Goal: Task Accomplishment & Management: Manage account settings

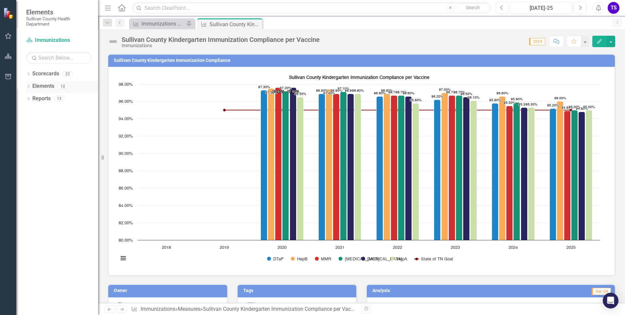
click at [29, 87] on icon "Dropdown" at bounding box center [28, 87] width 5 height 4
click at [29, 86] on icon "Dropdown" at bounding box center [28, 86] width 4 height 5
click at [29, 86] on icon "Dropdown" at bounding box center [28, 87] width 5 height 4
drag, startPoint x: 29, startPoint y: 86, endPoint x: 31, endPoint y: 111, distance: 24.9
click at [31, 111] on icon "Dropdown" at bounding box center [31, 112] width 5 height 4
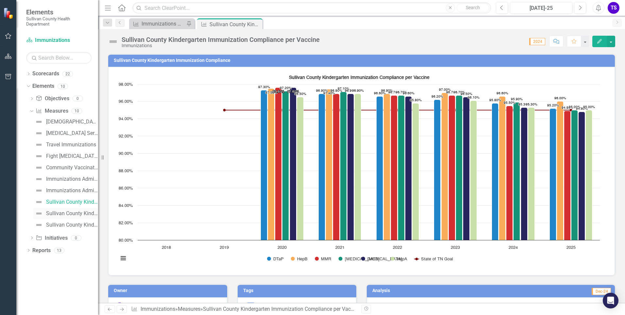
click at [68, 214] on div "Sullivan County Kindergarten Immunization Exemption Levels" at bounding box center [72, 213] width 52 height 6
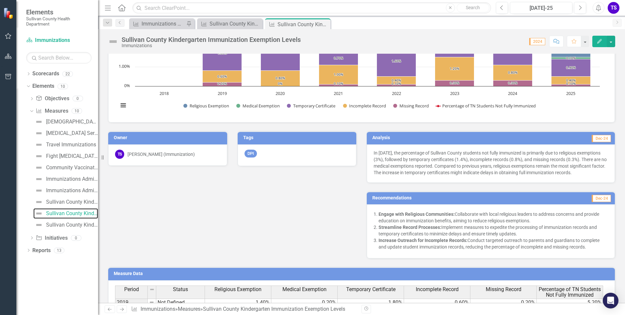
scroll to position [218, 0]
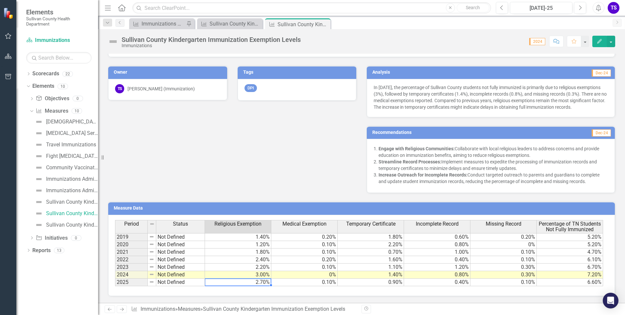
click at [247, 284] on td "2.70%" at bounding box center [238, 282] width 66 height 8
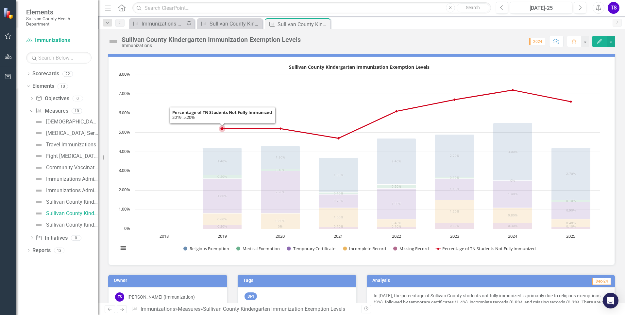
scroll to position [0, 0]
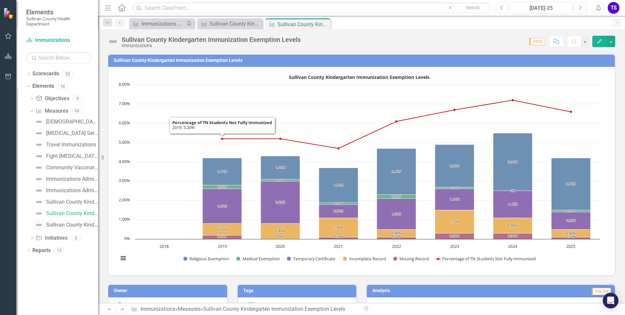
click at [63, 227] on div "Sullivan County Kindergarten Students Immunization Status" at bounding box center [72, 225] width 52 height 6
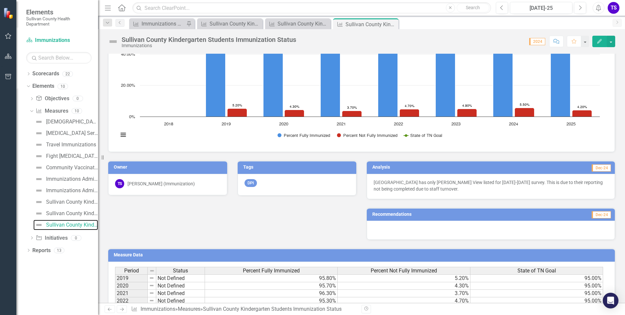
scroll to position [169, 0]
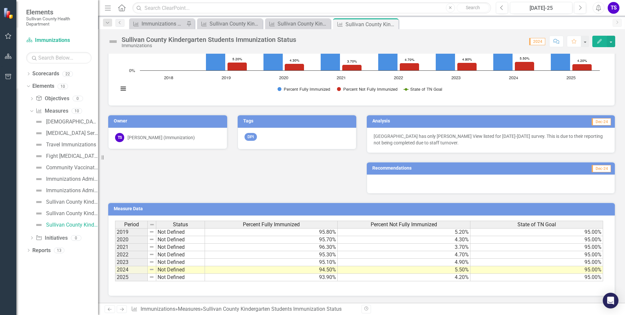
click at [297, 280] on td "93.90%" at bounding box center [271, 277] width 133 height 8
click at [425, 277] on td "4.20%" at bounding box center [404, 277] width 133 height 8
click at [59, 215] on div "Sullivan County Kindergarten Immunization Exemption Levels" at bounding box center [72, 213] width 52 height 6
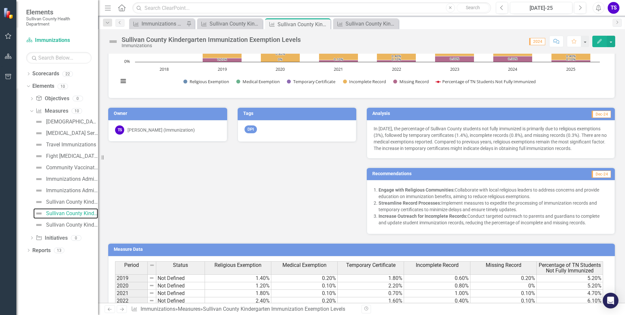
scroll to position [218, 0]
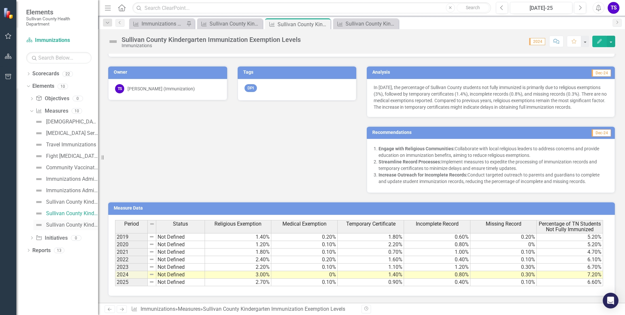
click at [51, 227] on div "Sullivan County Kindergarten Students Immunization Status" at bounding box center [72, 225] width 52 height 6
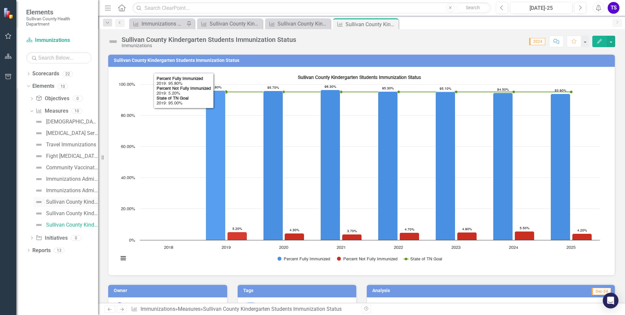
click at [78, 204] on div "Sullivan County Kindergarten Immunization Compliance per Vaccine" at bounding box center [72, 202] width 52 height 6
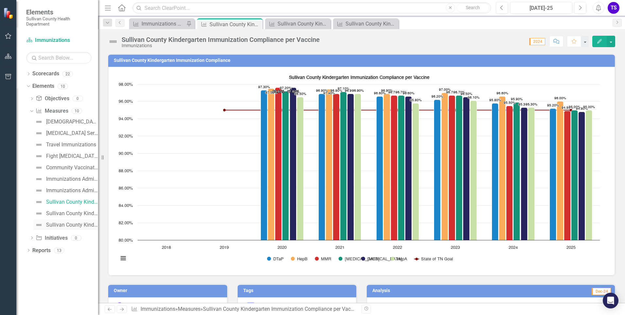
click at [68, 226] on div "Sullivan County Kindergarten Students Immunization Status" at bounding box center [72, 225] width 52 height 6
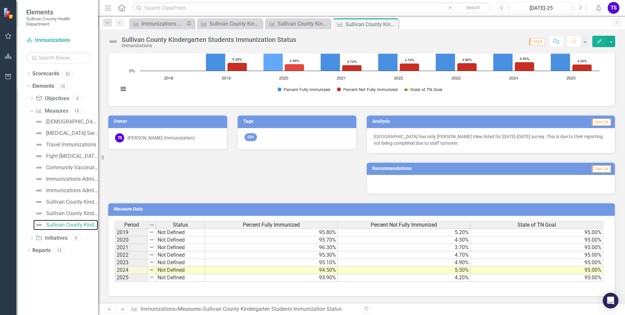
scroll to position [169, 0]
click at [70, 210] on div "Sullivan County Kindergarten Immunization Exemption Levels" at bounding box center [72, 213] width 52 height 6
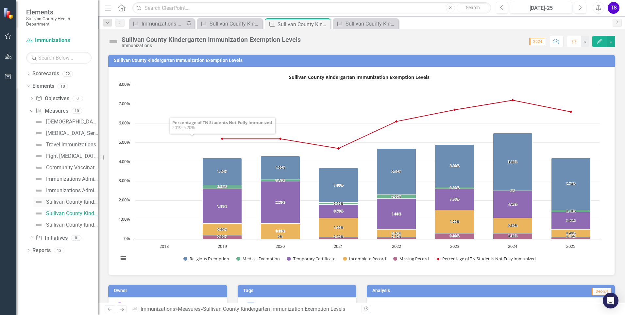
click at [77, 202] on div "Sullivan County Kindergarten Immunization Compliance per Vaccine" at bounding box center [72, 202] width 52 height 6
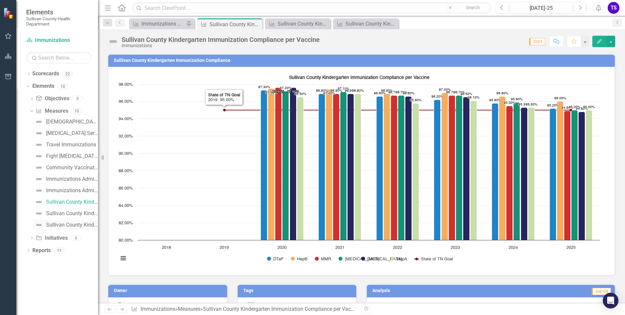
click at [64, 225] on div "Sullivan County Kindergarten Students Immunization Status" at bounding box center [72, 225] width 52 height 6
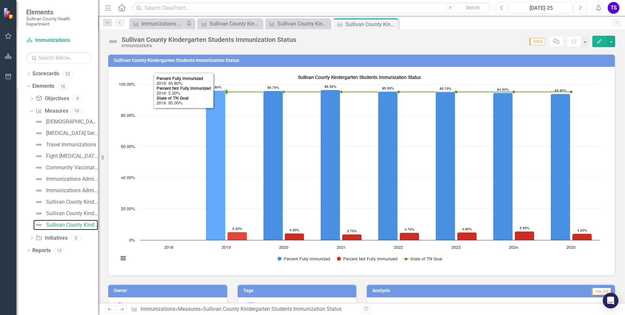
click at [214, 149] on icon "2019, 95.8. Percent Fully Immunized." at bounding box center [216, 165] width 20 height 149
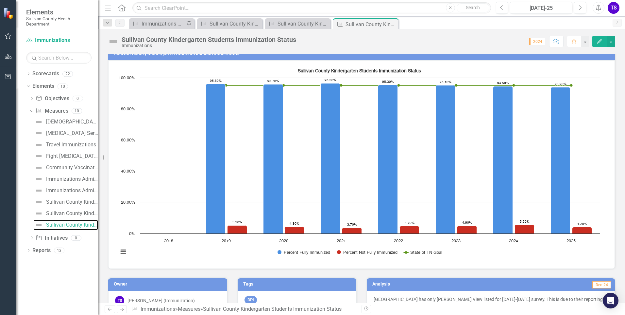
scroll to position [6, 0]
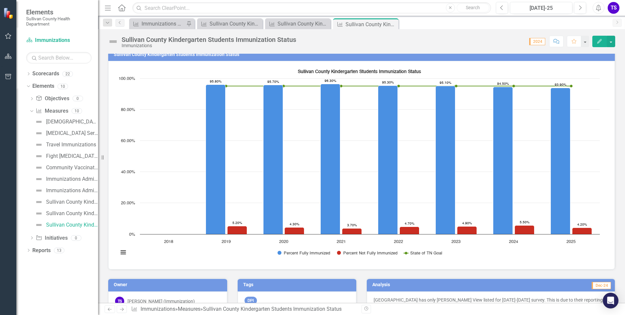
click at [600, 43] on icon "Edit" at bounding box center [600, 41] width 6 height 5
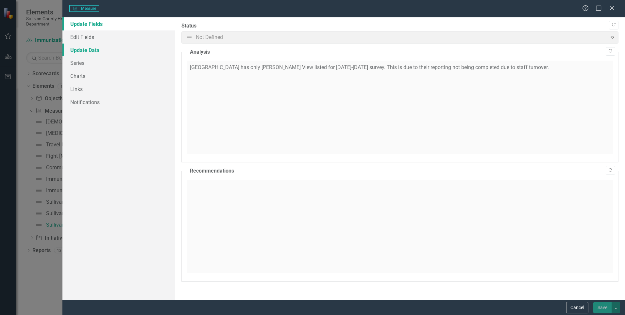
scroll to position [0, 0]
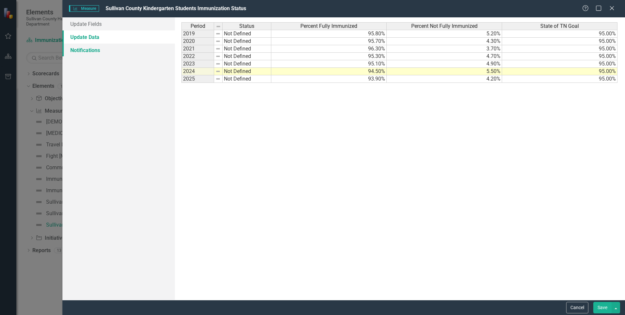
click at [74, 50] on link "Notifications" at bounding box center [118, 50] width 113 height 13
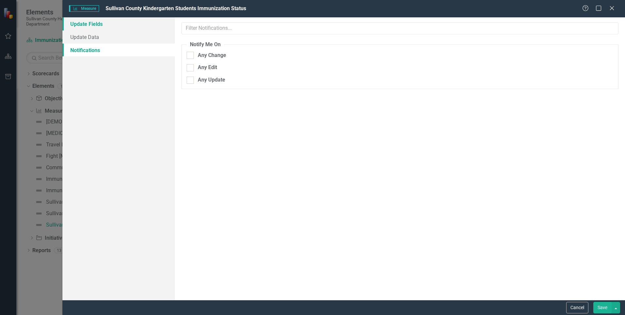
click at [83, 26] on link "Update Fields" at bounding box center [118, 23] width 113 height 13
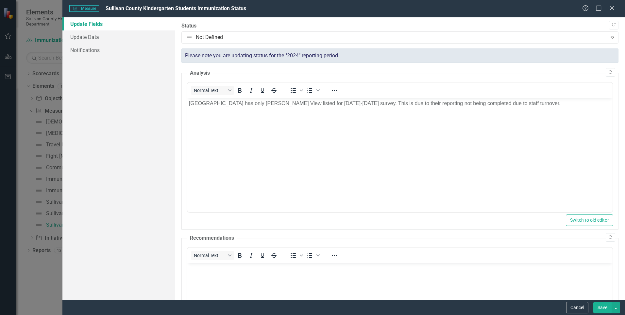
click at [617, 11] on div "Help Maximize Close" at bounding box center [601, 9] width 36 height 8
click at [613, 9] on icon "Close" at bounding box center [612, 8] width 8 height 6
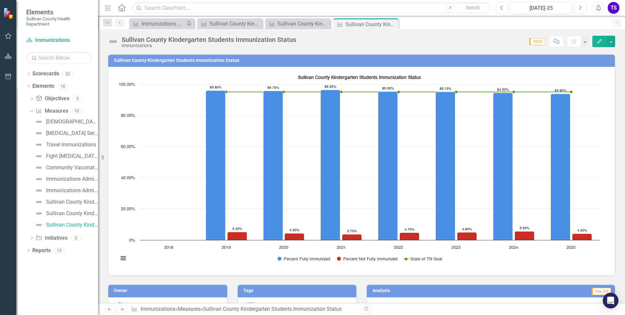
scroll to position [156, 0]
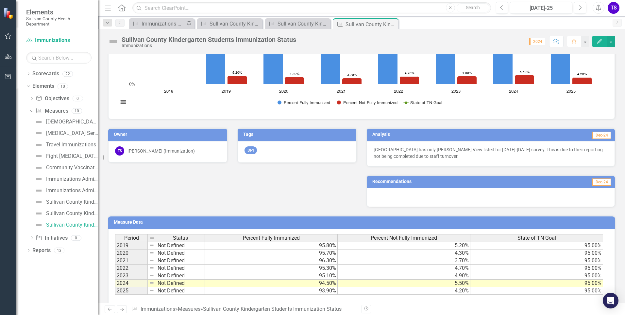
click at [592, 136] on span "Dec-24" at bounding box center [601, 134] width 19 height 7
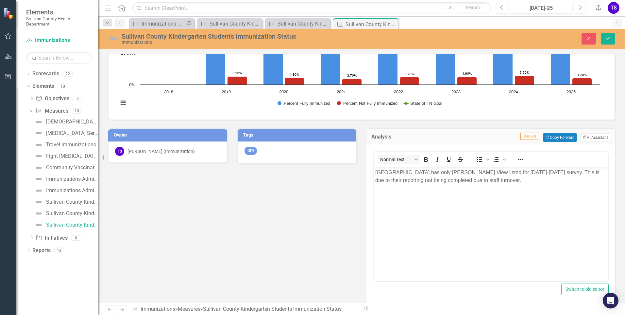
scroll to position [0, 0]
click at [525, 136] on span "Dec-24" at bounding box center [529, 135] width 19 height 7
click at [501, 182] on p "Bristol City Schools has only Holston View listed for 2023-2024 survey. This is…" at bounding box center [490, 176] width 231 height 16
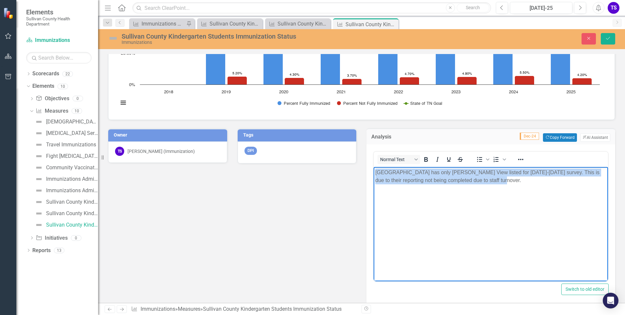
drag, startPoint x: 501, startPoint y: 182, endPoint x: 741, endPoint y: 342, distance: 289.0
click at [374, 175] on html "Bristol City Schools has only Holston View listed for 2023-2024 survey. This is…" at bounding box center [491, 215] width 235 height 98
click at [510, 183] on p "Bristol City Schools has only Holston View listed for 2023-2024 survey. This is…" at bounding box center [490, 176] width 231 height 16
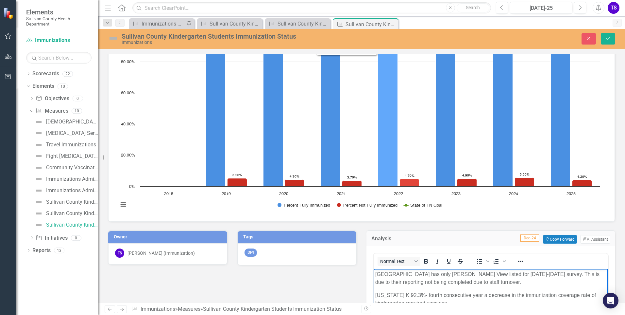
scroll to position [131, 0]
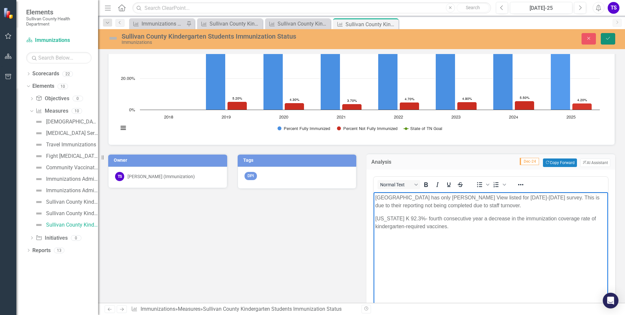
click at [613, 35] on button "Save" at bounding box center [608, 38] width 14 height 11
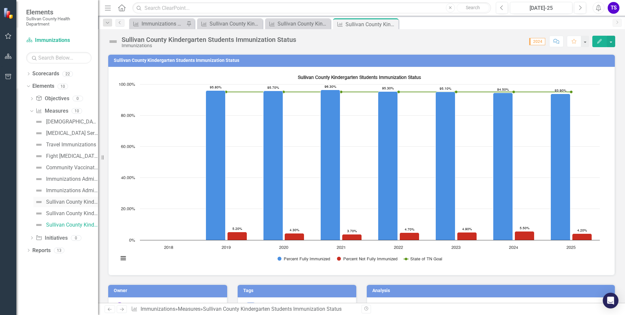
click at [73, 201] on div "Sullivan County Kindergarten Immunization Compliance per Vaccine" at bounding box center [72, 202] width 52 height 6
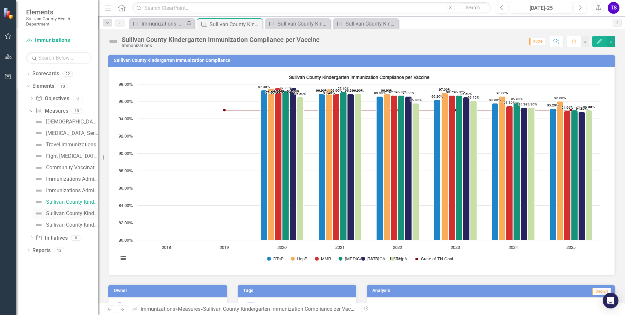
click at [66, 213] on div "Sullivan County Kindergarten Immunization Exemption Levels" at bounding box center [72, 213] width 52 height 6
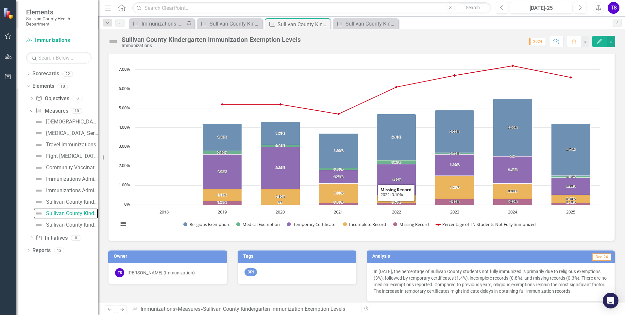
scroll to position [98, 0]
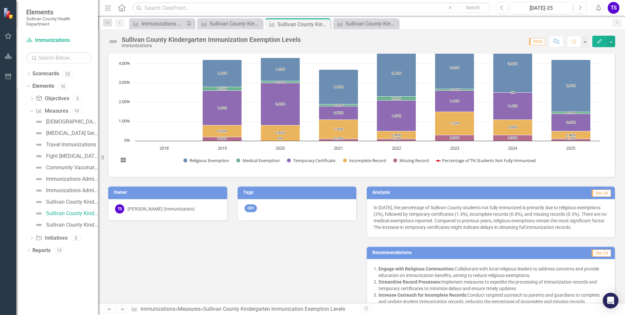
click at [599, 44] on button "Edit" at bounding box center [600, 41] width 14 height 11
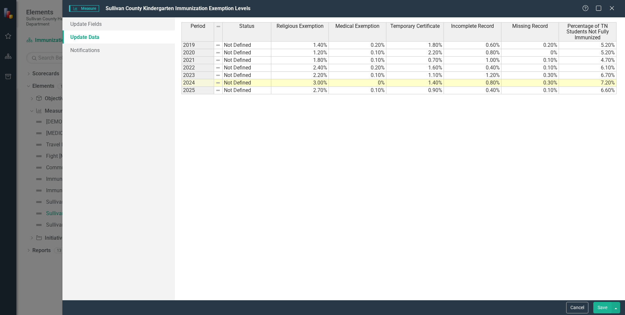
scroll to position [0, 0]
click at [95, 26] on link "Update Fields" at bounding box center [118, 23] width 113 height 13
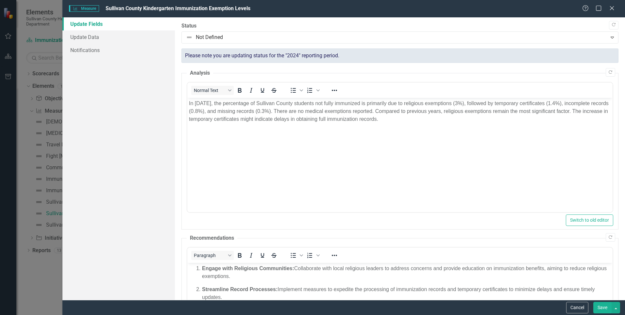
click at [390, 129] on body "In 2024, the percentage of Sullivan County students not fully immunized is prim…" at bounding box center [400, 147] width 426 height 98
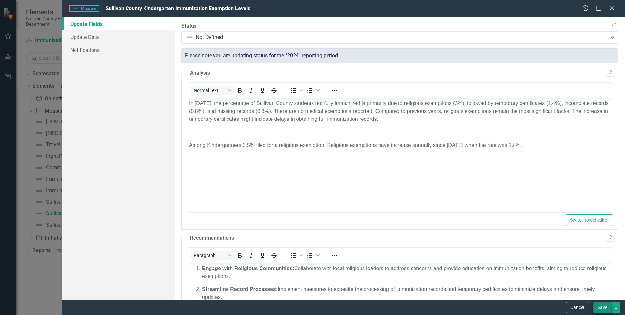
click at [603, 310] on button "Save" at bounding box center [603, 307] width 18 height 11
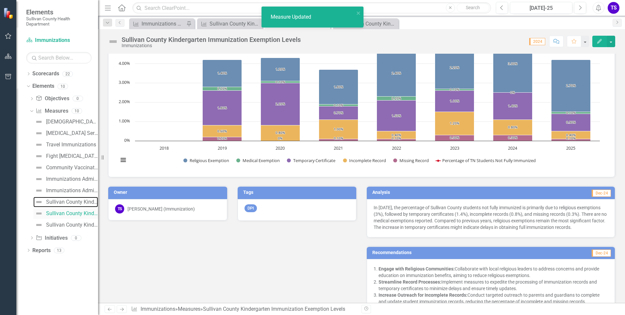
click at [58, 201] on div "Sullivan County Kindergarten Immunization Compliance per Vaccine" at bounding box center [72, 202] width 52 height 6
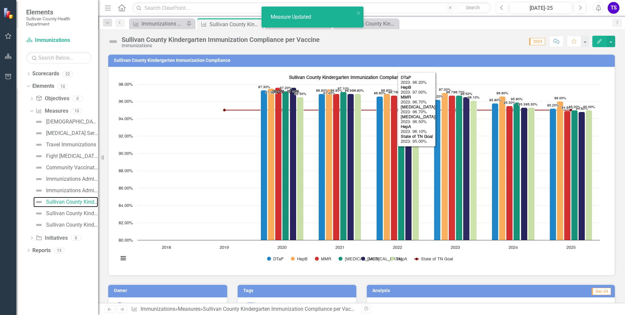
scroll to position [196, 0]
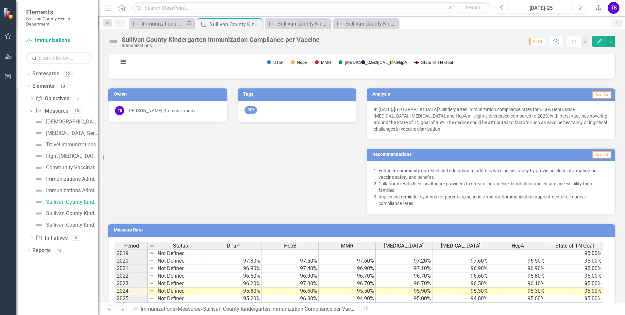
click at [601, 43] on icon "Edit" at bounding box center [600, 41] width 6 height 5
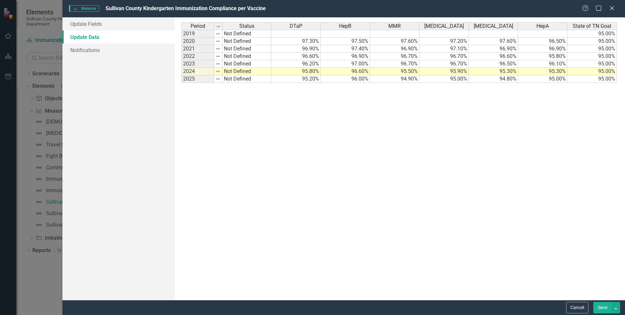
scroll to position [0, 0]
click at [92, 24] on link "Update Fields" at bounding box center [118, 23] width 113 height 13
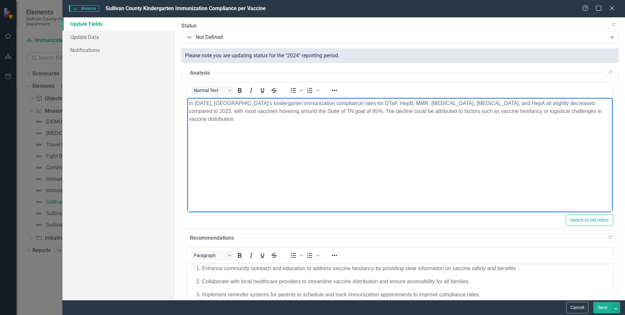
click at [240, 153] on body "In 2024, Sullivan County's kindergarten immunization compliance rates for DTaP,…" at bounding box center [400, 147] width 426 height 98
click at [589, 112] on p "In 2024, Sullivan County's kindergarten immunization compliance rates for DTaP,…" at bounding box center [400, 111] width 422 height 24
click at [603, 309] on button "Save" at bounding box center [603, 307] width 18 height 11
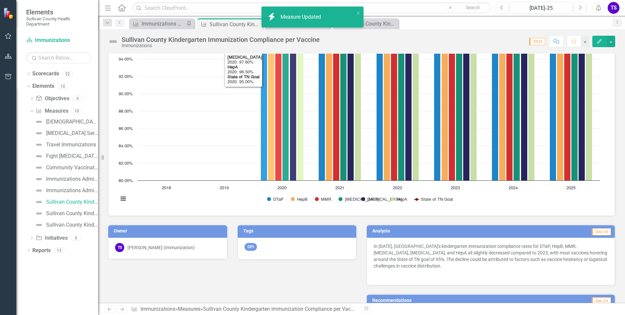
scroll to position [131, 0]
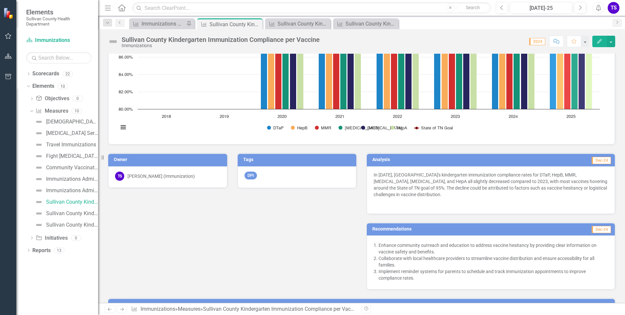
click at [602, 45] on button "Edit" at bounding box center [600, 41] width 14 height 11
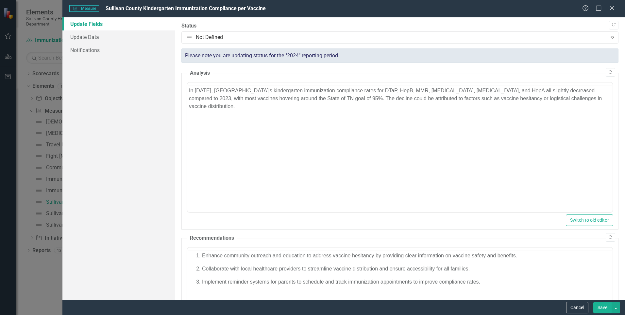
scroll to position [0, 0]
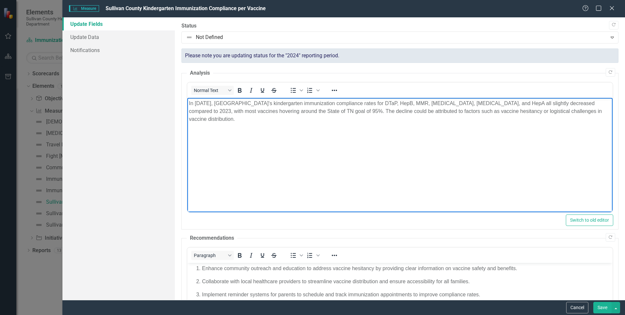
click at [189, 105] on p "In 2024, Sullivan County's kindergarten immunization compliance rates for DTaP,…" at bounding box center [400, 111] width 422 height 24
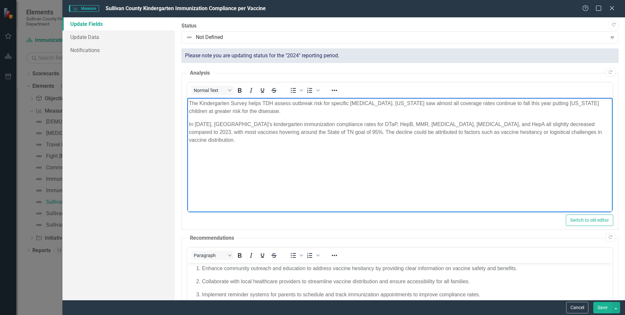
click at [577, 105] on p "The Kindergarten Survey helps TDH assess outbreak risk for specific vaccine-pre…" at bounding box center [400, 107] width 422 height 16
click at [575, 103] on p "The Kindergarten Survey helps TDH assess outbreak risk for specific vaccine-pre…" at bounding box center [400, 107] width 422 height 16
drag, startPoint x: 190, startPoint y: 111, endPoint x: 282, endPoint y: 113, distance: 92.3
click at [282, 113] on p "The Kindergarten Survey helps TDH assess outbreak risk for specific vaccine-pre…" at bounding box center [400, 107] width 422 height 16
click at [306, 110] on p "The Kindergarten Survey helps TDH assess outbreak risk for specific vaccine-pre…" at bounding box center [400, 107] width 422 height 16
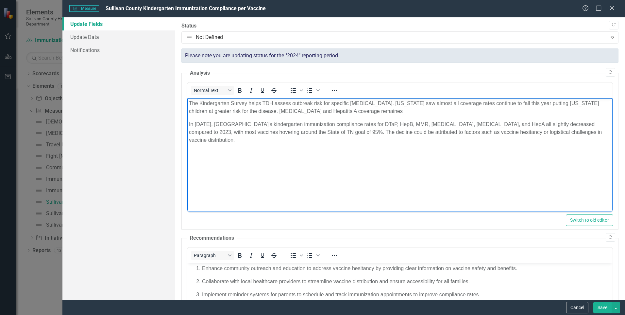
click at [369, 111] on p "The Kindergarten Survey helps TDH assess outbreak risk for specific vaccine-pre…" at bounding box center [400, 107] width 422 height 16
click at [306, 110] on p "The Kindergarten Survey helps TDH assess outbreak risk for specific vaccine-pre…" at bounding box center [400, 107] width 422 height 16
click at [390, 111] on p "The Kindergarten Survey helps TDH assess outbreak risk for specific vaccine-pre…" at bounding box center [400, 107] width 422 height 16
click at [515, 110] on p "The Kindergarten Survey helps TDH assess outbreak risk for specific vaccine-pre…" at bounding box center [400, 107] width 422 height 16
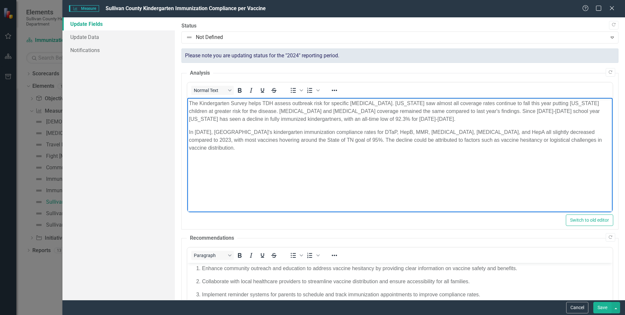
click at [606, 307] on button "Save" at bounding box center [603, 307] width 18 height 11
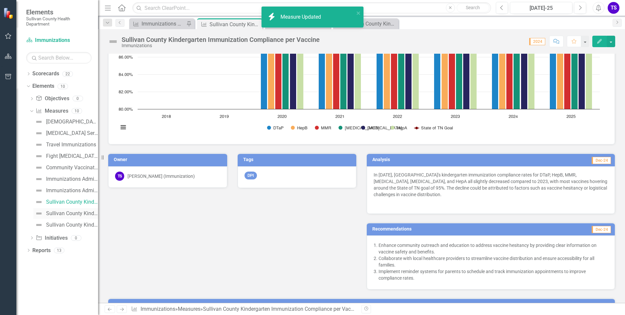
click at [72, 213] on div "Sullivan County Kindergarten Immunization Exemption Levels" at bounding box center [72, 213] width 52 height 6
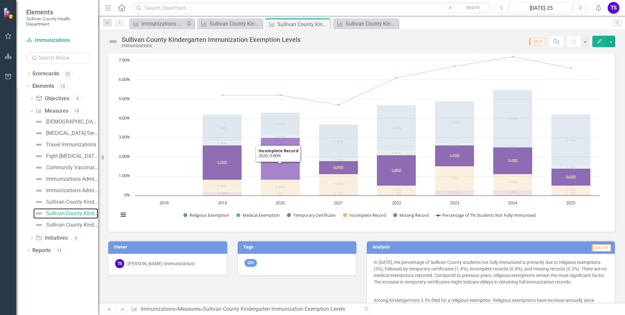
scroll to position [98, 0]
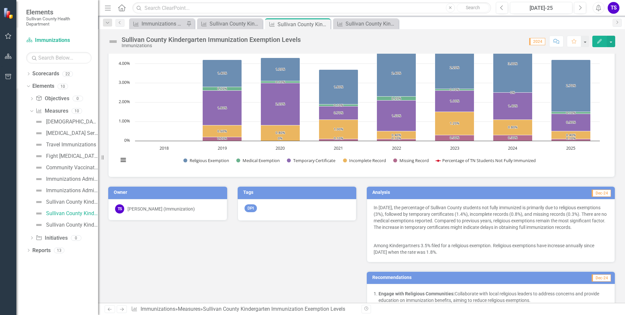
click at [603, 43] on button "Edit" at bounding box center [600, 41] width 14 height 11
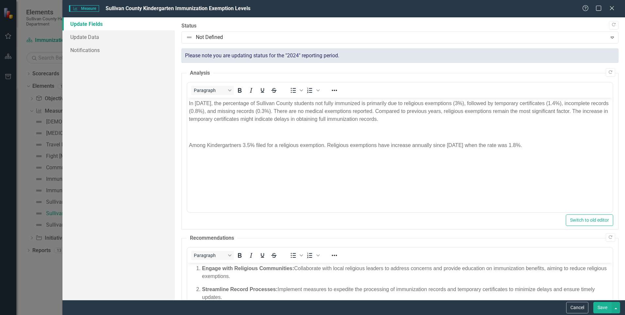
scroll to position [0, 0]
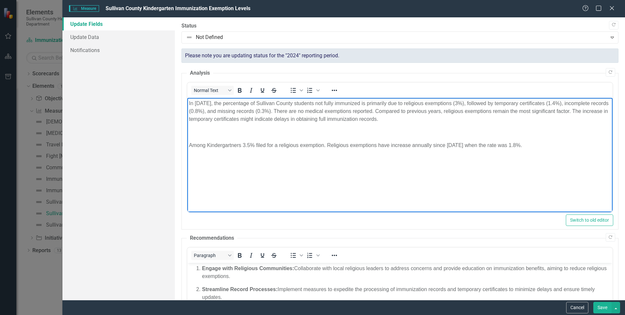
click at [188, 146] on body "In 2024, the percentage of Sullivan County students not fully immunized is prim…" at bounding box center [400, 147] width 426 height 98
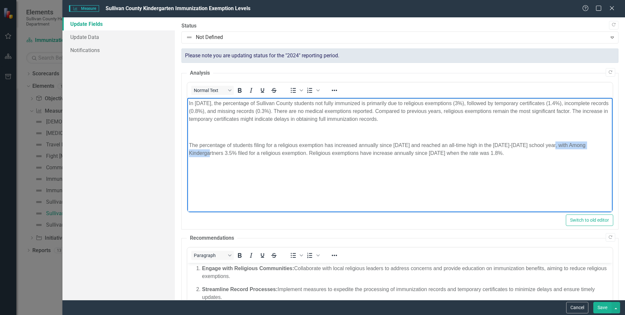
drag, startPoint x: 223, startPoint y: 152, endPoint x: 554, endPoint y: 142, distance: 331.2
click at [554, 142] on p "The percentage of students filing for a religious exemption has increased annua…" at bounding box center [400, 149] width 422 height 16
click at [567, 147] on p "The percentage of students filing for a religious exemption has increased annua…" at bounding box center [400, 149] width 422 height 16
click at [606, 305] on button "Save" at bounding box center [603, 307] width 18 height 11
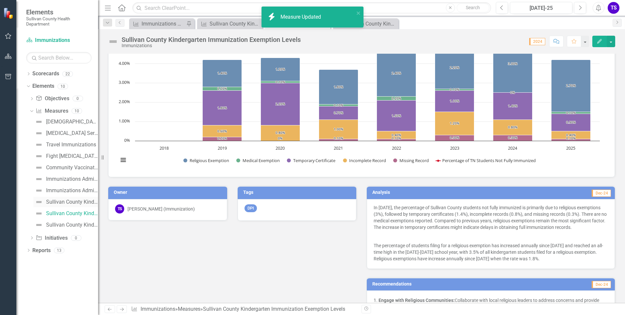
click at [62, 200] on div "Sullivan County Kindergarten Immunization Compliance per Vaccine" at bounding box center [72, 202] width 52 height 6
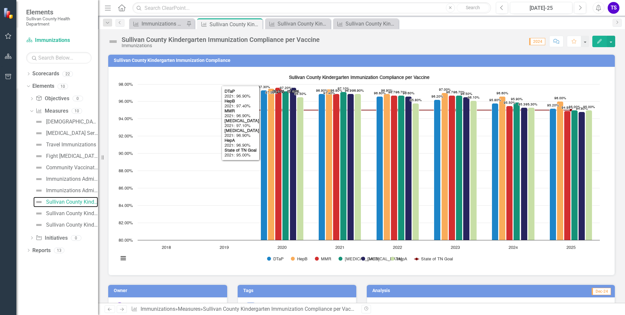
scroll to position [164, 0]
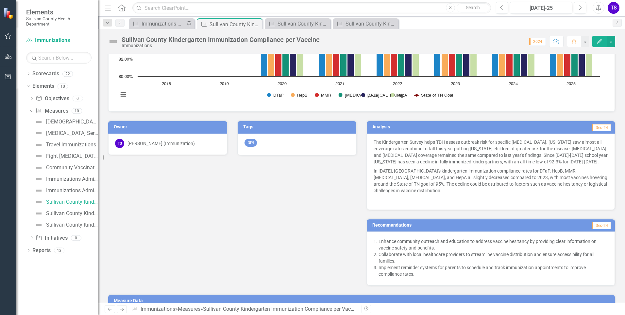
click at [598, 40] on icon "Edit" at bounding box center [600, 41] width 6 height 5
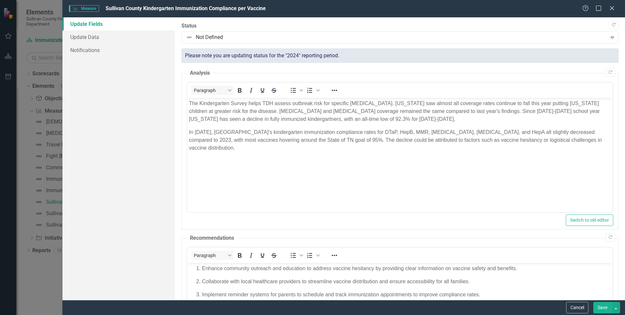
scroll to position [0, 0]
click at [421, 102] on p "The Kindergarten Survey helps TDH assess outbreak risk for specific vaccine-pre…" at bounding box center [400, 111] width 422 height 24
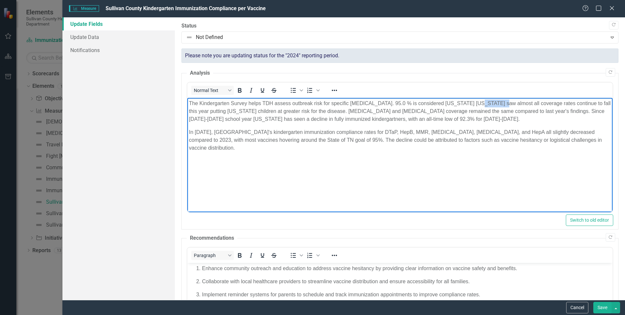
drag, startPoint x: 473, startPoint y: 101, endPoint x: 496, endPoint y: 103, distance: 23.6
click at [496, 103] on p "The Kindergarten Survey helps TDH assess outbreak risk for specific vaccine-pre…" at bounding box center [400, 111] width 422 height 24
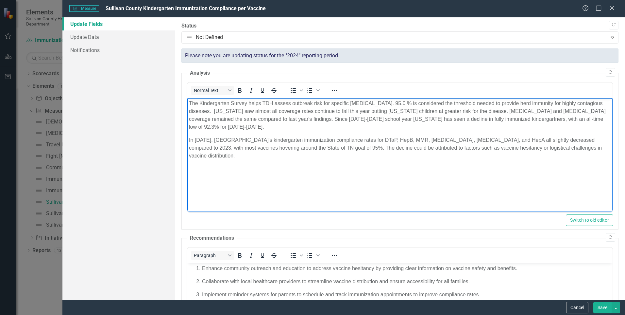
click at [236, 111] on p "The Kindergarten Survey helps TDH assess outbreak risk for specific vaccine-pre…" at bounding box center [400, 114] width 422 height 31
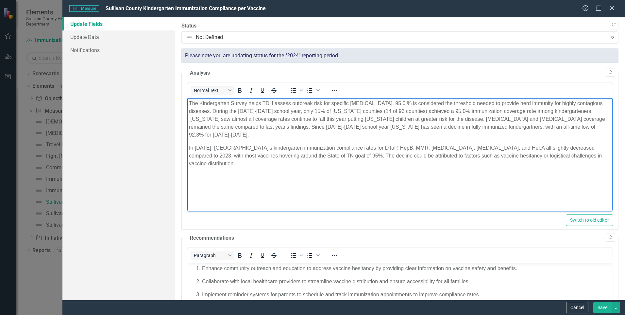
click at [226, 118] on p "The Kindergarten Survey helps TDH assess outbreak risk for specific vaccine-pre…" at bounding box center [400, 118] width 422 height 39
click at [510, 135] on p "The Kindergarten Survey helps TDH assess outbreak risk for specific vaccine-pre…" at bounding box center [400, 118] width 422 height 39
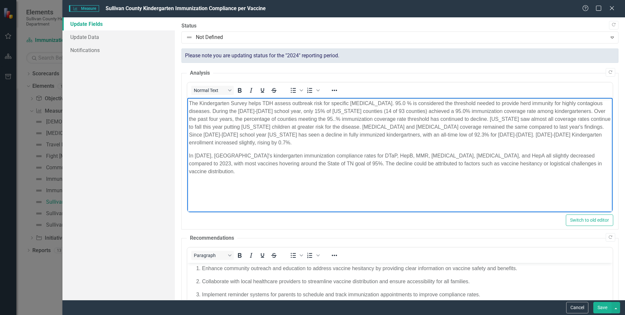
click at [241, 114] on p "The Kindergarten Survey helps TDH assess outbreak risk for specific vaccine-pre…" at bounding box center [400, 122] width 422 height 47
click at [240, 109] on p "The Kindergarten Survey helps TDH assess outbreak risk for specific vaccine-pre…" at bounding box center [400, 122] width 422 height 47
click at [588, 126] on p "The Kindergarten Survey helps TDH assess outbreak risk for specific vaccine-pre…" at bounding box center [400, 122] width 422 height 47
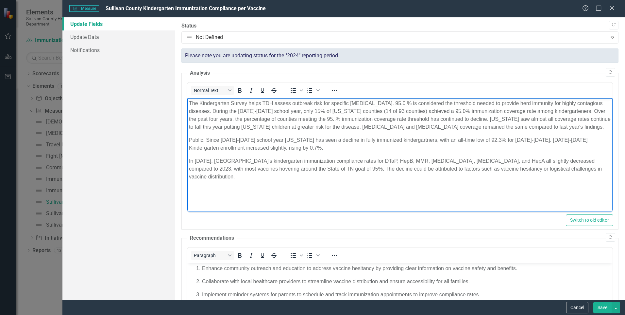
click at [295, 146] on p "Public: Since 2020-2021 school year Tennessee has seen a decline in fully immun…" at bounding box center [400, 144] width 422 height 16
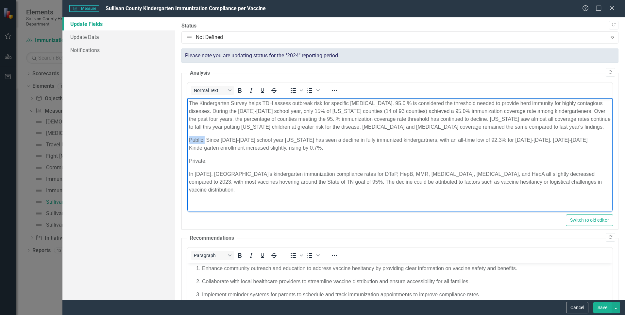
drag, startPoint x: 204, startPoint y: 139, endPoint x: 189, endPoint y: 136, distance: 15.3
click at [189, 136] on p "Public: Since 2020-2021 school year Tennessee has seen a decline in fully immun…" at bounding box center [400, 144] width 422 height 16
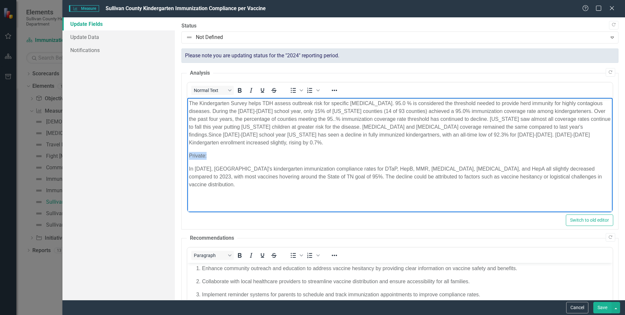
drag, startPoint x: 208, startPoint y: 156, endPoint x: 190, endPoint y: 152, distance: 18.2
click at [190, 152] on p "Private:" at bounding box center [400, 156] width 422 height 8
click at [264, 143] on p "The Kindergarten Survey helps TDH assess outbreak risk for specific vaccine-pre…" at bounding box center [400, 122] width 422 height 47
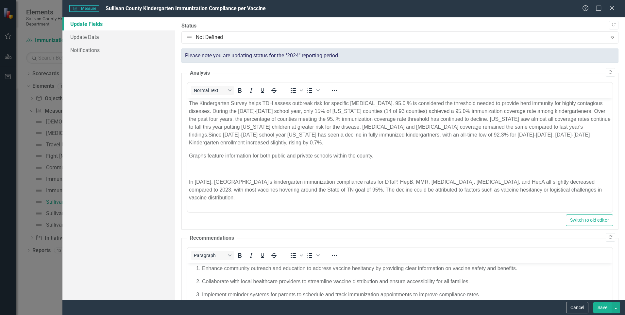
click at [597, 311] on button "Save" at bounding box center [603, 307] width 18 height 11
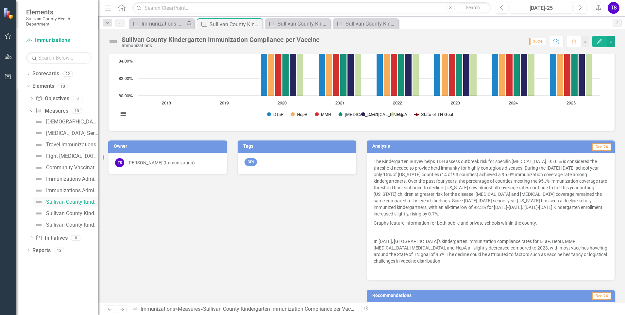
scroll to position [143, 0]
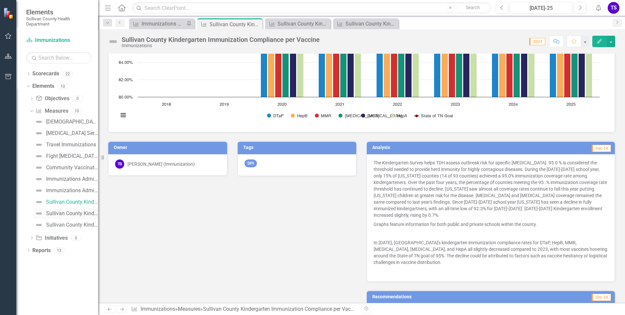
click at [73, 211] on div "Sullivan County Kindergarten Immunization Exemption Levels" at bounding box center [72, 213] width 52 height 6
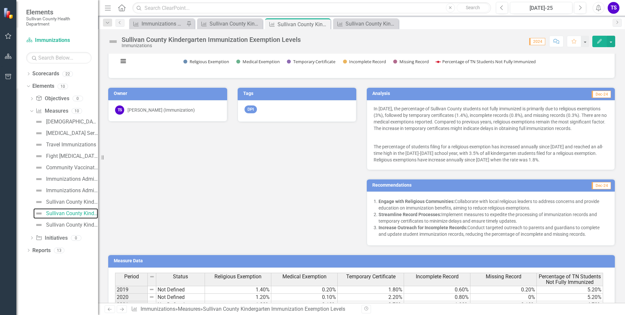
scroll to position [250, 0]
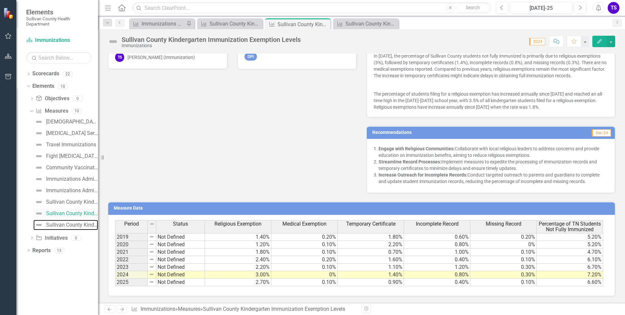
drag, startPoint x: 62, startPoint y: 228, endPoint x: 61, endPoint y: 216, distance: 12.1
click at [62, 228] on link "Sullivan County Kindergarten Students Immunization Status" at bounding box center [65, 224] width 65 height 10
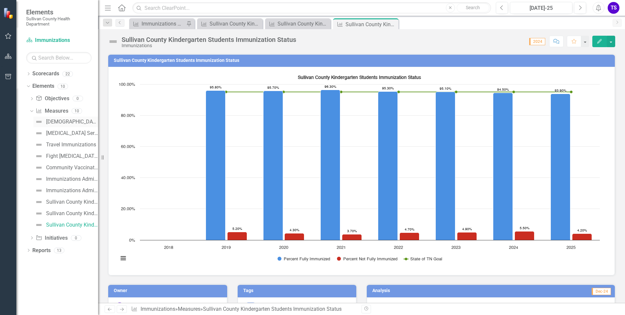
click at [66, 119] on div "[DEMOGRAPHIC_DATA] Survey" at bounding box center [72, 122] width 52 height 6
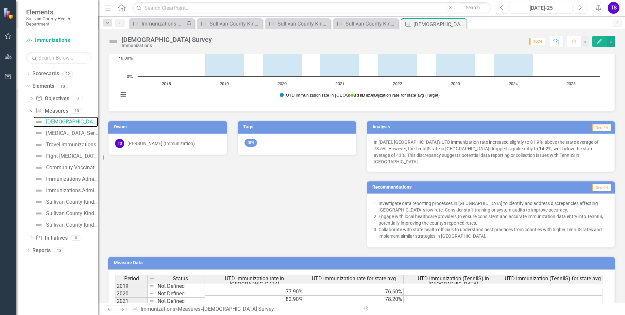
scroll to position [211, 0]
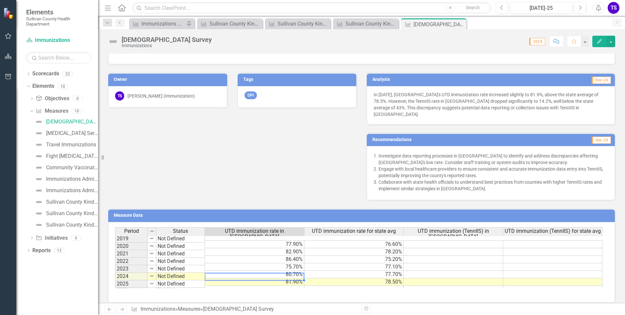
click at [222, 278] on td "81.90%" at bounding box center [254, 282] width 99 height 8
click at [394, 278] on td "78.50%" at bounding box center [354, 282] width 99 height 8
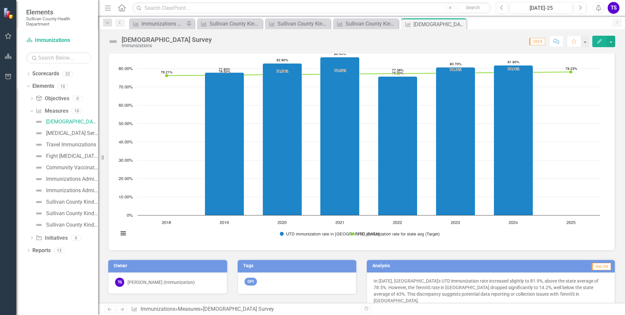
scroll to position [0, 0]
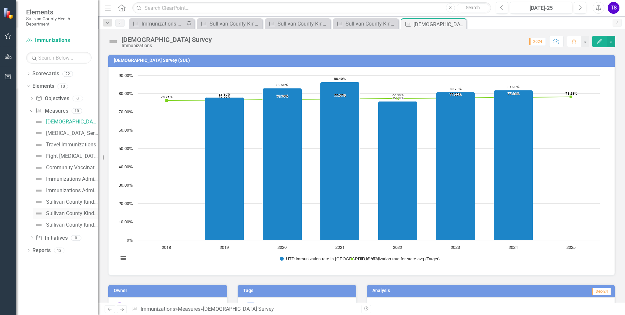
click at [65, 215] on div "Sullivan County Kindergarten Immunization Exemption Levels" at bounding box center [72, 213] width 52 height 6
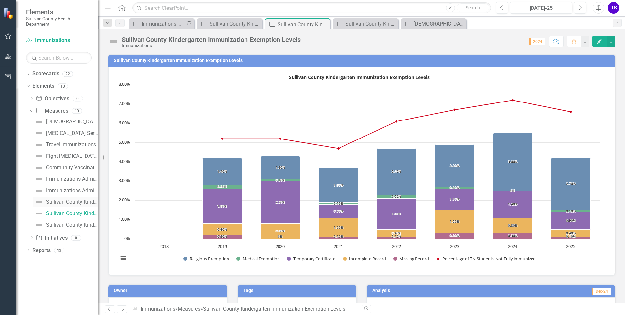
click at [66, 202] on div "Sullivan County Kindergarten Immunization Compliance per Vaccine" at bounding box center [72, 202] width 52 height 6
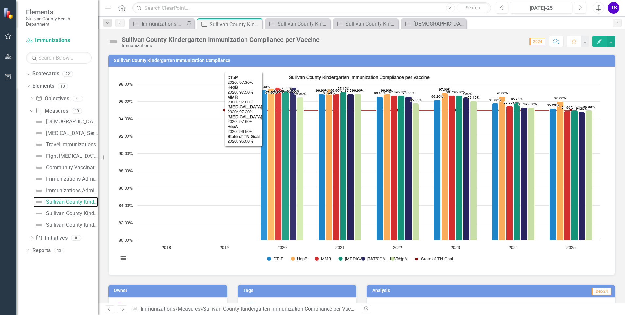
scroll to position [131, 0]
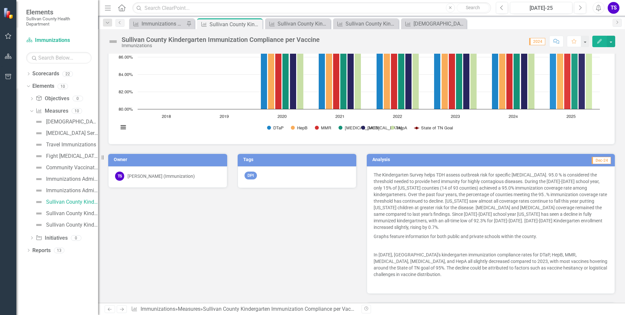
click at [600, 41] on icon "Edit" at bounding box center [600, 41] width 6 height 5
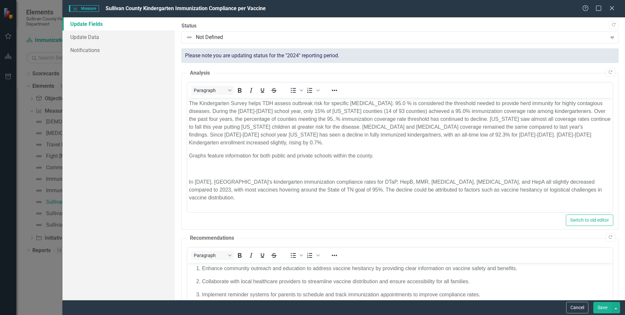
scroll to position [0, 0]
click at [368, 141] on p "The Kindergarten Survey helps TDH assess outbreak risk for specific vaccine-pre…" at bounding box center [400, 122] width 422 height 47
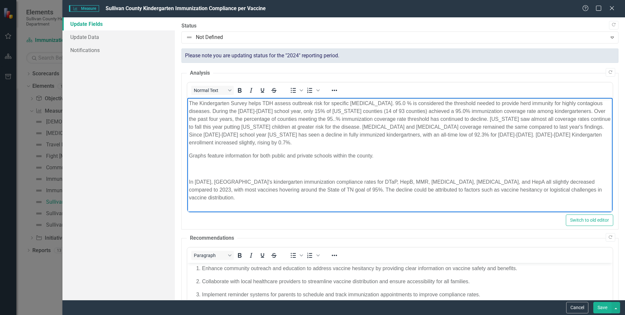
click at [187, 101] on body "The Kindergarten Survey helps TDH assess outbreak risk for specific vaccine-pre…" at bounding box center [400, 160] width 426 height 124
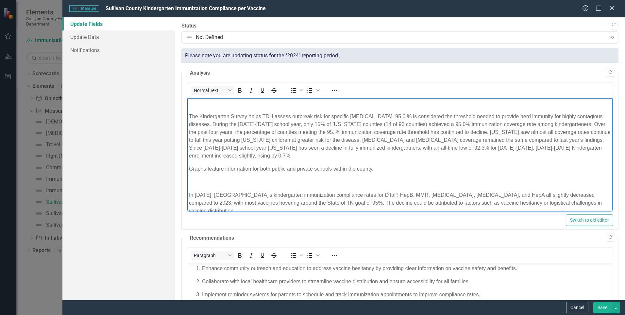
click at [189, 104] on p "Rich Text Area. Press ALT-0 for help." at bounding box center [400, 103] width 422 height 8
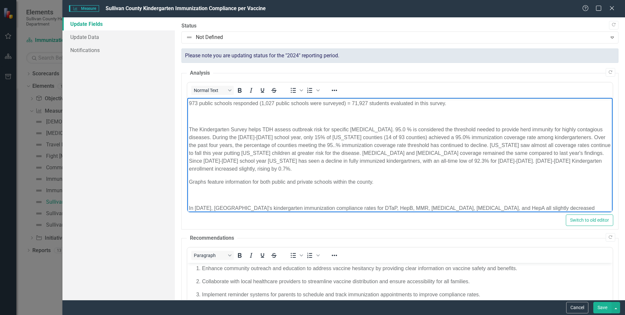
click at [471, 106] on p "973 public schools responded (1,027 public schools were surveyed) = 71,927 stud…" at bounding box center [400, 103] width 422 height 8
click at [560, 99] on p "973 public schools responded (1,027 public schools were surveyed) = 71,927 stud…" at bounding box center [400, 103] width 422 height 8
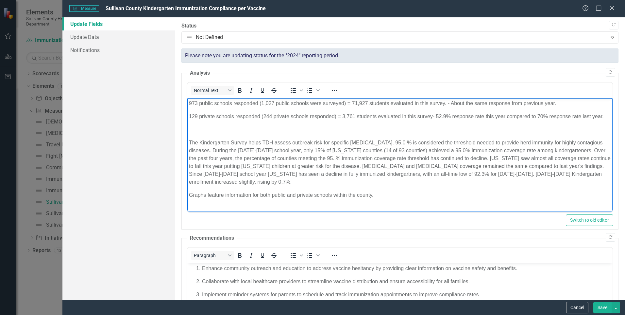
click at [226, 133] on p "Rich Text Area. Press ALT-0 for help." at bounding box center [400, 130] width 422 height 8
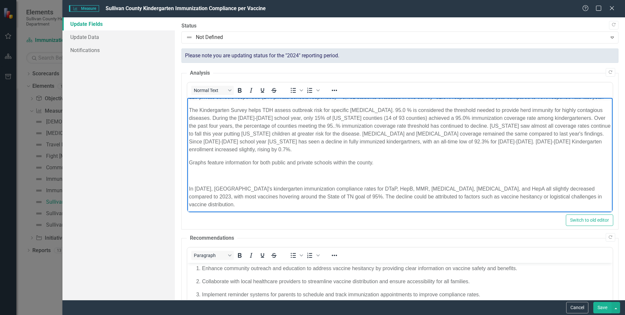
scroll to position [36, 0]
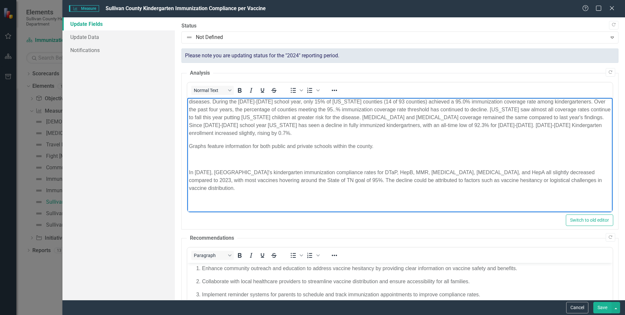
click at [280, 163] on p "Rich Text Area. Press ALT-0 for help." at bounding box center [400, 159] width 422 height 8
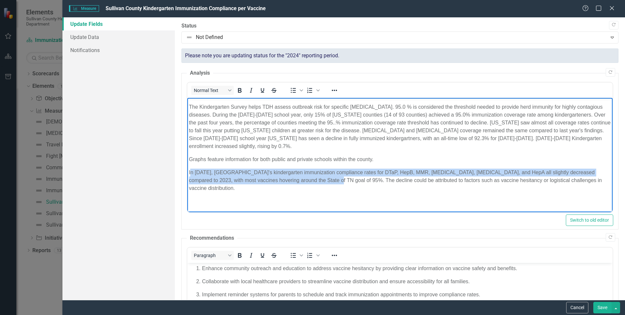
drag, startPoint x: 190, startPoint y: 179, endPoint x: 318, endPoint y: 190, distance: 128.4
click at [318, 190] on p "In 2024, Sullivan County's kindergarten immunization compliance rates for DTaP,…" at bounding box center [400, 180] width 422 height 24
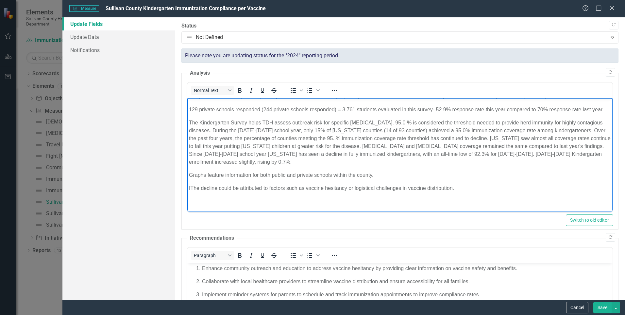
scroll to position [15, 0]
click at [383, 187] on p "To Summarize: The decline could be attributed to factors such as vaccine hesita…" at bounding box center [400, 188] width 422 height 8
click at [443, 186] on p "To Summarize: The decline could be attributed to factors such as vaccine hesita…" at bounding box center [400, 188] width 422 height 8
drag, startPoint x: 461, startPoint y: 188, endPoint x: 565, endPoint y: 189, distance: 104.3
click at [565, 189] on p "To Summarize: The decline could be attributed to factors such as vaccine hesita…" at bounding box center [400, 188] width 422 height 8
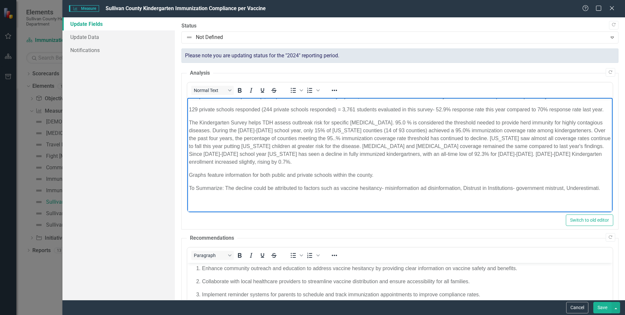
scroll to position [23, 0]
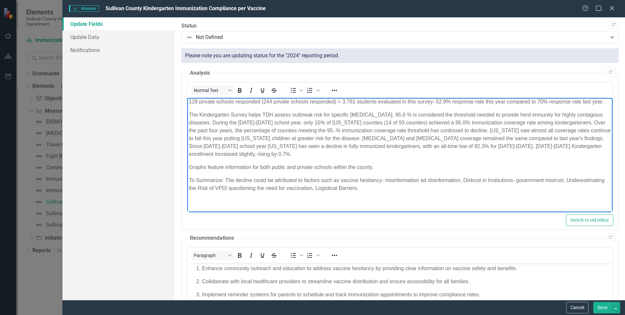
click at [253, 183] on p "To Summarize: The decline could be attributed to factors such as vaccine hesita…" at bounding box center [400, 184] width 422 height 16
click at [591, 180] on p "To Summarize: The decline in vaccines could be attributed to factors such as va…" at bounding box center [400, 184] width 422 height 16
click at [487, 186] on p "To Summarize: The decline in vaccines could be attributed to factors such as va…" at bounding box center [400, 184] width 422 height 16
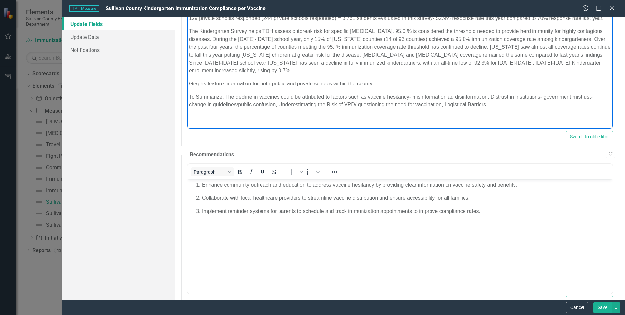
scroll to position [72, 0]
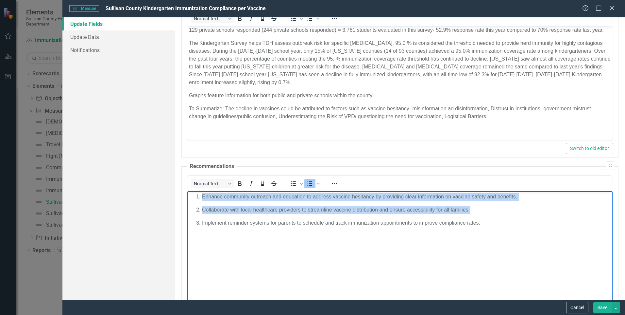
drag, startPoint x: 476, startPoint y: 207, endPoint x: 168, endPoint y: 193, distance: 307.4
click at [187, 193] on html "Enhance community outreach and education to address vaccine hesitancy by provid…" at bounding box center [400, 240] width 426 height 98
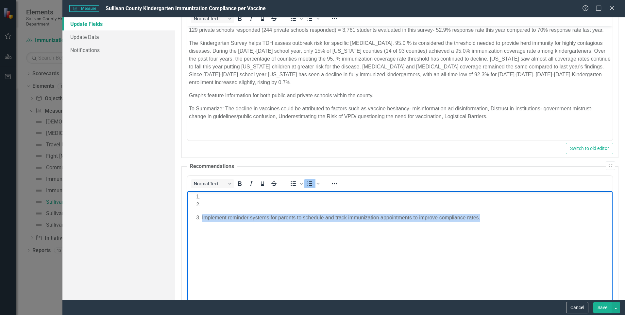
drag, startPoint x: 494, startPoint y: 217, endPoint x: 236, endPoint y: 212, distance: 257.8
click at [236, 212] on ol "Implement reminder systems for parents to schedule and track immunization appoi…" at bounding box center [400, 207] width 422 height 29
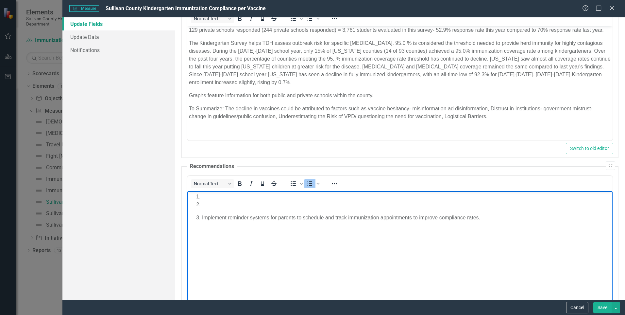
click at [202, 216] on li "Implement reminder systems for parents to schedule and track immunization appoi…" at bounding box center [406, 218] width 409 height 8
click at [205, 206] on p "Rich Text Area. Press ALT-0 for help." at bounding box center [406, 205] width 409 height 8
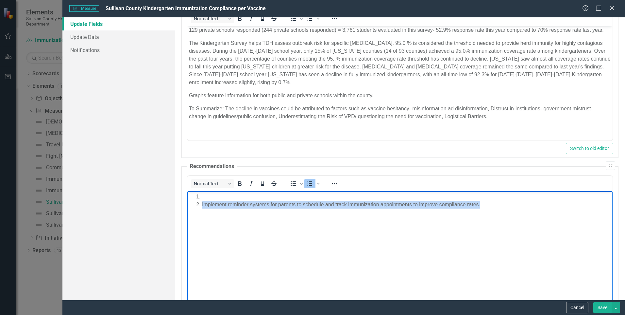
drag, startPoint x: 492, startPoint y: 204, endPoint x: 199, endPoint y: 207, distance: 293.4
click at [200, 209] on body "Implement reminder systems for parents to schedule and track immunization appoi…" at bounding box center [400, 240] width 426 height 98
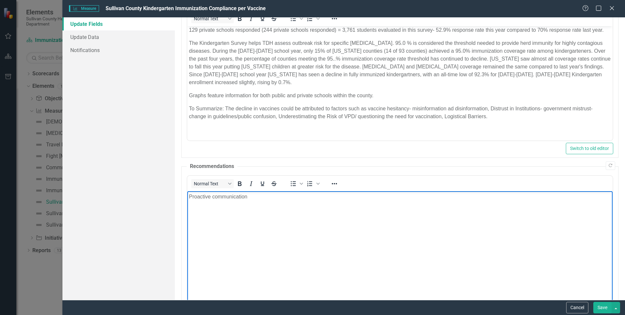
click at [251, 198] on p "Proactive communication" at bounding box center [400, 197] width 422 height 8
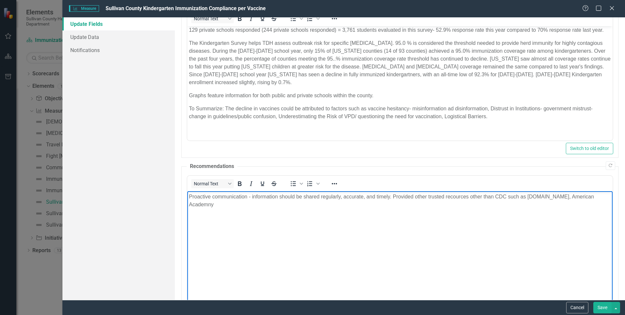
click at [244, 204] on p "Proactive communication - information should be shared regularly, accurate, and…" at bounding box center [400, 201] width 422 height 16
click at [475, 197] on p "Proactive communication - information should be shared regularly, accurate, and…" at bounding box center [400, 201] width 422 height 16
click at [490, 196] on p "Proactive communication - information should be shared regularly, accurate, and…" at bounding box center [400, 201] width 422 height 16
drag, startPoint x: 471, startPoint y: 196, endPoint x: 507, endPoint y: 197, distance: 35.7
click at [507, 197] on p "Proactive communication - information should be shared regularly, accurate, and…" at bounding box center [400, 201] width 422 height 16
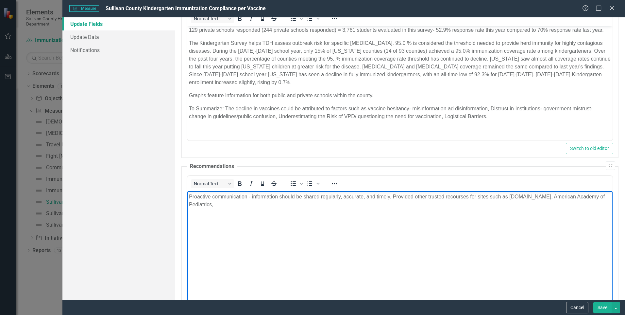
click at [213, 201] on p "Proactive communication - information should be shared regularly, accurate, and…" at bounding box center [400, 201] width 422 height 16
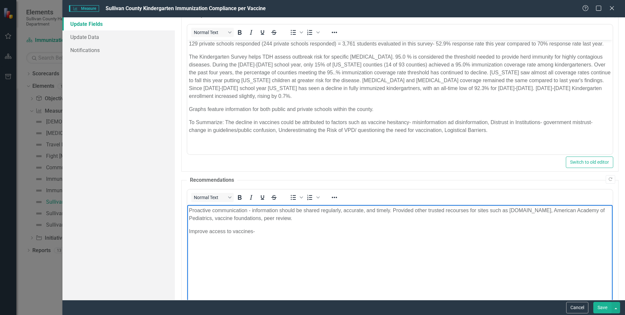
scroll to position [98, 0]
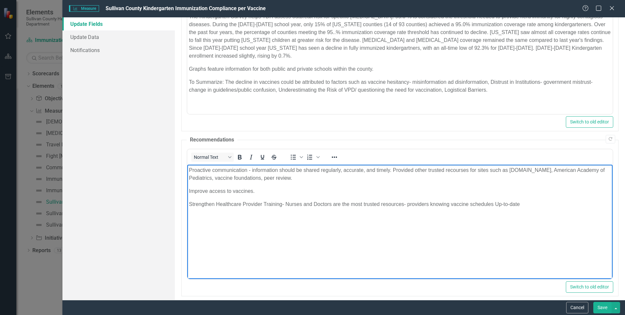
click at [523, 202] on p "Strengthen Healthcare Provider Training- Nurses and Doctors are the most truste…" at bounding box center [400, 204] width 422 height 8
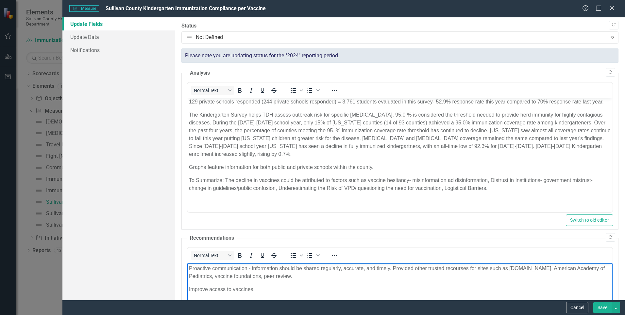
scroll to position [33, 0]
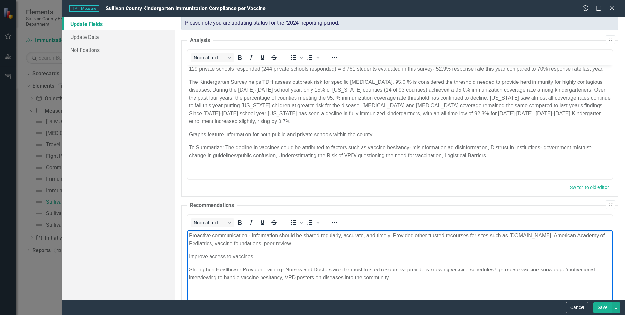
click at [291, 243] on p "Proactive communication - information should be shared regularly, accurate, and…" at bounding box center [400, 240] width 422 height 16
click at [603, 311] on button "Save" at bounding box center [603, 307] width 18 height 11
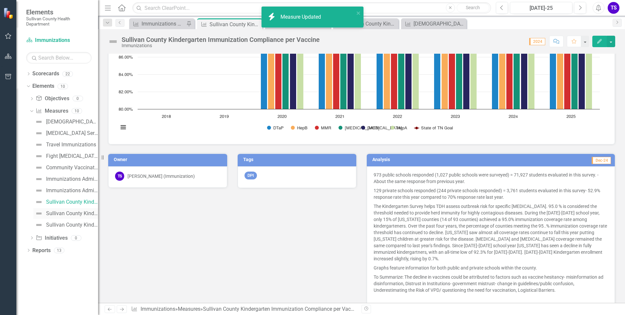
click at [59, 216] on div "Sullivan County Kindergarten Immunization Exemption Levels" at bounding box center [72, 213] width 52 height 6
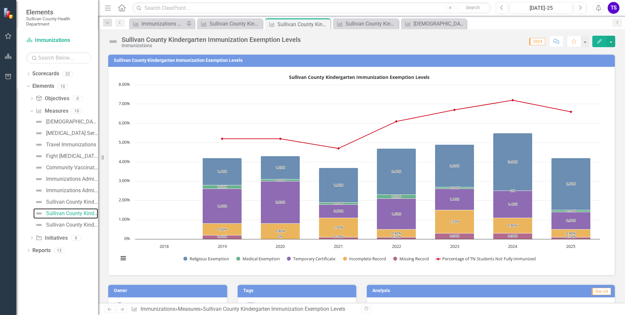
scroll to position [164, 0]
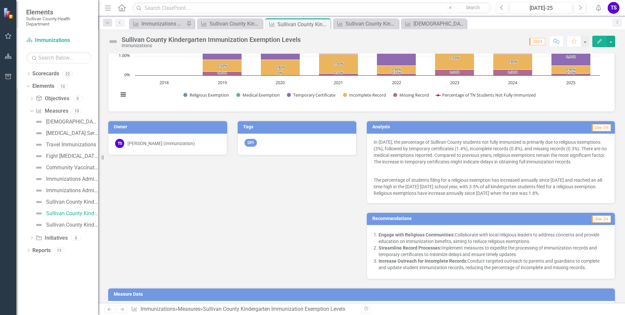
click at [601, 44] on button "Edit" at bounding box center [600, 41] width 14 height 11
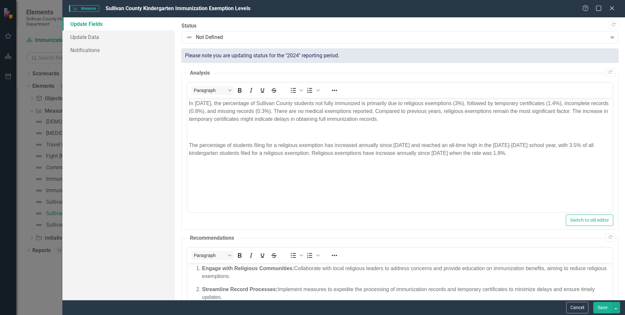
scroll to position [0, 0]
click at [190, 145] on p "The percentage of students filing for a religious exemption has increased annua…" at bounding box center [400, 149] width 422 height 16
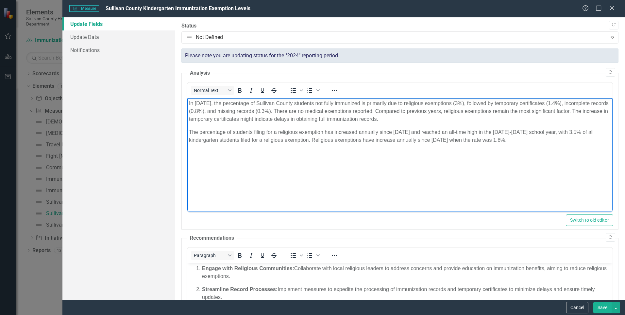
click at [235, 151] on body "In 2024, the percentage of Sullivan County students not fully immunized is prim…" at bounding box center [400, 147] width 426 height 98
click at [525, 150] on body "In 2024, the percentage of Sullivan County students not fully immunized is prim…" at bounding box center [400, 147] width 426 height 98
drag, startPoint x: 326, startPoint y: 156, endPoint x: 196, endPoint y: 152, distance: 129.9
click at [196, 152] on p "Temporarly certificates may be higher due to TennIIS glitch." at bounding box center [400, 153] width 422 height 8
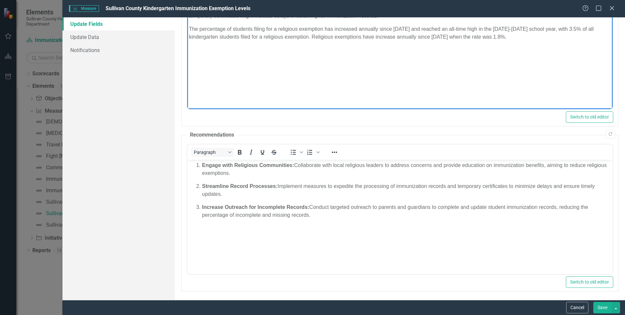
scroll to position [104, 0]
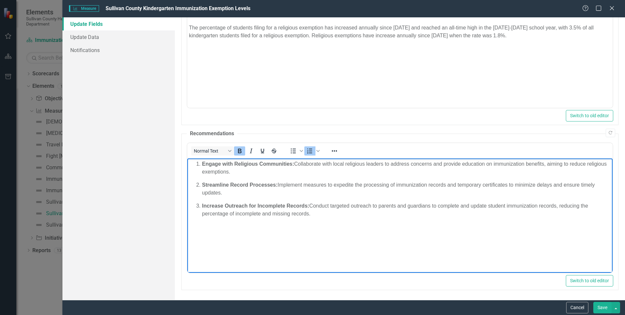
drag, startPoint x: 253, startPoint y: 169, endPoint x: 197, endPoint y: 165, distance: 57.1
click at [202, 165] on li "Engage with Religious Communities: Collaborate with local religious leaders to …" at bounding box center [406, 168] width 409 height 16
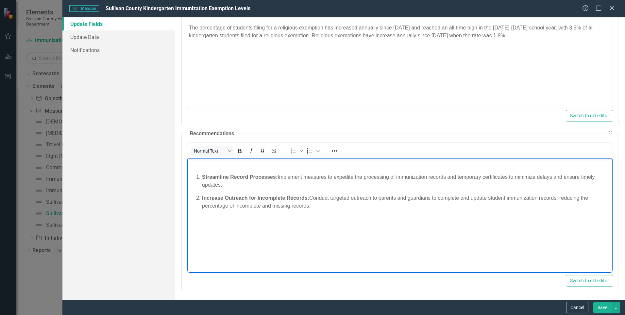
click at [202, 177] on li "Streamline Record Processes: Implement measures to expedite the processing of i…" at bounding box center [406, 181] width 409 height 16
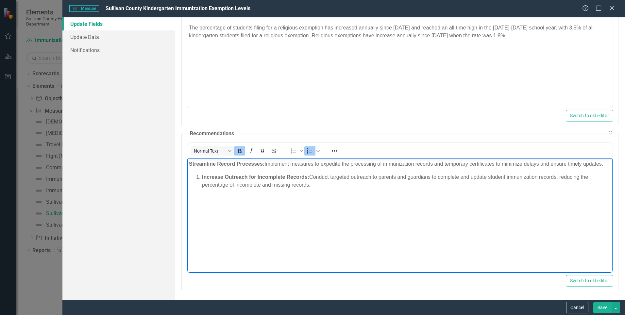
click at [202, 176] on li "Increase Outreach for Incomplete Records: Conduct targeted outreach to parents …" at bounding box center [406, 181] width 409 height 16
drag, startPoint x: 287, startPoint y: 186, endPoint x: 298, endPoint y: 176, distance: 15.0
click at [298, 176] on p "Increase Outreach for Incomplete Records: Conduct targeted outreach to parents …" at bounding box center [400, 181] width 422 height 16
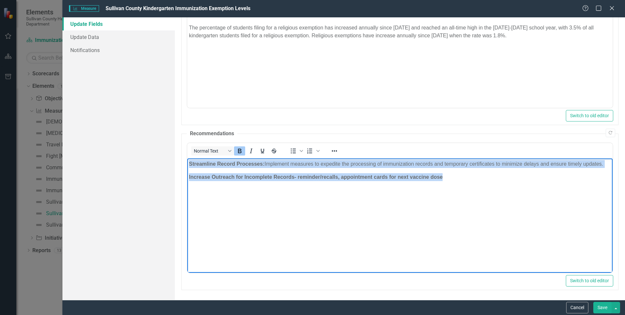
drag, startPoint x: 455, startPoint y: 180, endPoint x: 162, endPoint y: 160, distance: 294.1
click at [187, 160] on html "Streamline Record Processes: Implement measures to expedite the processing of i…" at bounding box center [400, 207] width 426 height 98
click at [238, 153] on icon "Bold" at bounding box center [240, 151] width 8 height 8
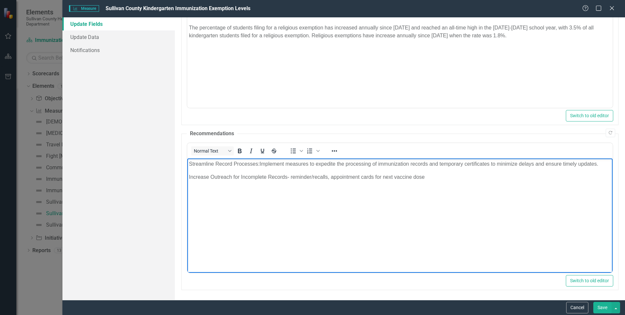
click at [246, 186] on body "Streamline Record Processes: Implement measures to expedite the processing of i…" at bounding box center [400, 207] width 426 height 98
click at [346, 181] on body "Streamline Record Processes: Implement measures to expedite the processing of i…" at bounding box center [400, 207] width 426 height 98
click at [385, 178] on p "Increase Outreach for Incomplete Records- reminder/recalls, appointment cards f…" at bounding box center [400, 177] width 422 height 8
click at [261, 164] on p "Streamline Record Processes: Implement measures to expedite the processing of i…" at bounding box center [400, 164] width 422 height 8
click at [438, 176] on p "Increase Outreach for Incomplete Records- reminder/recalls, appointment cards f…" at bounding box center [400, 177] width 422 height 8
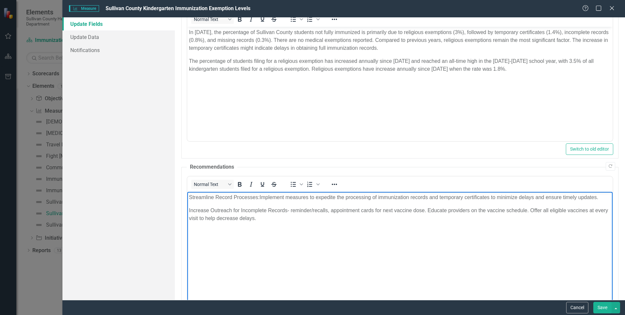
scroll to position [39, 0]
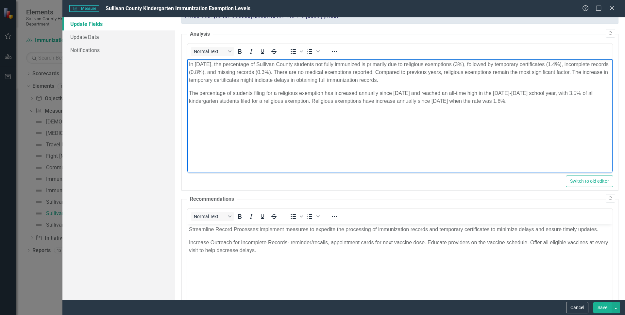
click at [273, 127] on body "In 2024, the percentage of Sullivan County students not fully immunized is prim…" at bounding box center [400, 108] width 426 height 98
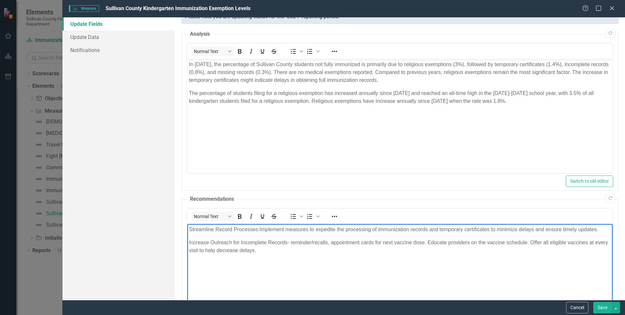
drag, startPoint x: 189, startPoint y: 227, endPoint x: 601, endPoint y: 232, distance: 412.1
click at [601, 232] on p "Streamline Record Processes: Implement measures to expedite the processing of i…" at bounding box center [400, 229] width 422 height 8
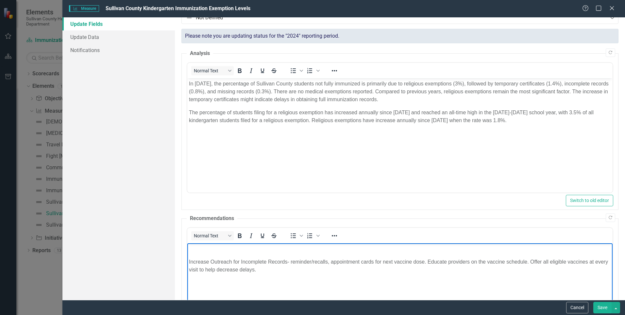
scroll to position [0, 0]
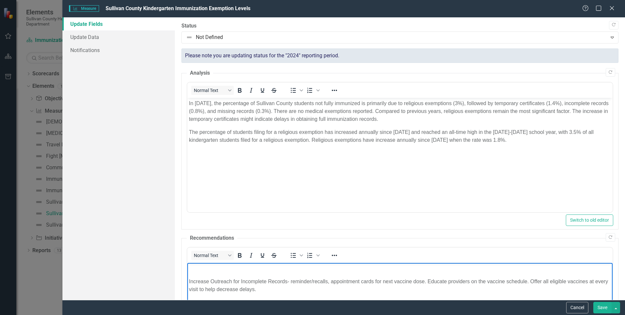
click at [189, 280] on p "Increase Outreach for Incomplete Records- reminder/recalls, appointment cards f…" at bounding box center [400, 285] width 422 height 16
click at [193, 270] on p "Rich Text Area. Press ALT-0 for help." at bounding box center [400, 268] width 422 height 8
click at [190, 270] on p "improve public education about vaccines- risk" at bounding box center [400, 268] width 422 height 8
click at [297, 267] on p "Improve public education about vaccines- risk" at bounding box center [400, 268] width 422 height 8
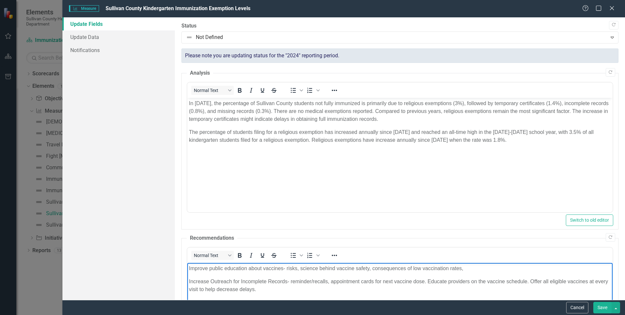
click at [471, 269] on p "Improve public education about vaccines- risks, science behind vaccine safety, …" at bounding box center [400, 268] width 422 height 8
click at [604, 306] on button "Save" at bounding box center [603, 307] width 18 height 11
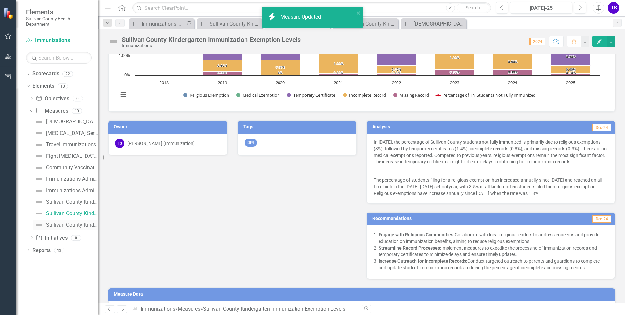
click at [57, 225] on div "Sullivan County Kindergarten Students Immunization Status" at bounding box center [72, 225] width 52 height 6
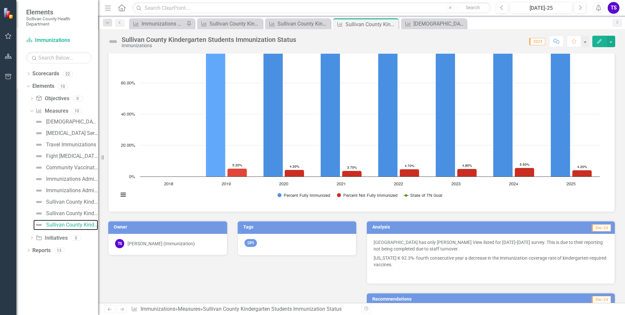
scroll to position [131, 0]
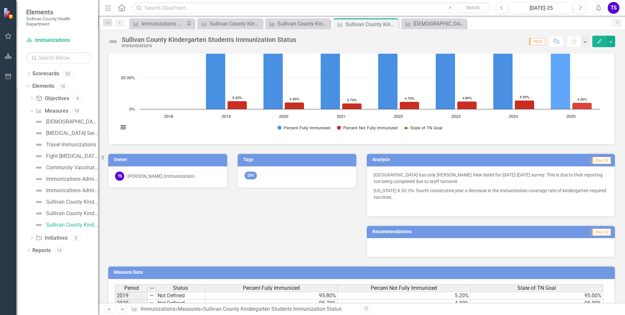
click at [598, 42] on icon "Edit" at bounding box center [600, 41] width 6 height 5
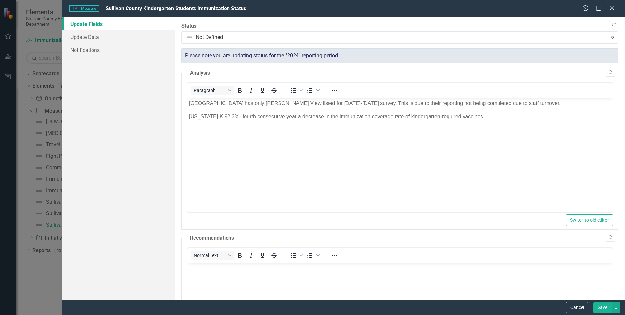
scroll to position [0, 0]
click at [619, 5] on div "Measure Measure Sullivan County Kindergarten Students Immunization Status Help …" at bounding box center [343, 8] width 563 height 17
click at [614, 7] on icon at bounding box center [612, 8] width 5 height 5
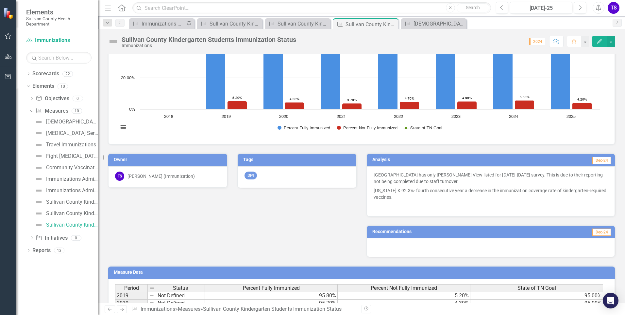
click at [385, 157] on h3 "Analysis" at bounding box center [429, 159] width 113 height 5
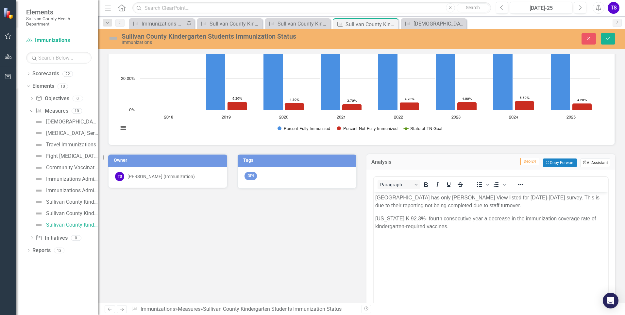
click at [592, 160] on button "ClearPoint AI AI Assistant" at bounding box center [596, 162] width 30 height 9
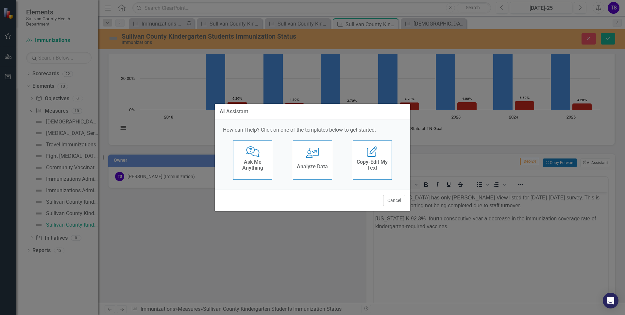
click at [300, 171] on div "Analyze Data" at bounding box center [312, 167] width 31 height 11
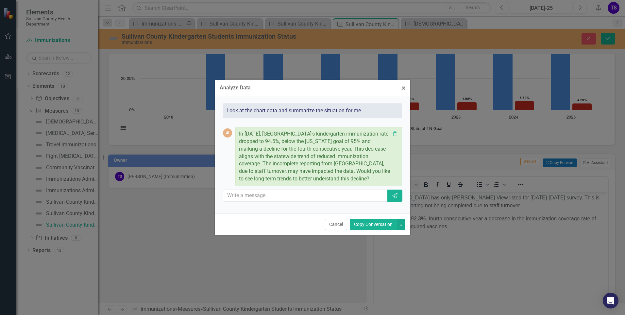
click at [373, 224] on button "Copy Conversation" at bounding box center [373, 223] width 47 height 11
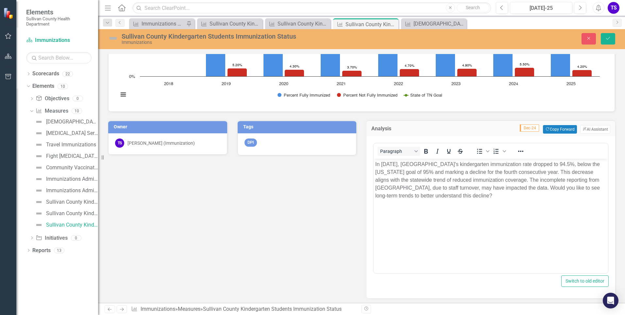
scroll to position [164, 0]
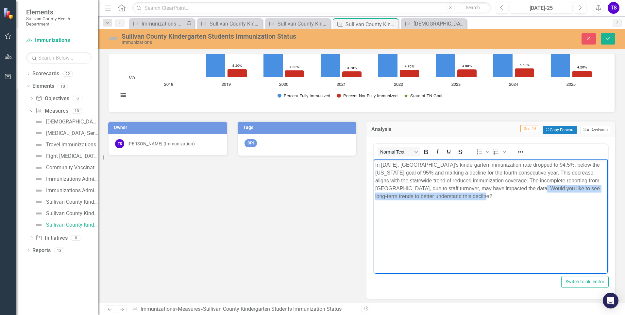
drag, startPoint x: 515, startPoint y: 187, endPoint x: 514, endPoint y: 197, distance: 9.9
click at [514, 197] on p "In 2024, Sullivan County's kindergarten immunization rate dropped to 94.5%, bel…" at bounding box center [490, 180] width 231 height 39
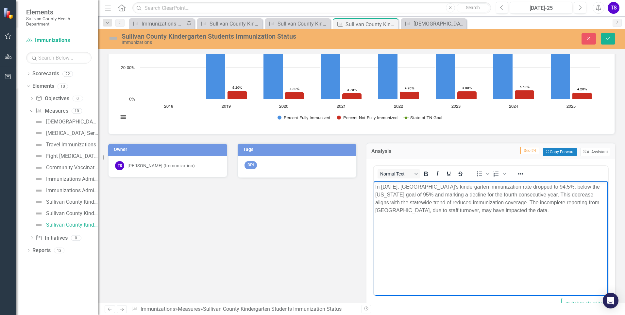
scroll to position [131, 0]
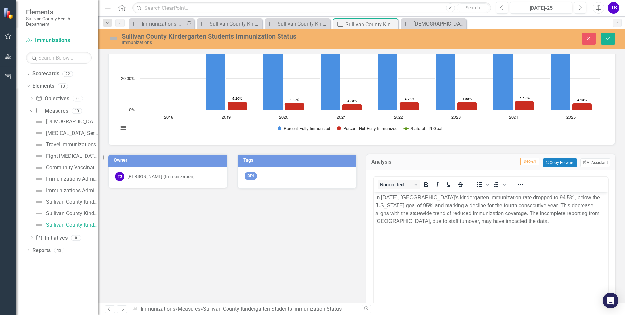
click at [520, 161] on span "Dec-24" at bounding box center [529, 161] width 19 height 7
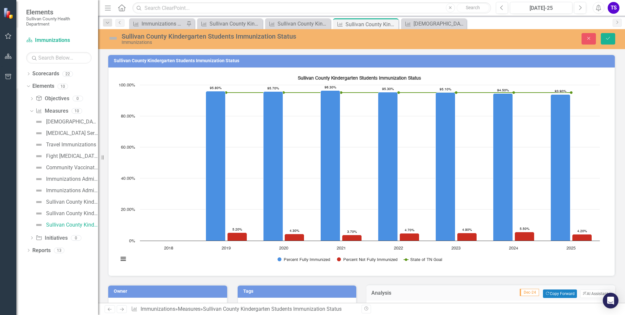
scroll to position [65, 0]
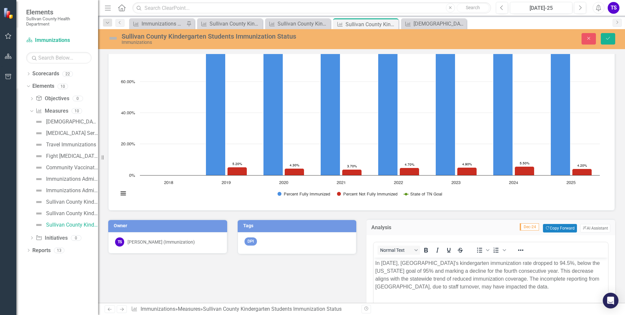
click at [393, 262] on p "In 2024, Sullivan County's kindergarten immunization rate dropped to 94.5%, bel…" at bounding box center [490, 274] width 231 height 31
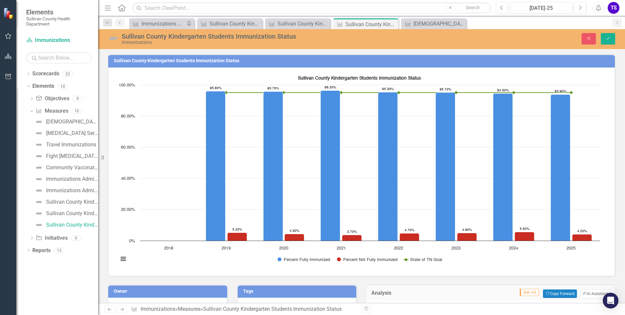
scroll to position [98, 0]
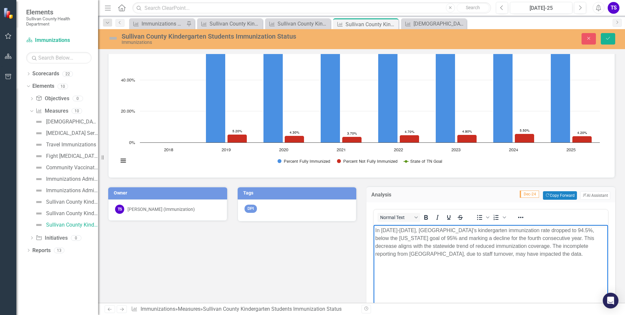
click at [559, 230] on p "In 2024-2025, Sullivan County's kindergarten immunization rate dropped to 94.5%…" at bounding box center [490, 241] width 231 height 31
click at [557, 252] on p "In 2024-2025, Sullivan County's kindergarten immunization rate dropped to 943.9…" at bounding box center [490, 241] width 231 height 31
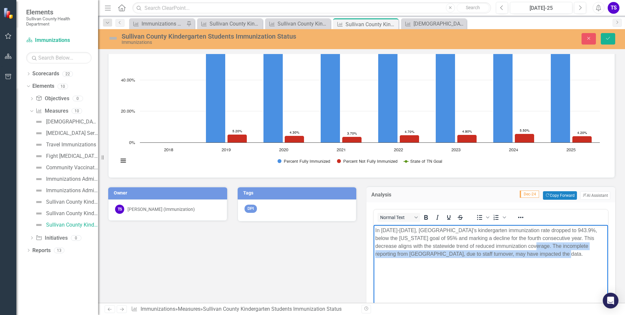
drag, startPoint x: 531, startPoint y: 246, endPoint x: 539, endPoint y: 253, distance: 10.9
click at [539, 253] on p "In 2024-2025, Sullivan County's kindergarten immunization rate dropped to 943.9…" at bounding box center [490, 241] width 231 height 31
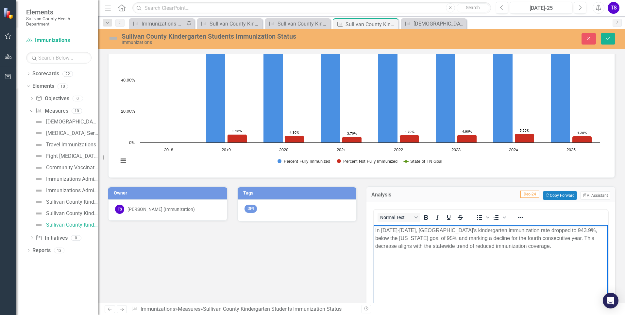
click at [539, 253] on body "In 2024-2025, Sullivan County's kindergarten immunization rate dropped to 943.9…" at bounding box center [491, 273] width 235 height 98
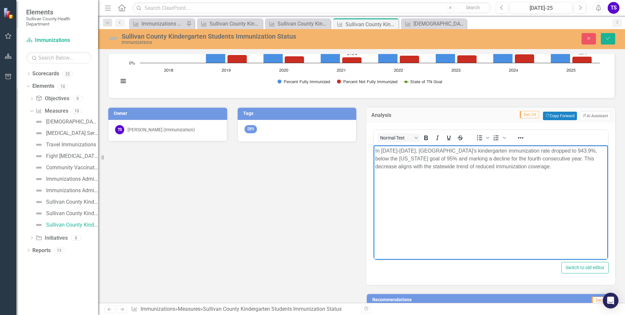
scroll to position [131, 0]
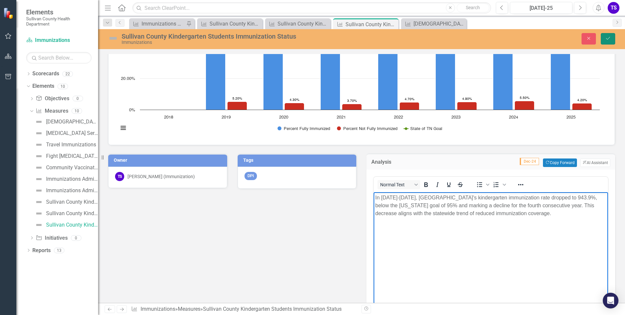
click at [610, 42] on button "Save" at bounding box center [608, 38] width 14 height 11
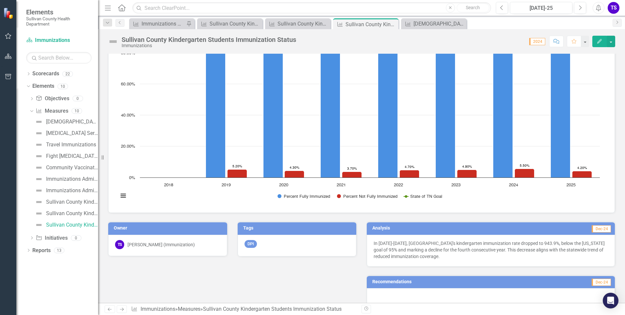
scroll to position [98, 0]
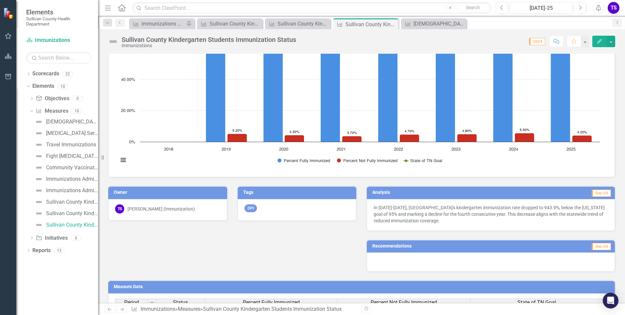
click at [401, 245] on h3 "Recommendations" at bounding box center [452, 245] width 159 height 5
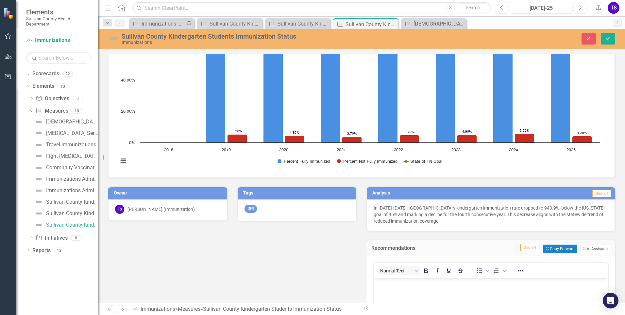
scroll to position [0, 0]
click at [582, 247] on button "ClearPoint AI AI Assistant" at bounding box center [596, 248] width 30 height 9
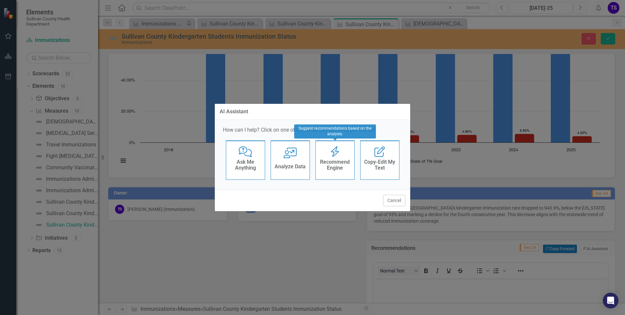
click at [336, 173] on div "Recommend Engine" at bounding box center [335, 165] width 32 height 16
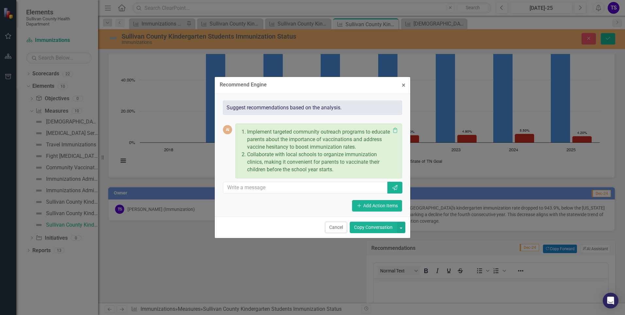
click at [363, 230] on button "Copy Conversation" at bounding box center [373, 226] width 47 height 11
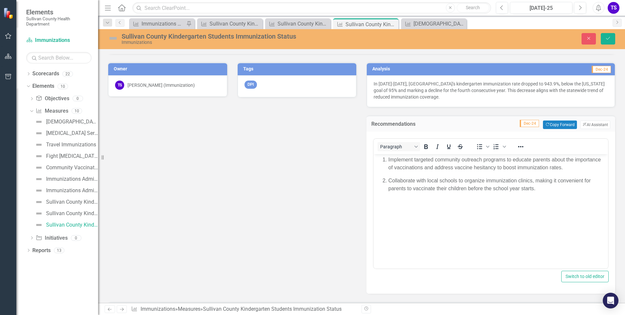
scroll to position [229, 0]
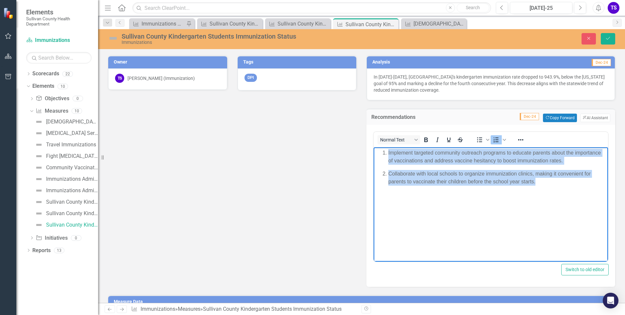
drag, startPoint x: 539, startPoint y: 183, endPoint x: 384, endPoint y: 154, distance: 158.1
click at [384, 154] on ol "Implement targeted community outreach programs to educate parents about the imp…" at bounding box center [490, 167] width 231 height 37
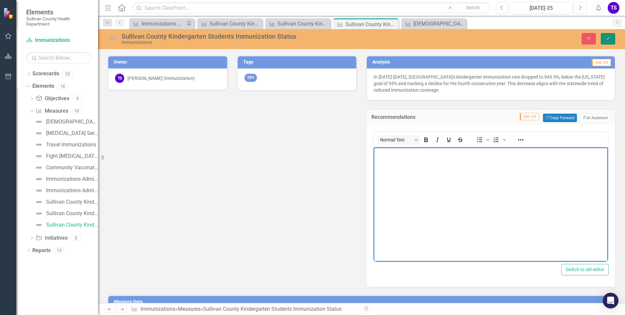
click at [607, 35] on button "Save" at bounding box center [608, 38] width 14 height 11
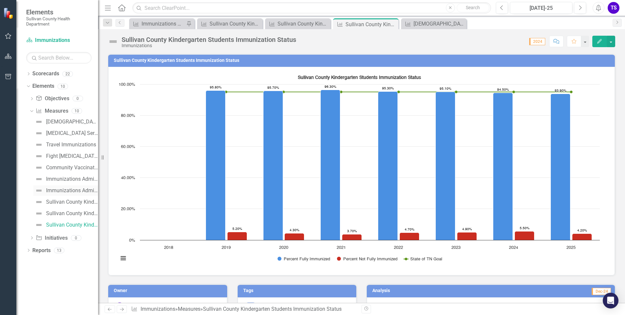
click at [72, 191] on div "Immunizations Administered by Stock - Kingsport" at bounding box center [72, 190] width 52 height 6
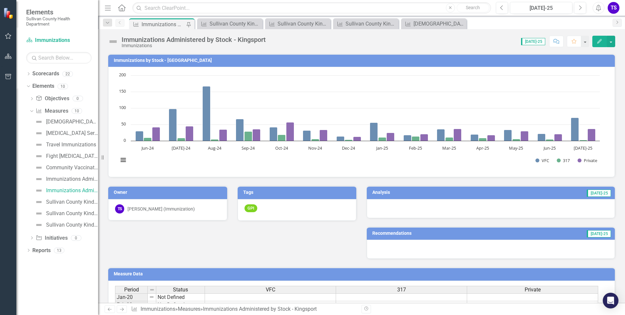
click at [585, 195] on td "[DATE]-25" at bounding box center [542, 193] width 140 height 10
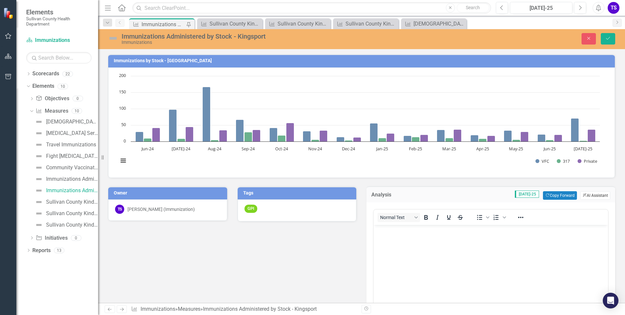
click at [586, 195] on button "ClearPoint AI AI Assistant" at bounding box center [596, 195] width 30 height 9
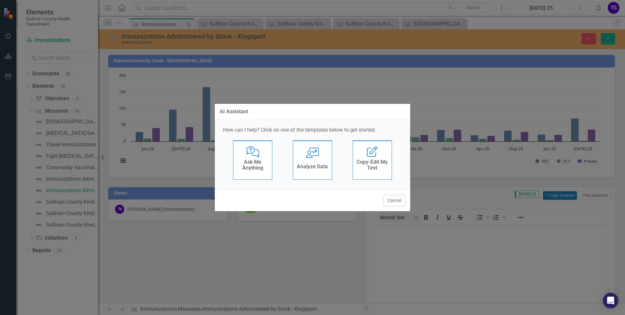
click at [323, 171] on div "Analyze Data" at bounding box center [312, 167] width 31 height 11
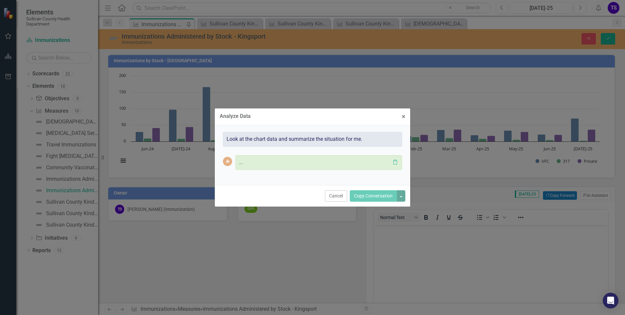
click at [383, 201] on div "Cancel Copy Conversation" at bounding box center [313, 196] width 196 height 22
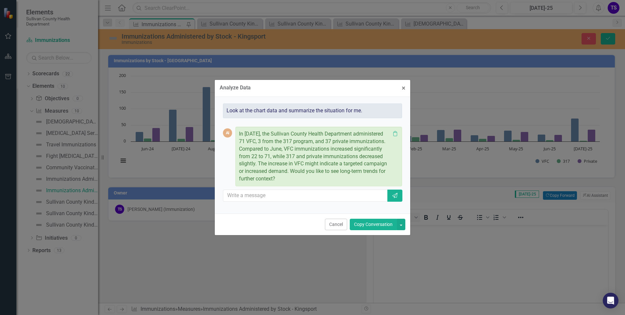
click at [380, 225] on button "Copy Conversation" at bounding box center [373, 223] width 47 height 11
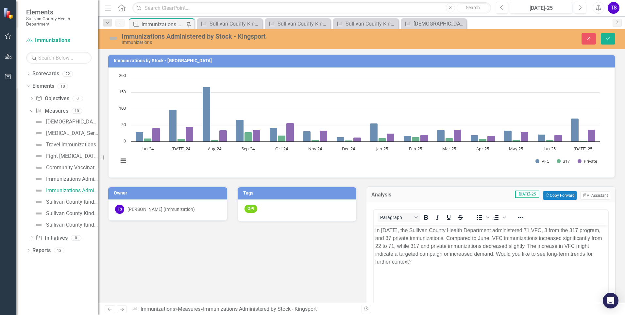
scroll to position [33, 0]
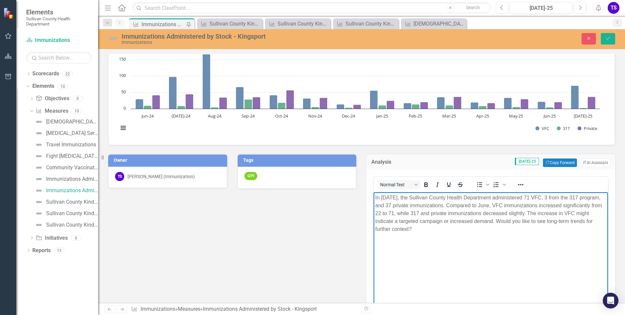
drag, startPoint x: 446, startPoint y: 236, endPoint x: 469, endPoint y: 206, distance: 37.4
click at [469, 206] on body "In July 2025, the Sullivan County Health Department administered 71 VFC, 3 from…" at bounding box center [491, 241] width 235 height 98
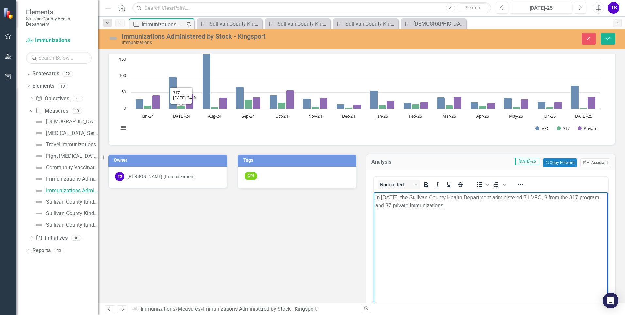
click at [419, 231] on body "In July 2025, the Sullivan County Health Department administered 71 VFC, 3 from…" at bounding box center [491, 241] width 235 height 98
click at [476, 206] on p "In July 2025, the Sullivan County Health Department administered 71 VFC, 3 from…" at bounding box center [490, 201] width 231 height 16
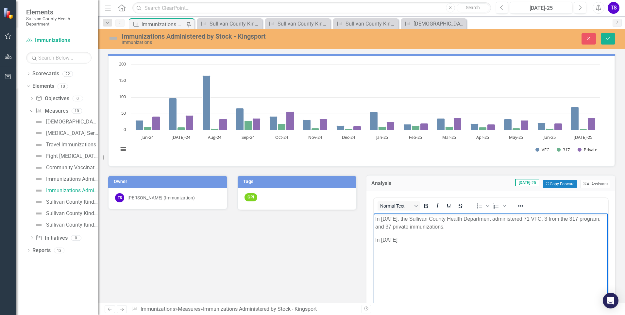
scroll to position [0, 0]
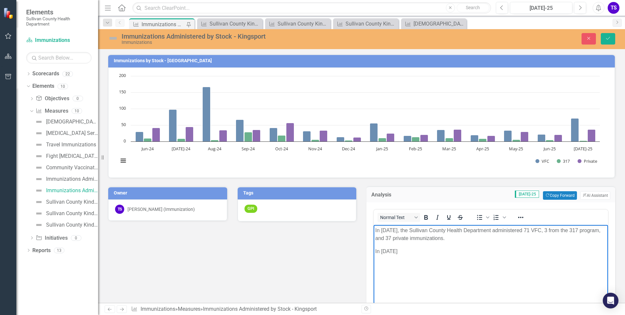
click at [498, 230] on p "In July 2025, the Sullivan County Health Department administered 71 VFC, 3 from…" at bounding box center [490, 234] width 231 height 16
click at [414, 252] on p "In July 2025" at bounding box center [490, 251] width 231 height 8
click at [411, 250] on p "In July 2025," at bounding box center [490, 251] width 231 height 8
click at [560, 250] on p "In July 2025, the Sullivan County Heath Department Kingsport administered" at bounding box center [490, 251] width 231 height 8
drag, startPoint x: 579, startPoint y: 230, endPoint x: 597, endPoint y: 230, distance: 17.7
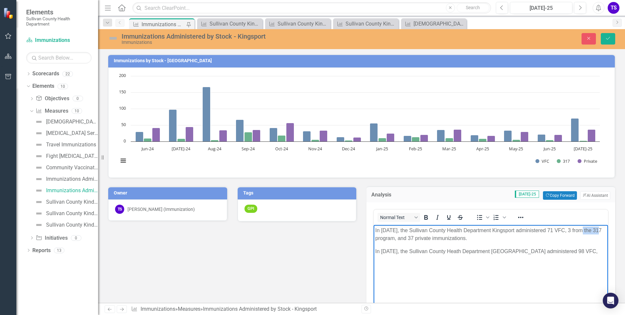
click at [597, 230] on p "In July 2025, the Sullivan County Health Department Kingsport administered 71 V…" at bounding box center [490, 234] width 231 height 16
click at [561, 231] on p "In July 2025, the Sullivan County Health Department Kingsport administered 71 V…" at bounding box center [490, 234] width 231 height 16
click at [496, 236] on p "In July 2025, the Sullivan County Health Department Kingsport administered 71 v…" at bounding box center [490, 234] width 231 height 16
click at [581, 248] on p "In July 2025, the Sullivan County Health Department Kingsport administered 98 V…" at bounding box center [490, 251] width 231 height 8
click at [560, 250] on p "In July 2025, the Sullivan County Health Department Kingsport administered 98 V…" at bounding box center [490, 255] width 231 height 16
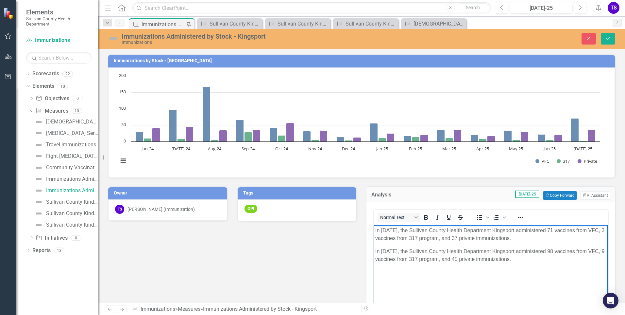
click at [542, 237] on p "In July 2025, the Sullivan County Health Department Kingsport administered 71 v…" at bounding box center [490, 234] width 231 height 16
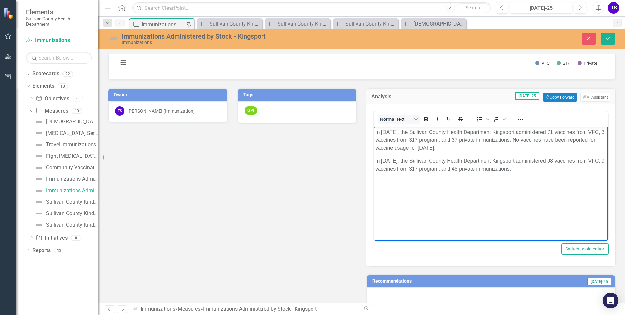
scroll to position [33, 0]
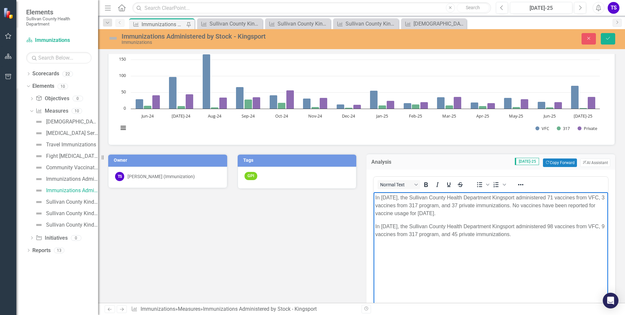
click at [540, 233] on p "In July 2025, the Sullivan County Health Department Kingsport administered 98 v…" at bounding box center [490, 230] width 231 height 16
click at [402, 228] on p "In July 2025, the Sullivan County Health Department Kingsport administered 98 v…" at bounding box center [490, 230] width 231 height 16
click at [543, 231] on p "In July 2024, the Sullivan County Health Department Kingsport administered 98 v…" at bounding box center [490, 230] width 231 height 16
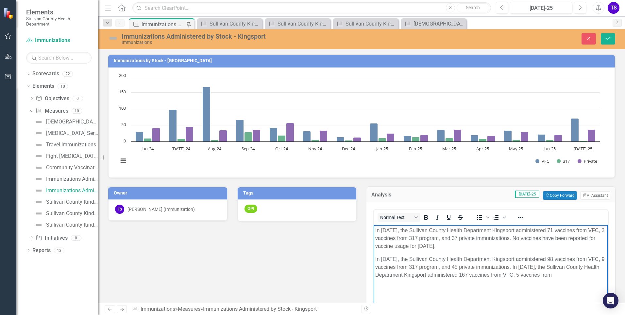
scroll to position [33, 0]
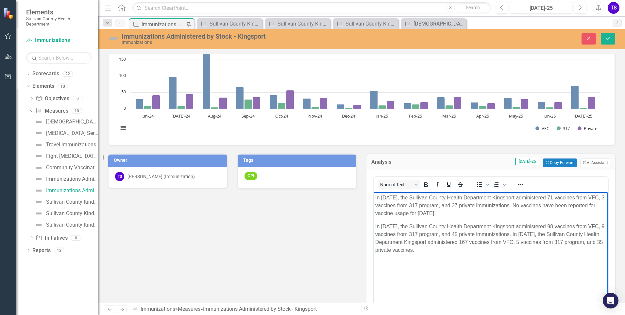
click at [464, 249] on p "In [DATE], the Sullivan County Health Department Kingsport administered 98 vacc…" at bounding box center [490, 237] width 231 height 31
click at [486, 212] on p "In [DATE], the Sullivan County Health Department Kingsport administered 71 vacc…" at bounding box center [490, 205] width 231 height 24
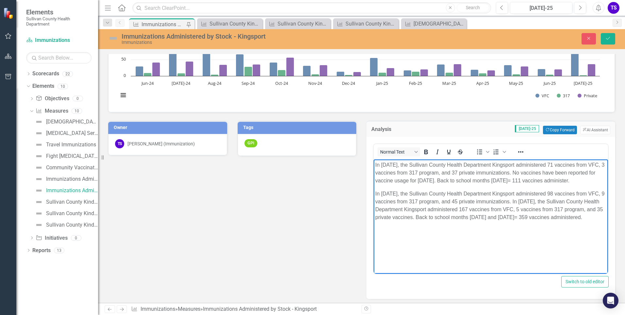
click at [397, 249] on body "In [DATE], the Sullivan County Health Department Kingsport administered 71 vacc…" at bounding box center [491, 208] width 235 height 98
click at [426, 221] on p "In July 2024, the Sullivan County Health Department Kingsport administered 98 v…" at bounding box center [490, 204] width 231 height 31
click at [500, 255] on p "August 2025 has not been evaluated yet. Data will not be available until vaccin…" at bounding box center [490, 247] width 231 height 16
click at [412, 234] on p "Rich Text Area. Press ALT-0 for help." at bounding box center [490, 230] width 231 height 8
click at [412, 242] on p "August 2025 has not been evaluated yet. Data will not be available until vaccin…" at bounding box center [490, 234] width 231 height 16
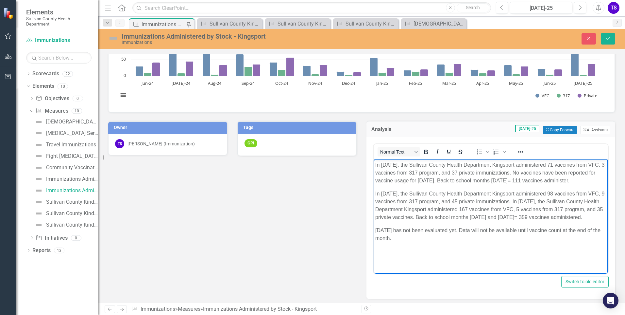
click at [413, 221] on p "In July 2024, the Sullivan County Health Department Kingsport administered 98 v…" at bounding box center [490, 204] width 231 height 31
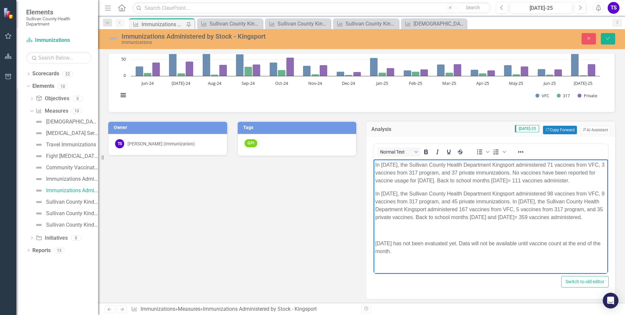
click at [413, 255] on p "August 2025 has not been evaluated yet. Data will not be available until vaccin…" at bounding box center [490, 247] width 231 height 16
click at [430, 255] on p "August 2025 has not been evaluated yet. Data will not be available until vaccin…" at bounding box center [490, 247] width 231 height 16
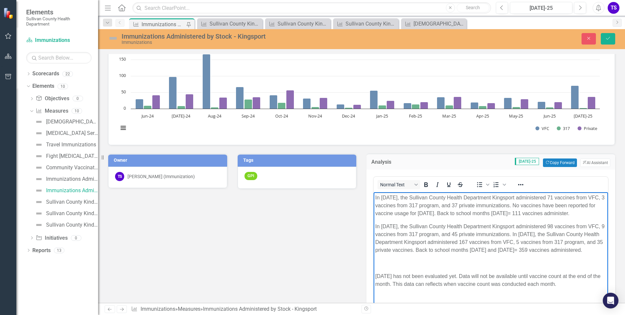
scroll to position [98, 0]
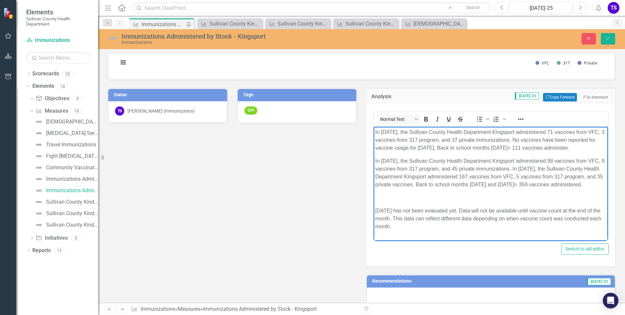
click at [432, 230] on p "August 2025 has not been evaluated yet. Data will not be available until vaccin…" at bounding box center [490, 218] width 231 height 24
click at [442, 201] on p "Rich Text Area. Press ALT-0 for help." at bounding box center [490, 197] width 231 height 8
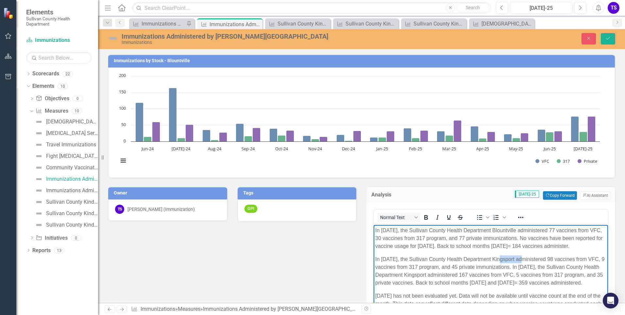
drag, startPoint x: 521, startPoint y: 265, endPoint x: 498, endPoint y: 266, distance: 22.3
click at [498, 266] on p "In July 2024, the Sullivan County Health Department Kingsport administered 98 v…" at bounding box center [490, 270] width 231 height 31
click at [568, 245] on p "In July 2025, the Sullivan County Health Department Blountville administered 77…" at bounding box center [490, 238] width 231 height 24
click at [561, 267] on p "In July 2024, the Sullivan County Health Department Blountville administered 98…" at bounding box center [490, 270] width 231 height 31
click at [392, 274] on p "In July 2024, the Sullivan County Health Department Blountville administered 16…" at bounding box center [490, 270] width 231 height 31
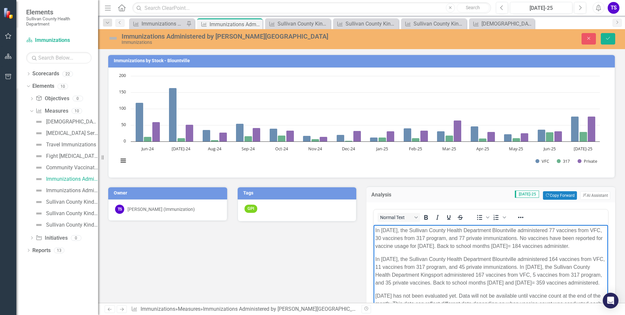
click at [478, 274] on p "In July 2024, the Sullivan County Health Department Blountville administered 16…" at bounding box center [490, 270] width 231 height 31
click at [501, 285] on p "In July 2024, the Sullivan County Health Department Blountville administered 16…" at bounding box center [490, 270] width 231 height 31
click at [413, 286] on p "In July 2024, the Sullivan County Health Department Blountville administered 16…" at bounding box center [490, 270] width 231 height 31
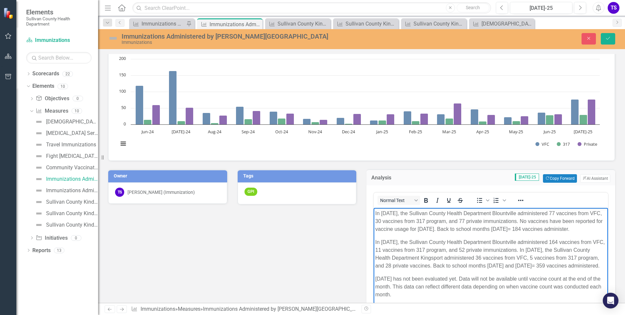
scroll to position [33, 0]
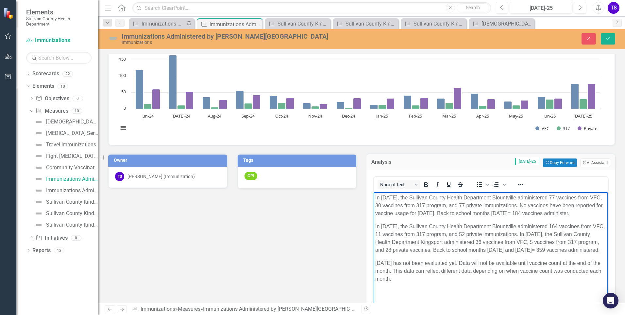
click at [573, 253] on p "In July 2024, the Sullivan County Health Department Blountville administered 16…" at bounding box center [490, 237] width 231 height 31
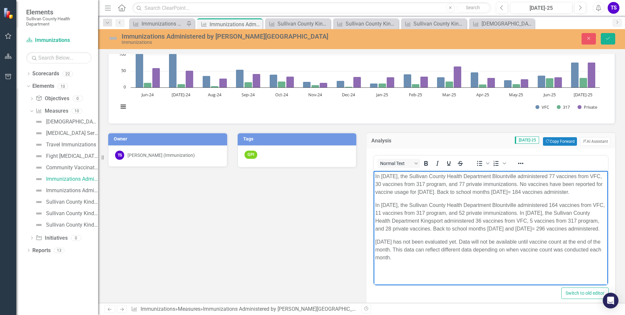
scroll to position [65, 0]
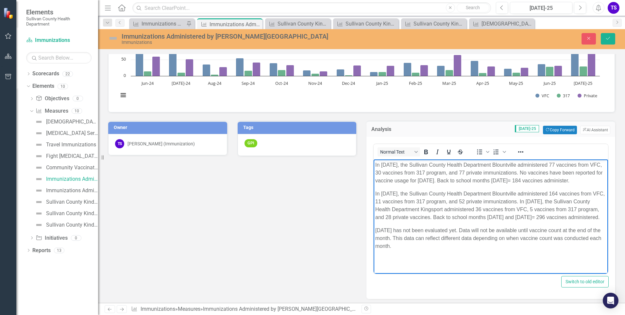
click at [408, 250] on p "August 2025 has not been evaluated yet. Data will not be available until vaccin…" at bounding box center [490, 238] width 231 height 24
drag, startPoint x: 469, startPoint y: 261, endPoint x: 593, endPoint y: 254, distance: 123.9
click at [593, 250] on p "August 2025 has not been evaluated yet. Data will not be available until vaccin…" at bounding box center [490, 238] width 231 height 24
click at [491, 250] on p "August 2025 has not been evaluated yet. Data will not be available until vaccin…" at bounding box center [490, 238] width 231 height 24
click at [424, 247] on p "August 2025 has not been evaluated yet. Data will not be available until vaccin…" at bounding box center [490, 238] width 231 height 24
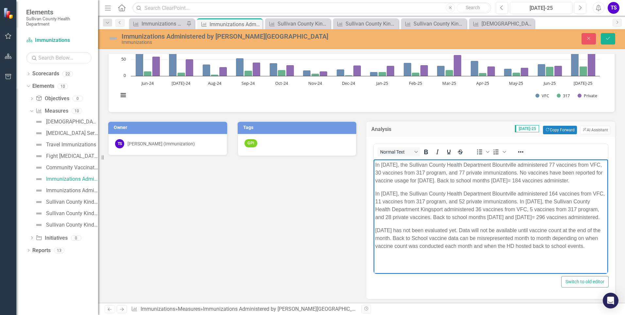
drag, startPoint x: 376, startPoint y: 245, endPoint x: 599, endPoint y: 262, distance: 223.0
click at [599, 250] on p "August 2025 has not been evaluated yet. Data will not be available until vaccin…" at bounding box center [490, 238] width 231 height 24
copy p "August 2025 has not been evaluated yet. Data will not be available until vaccin…"
click at [607, 36] on button "Save" at bounding box center [608, 38] width 14 height 11
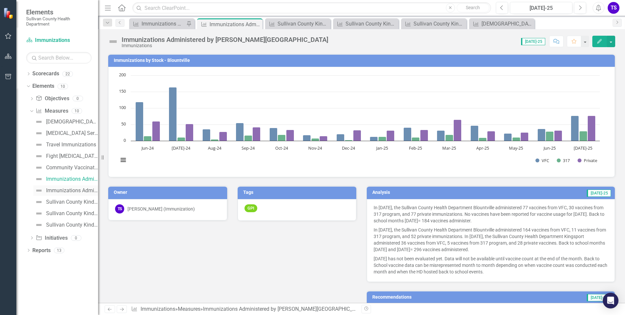
click at [65, 190] on div "Immunizations Administered by Stock - Kingsport" at bounding box center [72, 190] width 52 height 6
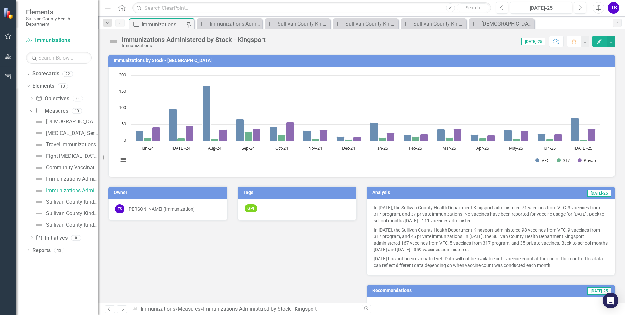
click at [543, 194] on td "[DATE]-25" at bounding box center [542, 193] width 140 height 10
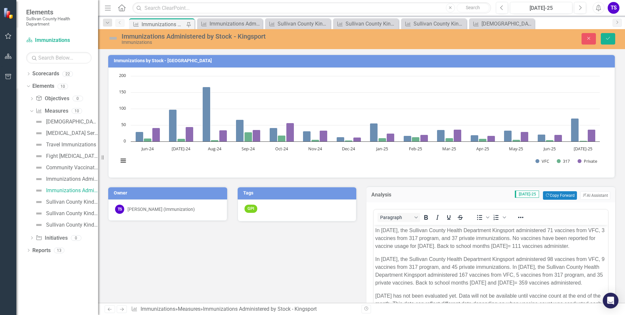
scroll to position [98, 0]
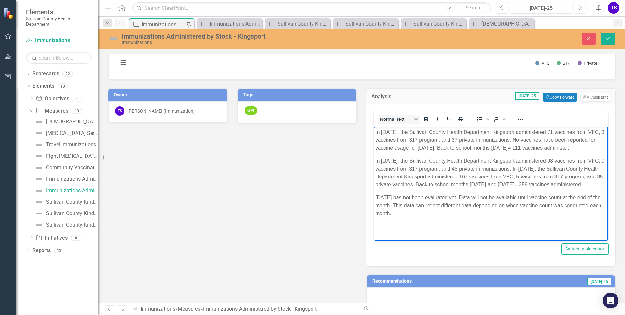
drag, startPoint x: 410, startPoint y: 228, endPoint x: 376, endPoint y: 214, distance: 37.2
click at [376, 214] on p "[DATE] has not been evaluated yet. Data will not be available until vaccine cou…" at bounding box center [490, 205] width 231 height 24
click at [609, 39] on icon "Save" at bounding box center [608, 38] width 6 height 5
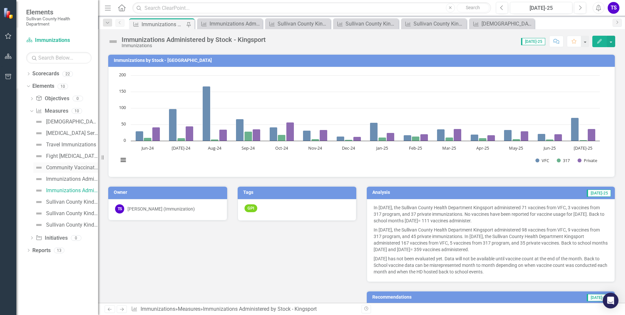
click at [55, 172] on link "Community Vaccination Outreach" at bounding box center [65, 167] width 65 height 10
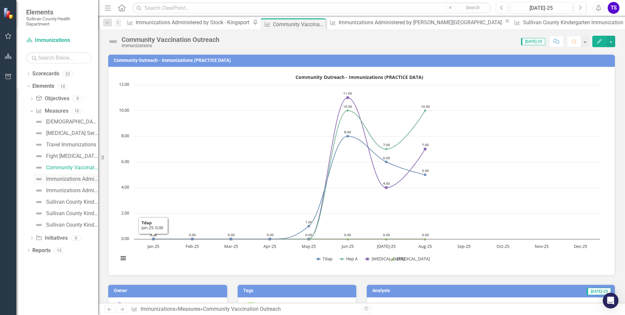
click at [59, 179] on div "Immunizations Administered by [PERSON_NAME][GEOGRAPHIC_DATA]" at bounding box center [72, 179] width 52 height 6
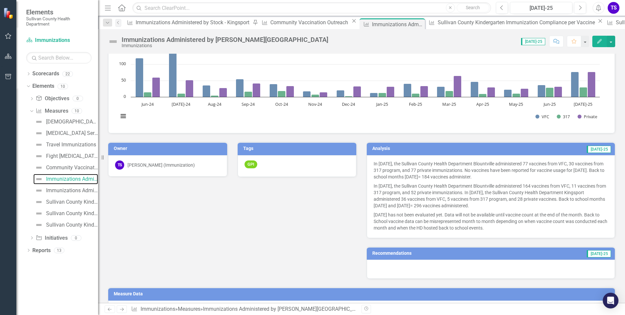
scroll to position [33, 0]
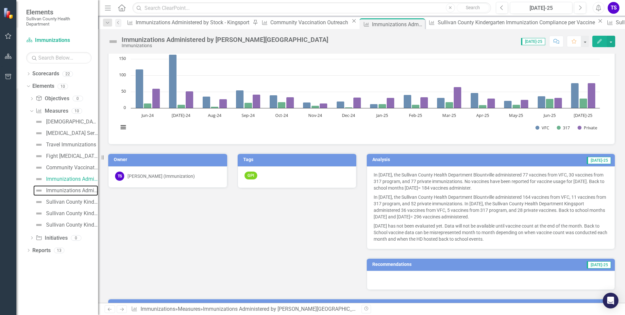
drag, startPoint x: 58, startPoint y: 191, endPoint x: 94, endPoint y: 196, distance: 36.9
click at [58, 191] on div "Immunizations Administered by Stock - Kingsport" at bounding box center [72, 190] width 52 height 6
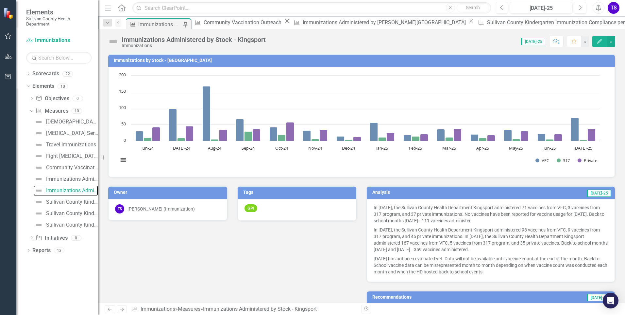
scroll to position [33, 0]
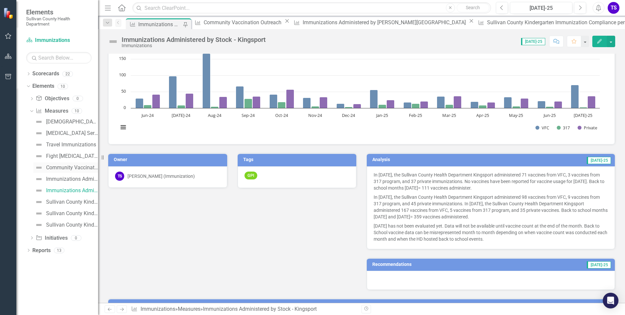
click at [63, 169] on div "Community Vaccination Outreach" at bounding box center [72, 168] width 52 height 6
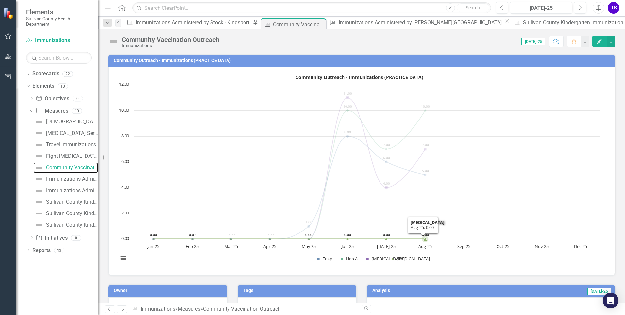
scroll to position [65, 0]
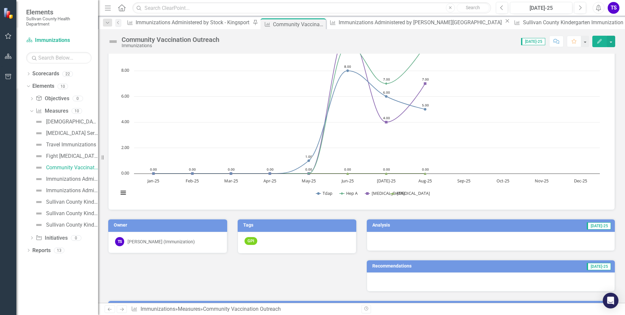
click at [433, 225] on h3 "Analysis" at bounding box center [422, 224] width 99 height 5
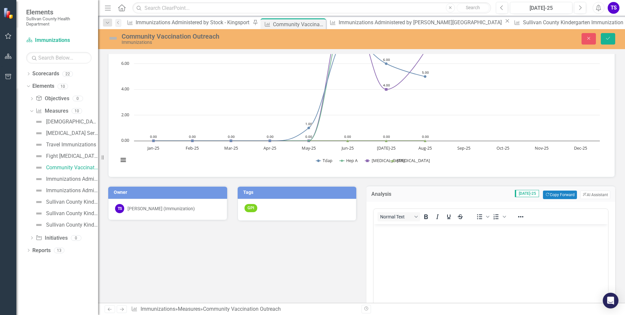
scroll to position [131, 0]
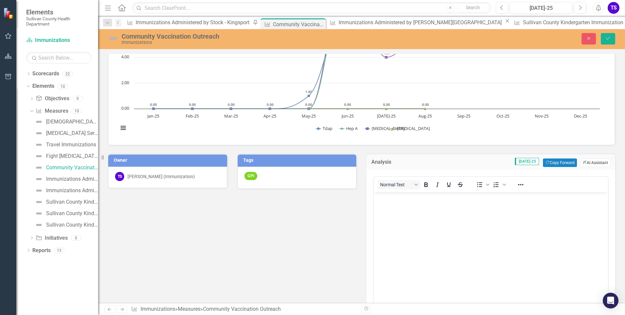
click at [588, 162] on button "ClearPoint AI AI Assistant" at bounding box center [596, 162] width 30 height 9
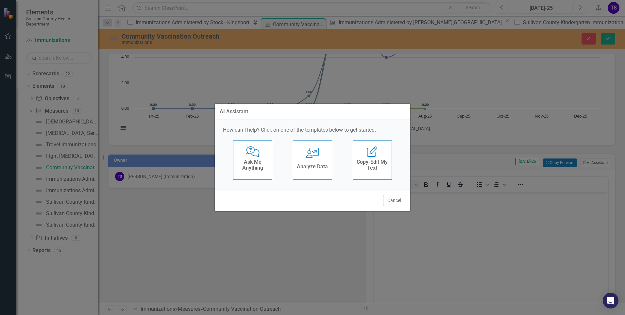
click at [319, 172] on div "Analyze Data" at bounding box center [312, 167] width 31 height 11
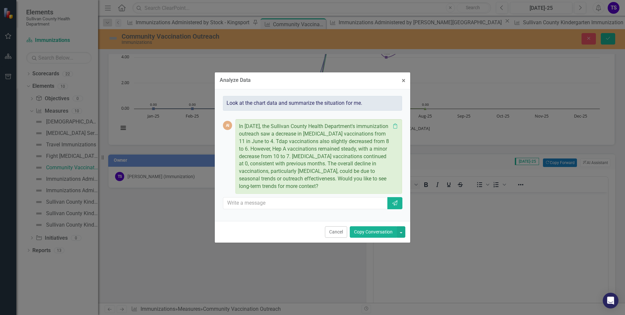
click at [374, 231] on button "Copy Conversation" at bounding box center [373, 231] width 47 height 11
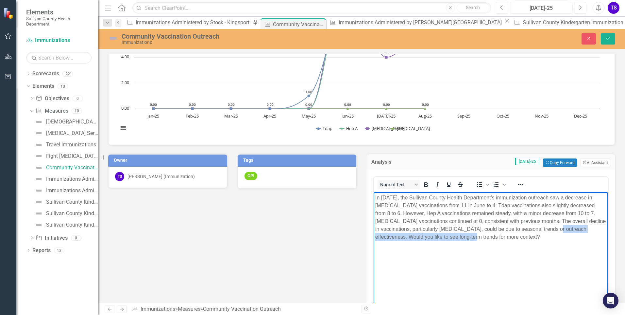
drag, startPoint x: 477, startPoint y: 237, endPoint x: 557, endPoint y: 229, distance: 80.6
click at [557, 229] on p "In July 2025, the Sullivan County Health Department's immunization outreach saw…" at bounding box center [490, 216] width 231 height 47
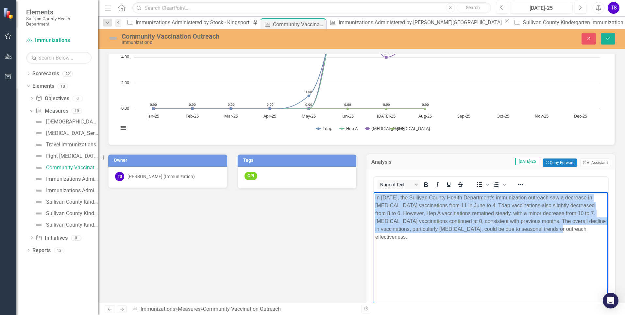
drag, startPoint x: 570, startPoint y: 229, endPoint x: 361, endPoint y: 186, distance: 213.6
click at [374, 192] on html "In July 2025, the Sullivan County Health Department's immunization outreach saw…" at bounding box center [491, 241] width 235 height 98
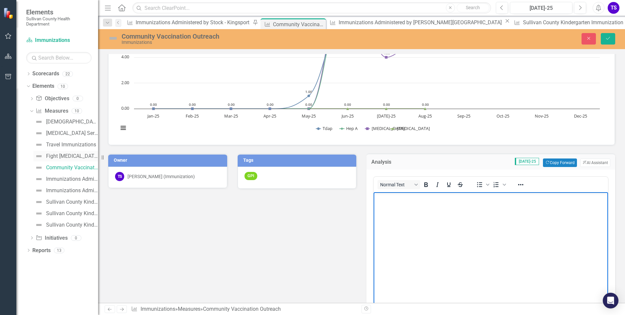
click at [63, 155] on div "Fight [MEDICAL_DATA] Vaccination Rates Per Year" at bounding box center [72, 156] width 52 height 6
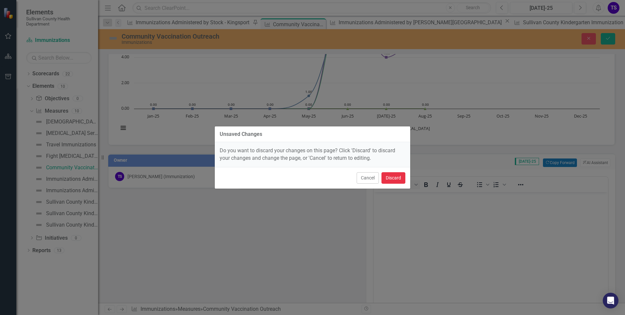
click at [401, 179] on button "Discard" at bounding box center [394, 177] width 24 height 11
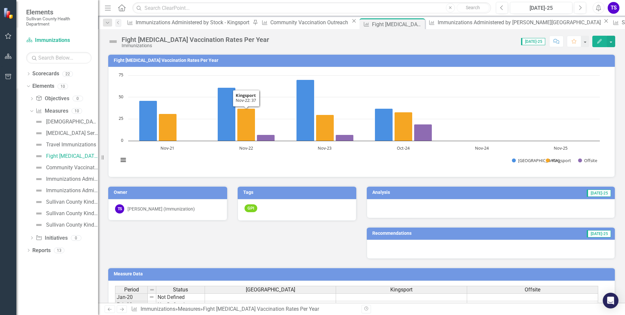
click at [413, 196] on td "Analysis" at bounding box center [422, 193] width 99 height 10
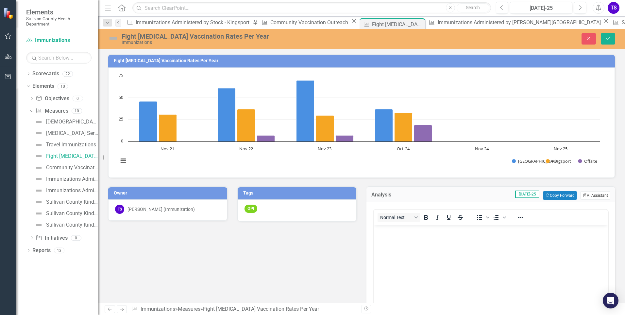
click at [587, 195] on button "ClearPoint AI AI Assistant" at bounding box center [596, 195] width 30 height 9
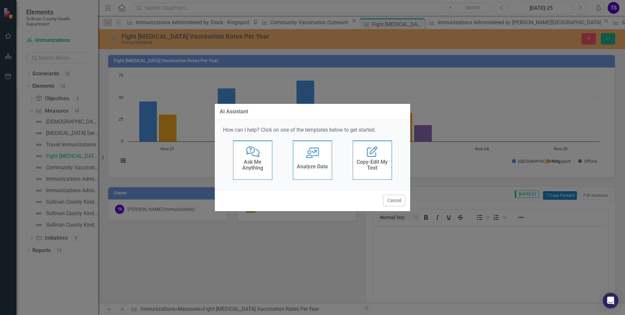
click at [312, 157] on icon at bounding box center [312, 153] width 13 height 10
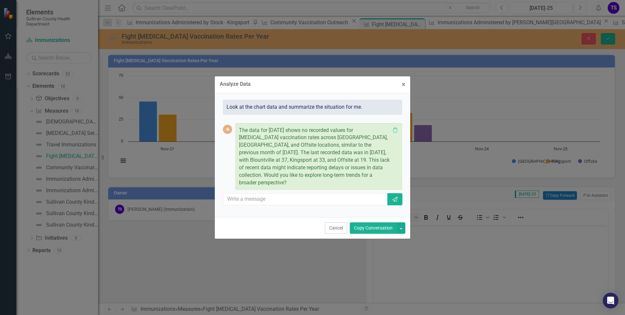
click at [377, 225] on button "Copy Conversation" at bounding box center [373, 227] width 47 height 11
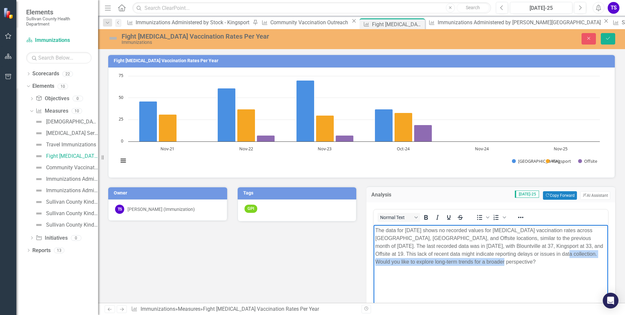
drag, startPoint x: 496, startPoint y: 261, endPoint x: 539, endPoint y: 255, distance: 43.7
click at [539, 255] on p "The data for July 2025 shows no recorded values for flu vaccination rates acros…" at bounding box center [490, 245] width 231 height 39
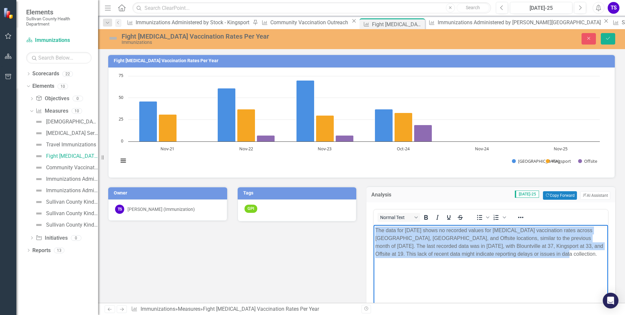
drag, startPoint x: 551, startPoint y: 257, endPoint x: 373, endPoint y: 231, distance: 180.4
click at [374, 231] on html "The data for July 2025 shows no recorded values for flu vaccination rates acros…" at bounding box center [491, 273] width 235 height 98
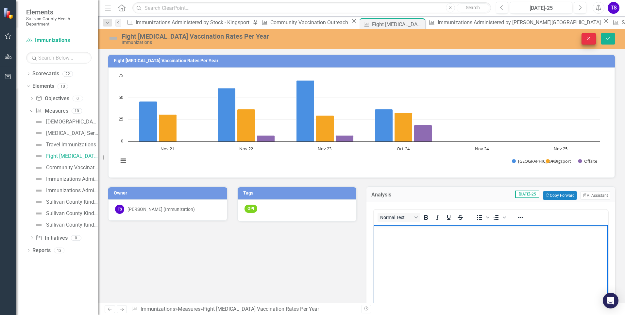
click at [591, 40] on icon "Close" at bounding box center [589, 38] width 6 height 5
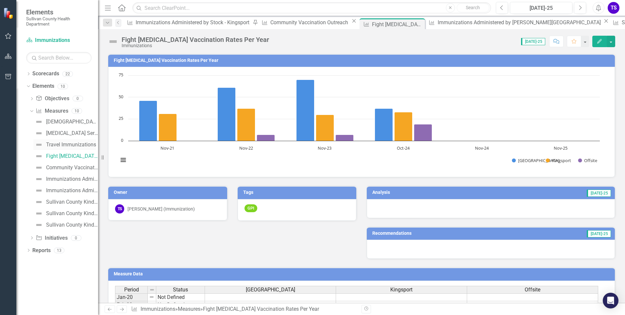
drag, startPoint x: 68, startPoint y: 144, endPoint x: 84, endPoint y: 147, distance: 16.6
click at [68, 144] on div "Travel Immunizations" at bounding box center [71, 145] width 50 height 6
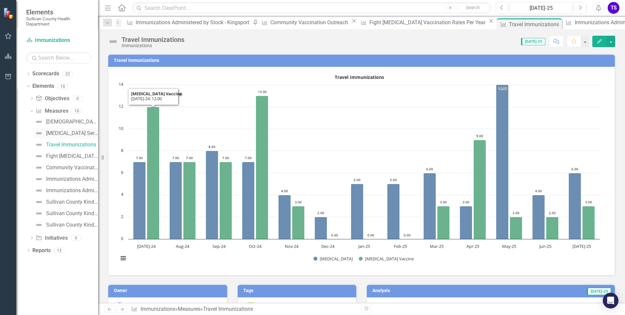
click at [66, 131] on div "[MEDICAL_DATA] Series Completion Rate" at bounding box center [72, 133] width 52 height 6
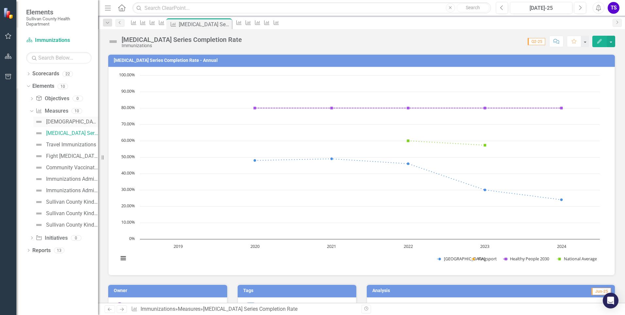
click at [65, 120] on div "[DEMOGRAPHIC_DATA] Survey" at bounding box center [72, 122] width 52 height 6
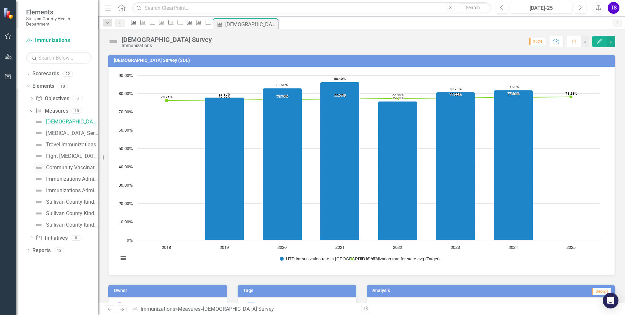
click at [59, 169] on div "Community Vaccination Outreach" at bounding box center [72, 168] width 52 height 6
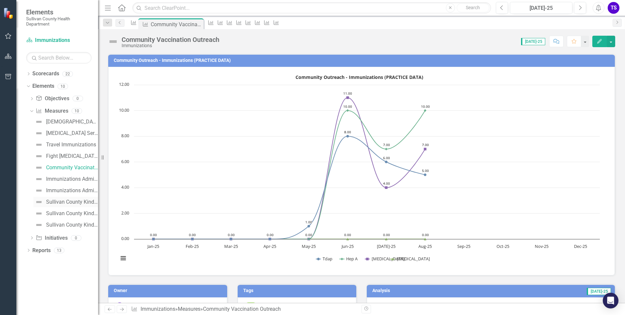
click at [68, 203] on div "Sullivan County Kindergarten Immunization Compliance per Vaccine" at bounding box center [72, 202] width 52 height 6
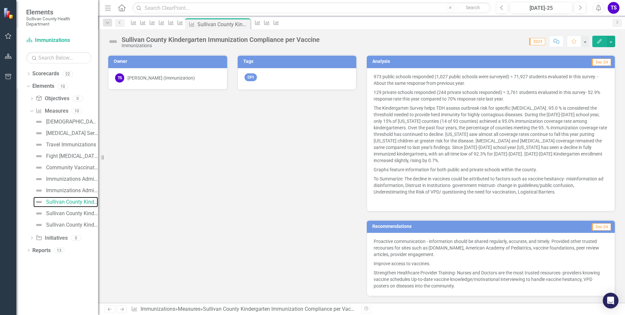
scroll to position [196, 0]
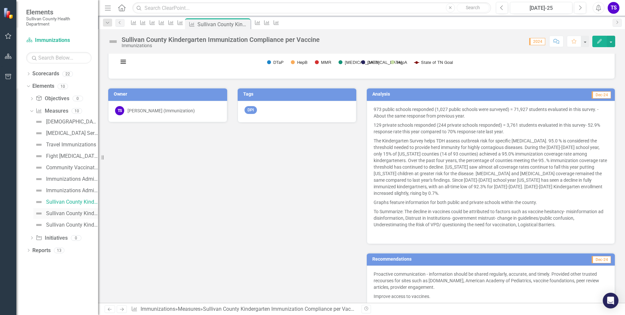
click at [70, 214] on div "Sullivan County Kindergarten Immunization Exemption Levels" at bounding box center [72, 213] width 52 height 6
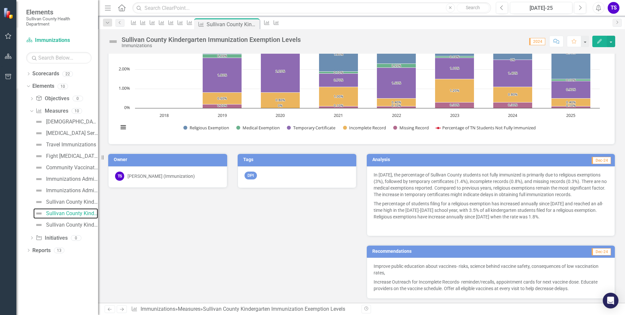
scroll to position [65, 0]
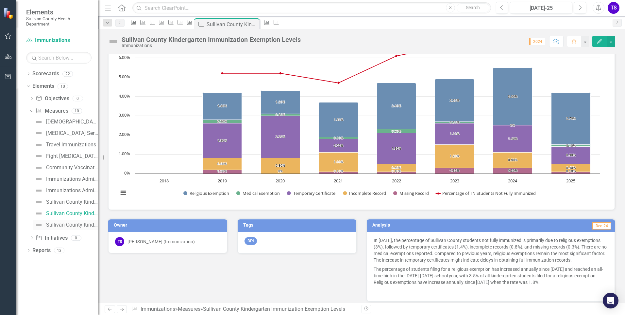
click at [75, 227] on div "Sullivan County Kindergarten Students Immunization Status" at bounding box center [72, 225] width 52 height 6
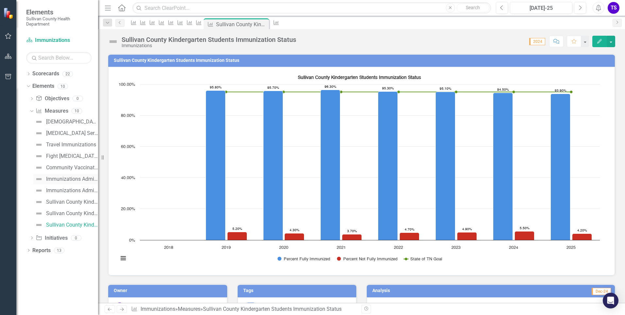
click at [62, 179] on div "Immunizations Administered by [PERSON_NAME][GEOGRAPHIC_DATA]" at bounding box center [72, 179] width 52 height 6
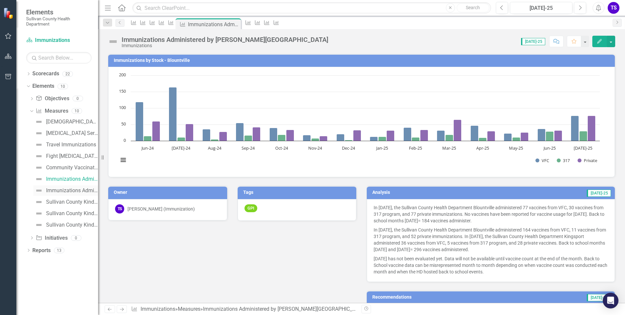
click at [62, 191] on div "Immunizations Administered by Stock - Kingsport" at bounding box center [72, 190] width 52 height 6
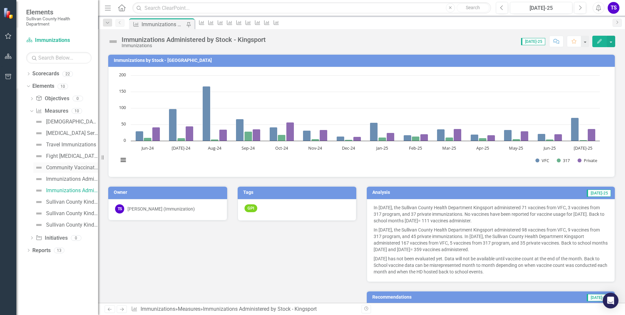
click at [58, 169] on div "Community Vaccination Outreach" at bounding box center [72, 168] width 52 height 6
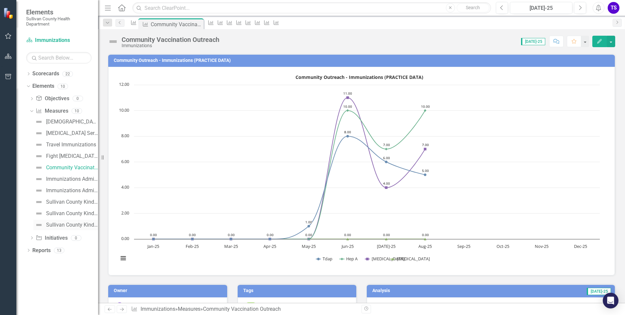
click at [63, 227] on div "Sullivan County Kindergarten Students Immunization Status" at bounding box center [72, 225] width 52 height 6
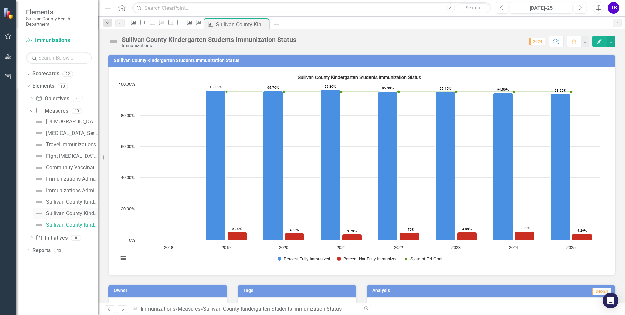
click at [65, 210] on div "Sullivan County Kindergarten Immunization Exemption Levels" at bounding box center [72, 213] width 52 height 6
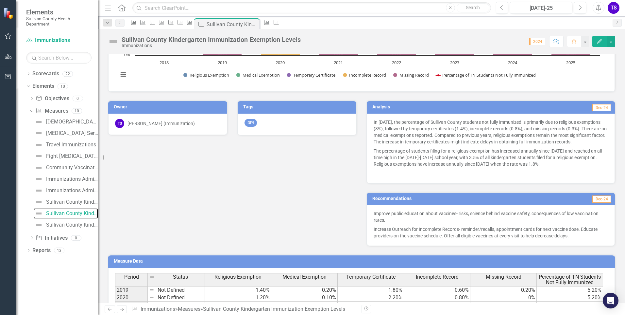
scroll to position [229, 0]
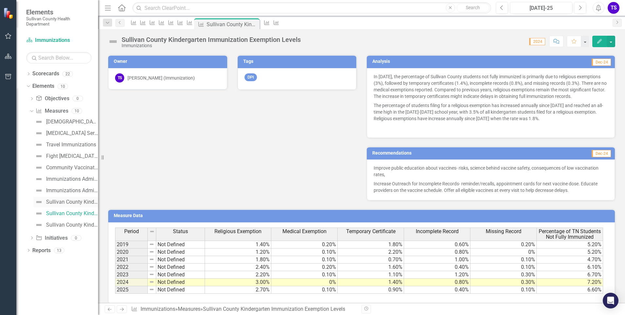
click at [57, 201] on div "Sullivan County Kindergarten Immunization Compliance per Vaccine" at bounding box center [72, 202] width 52 height 6
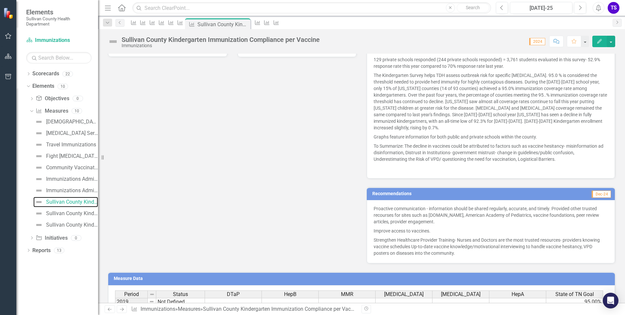
scroll to position [131, 0]
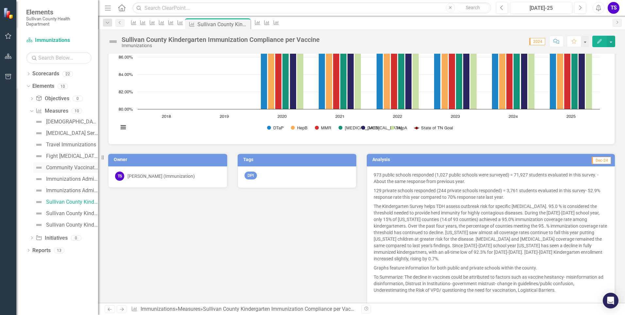
click at [56, 165] on div "Community Vaccination Outreach" at bounding box center [72, 168] width 52 height 6
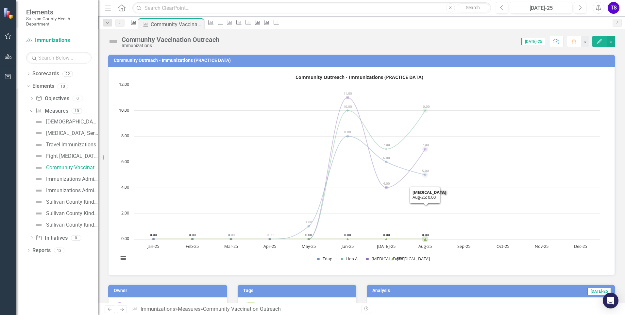
scroll to position [98, 0]
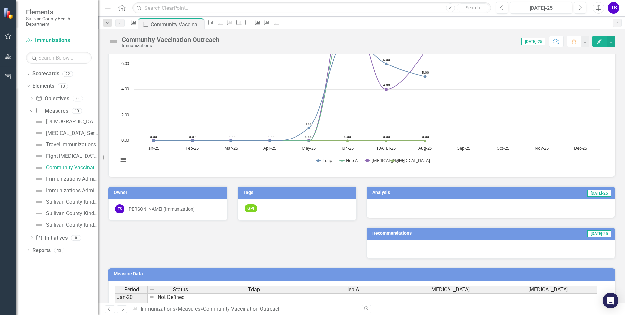
click at [435, 191] on h3 "Analysis" at bounding box center [422, 192] width 99 height 5
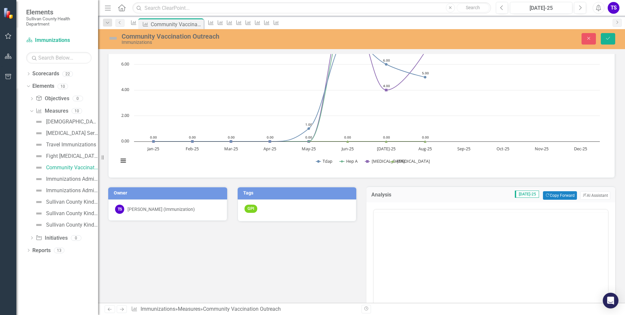
scroll to position [0, 0]
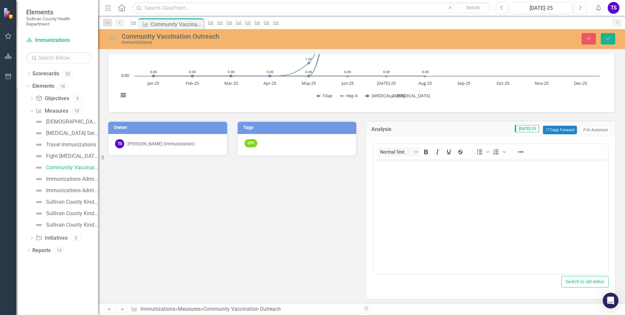
click at [427, 180] on body "Rich Text Area. Press ALT-0 for help." at bounding box center [491, 208] width 235 height 98
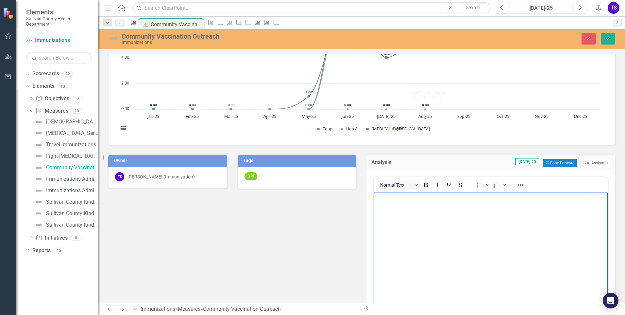
scroll to position [131, 0]
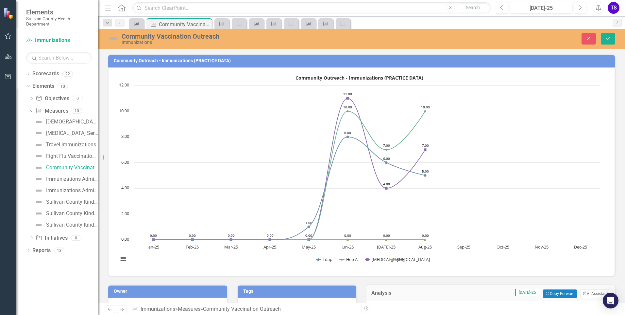
scroll to position [131, 0]
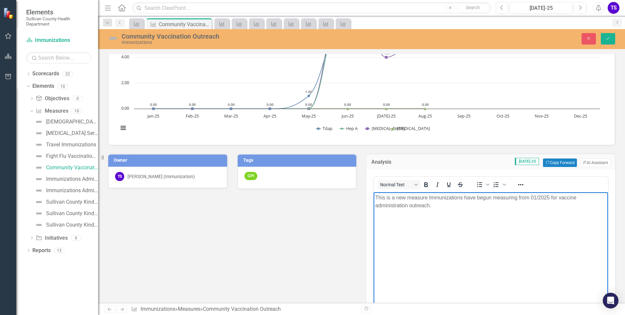
click at [463, 199] on p "This is a new measure Immunizations have begun measuring from 01/2025 for vacci…" at bounding box center [490, 201] width 231 height 16
click at [430, 197] on p "This is a new measure Immunizations have begun measuring from 01/2025 for vacci…" at bounding box center [490, 201] width 231 height 16
click at [463, 198] on p "This is a new measure Immunizations have begun measuring from 01/2025 for vacci…" at bounding box center [490, 201] width 231 height 16
click at [428, 197] on p "This is a new measure Immunizations have begun measuring from 01/2025 for vacci…" at bounding box center [490, 201] width 231 height 16
click at [471, 196] on p "This is a new measure the Immunizations have begun measuring from 01/2025 for v…" at bounding box center [490, 201] width 231 height 16
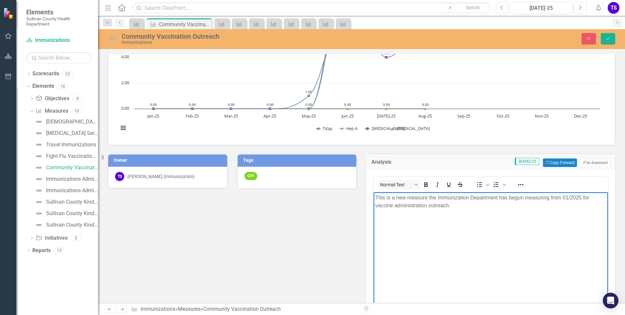
click at [470, 209] on body "This is a new measure the Immunization Department has begun measuring from 01/2…" at bounding box center [491, 241] width 235 height 98
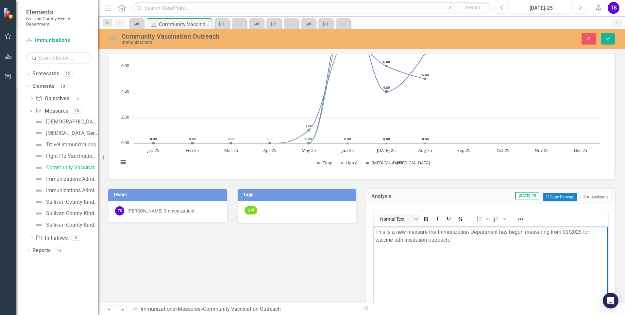
scroll to position [98, 0]
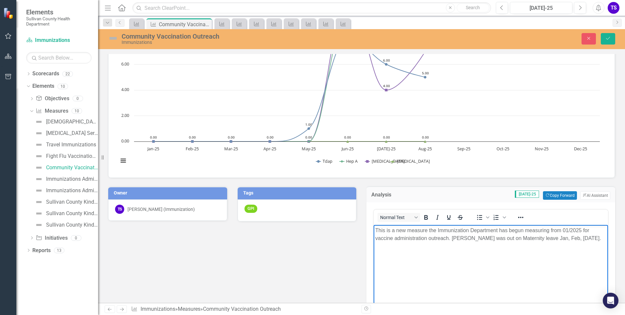
click at [454, 240] on p "This is a new measure the Immunization Department has begun measuring from 01/2…" at bounding box center [490, 234] width 231 height 16
click at [453, 240] on p "This is a new measure the Immunization Department has begun measuring from 01/2…" at bounding box center [490, 234] width 231 height 16
click at [599, 237] on p "This is a new measure the Immunization Department has begun measuring from 01/2…" at bounding box center [490, 238] width 231 height 24
click at [468, 244] on p "This is a new measure the Immunization Department has begun measuring from 01/2…" at bounding box center [490, 238] width 231 height 24
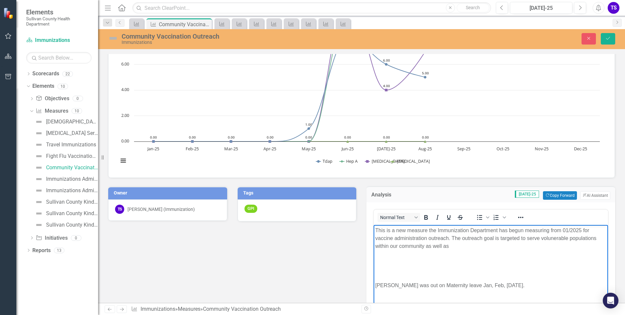
click at [598, 239] on p "This is a new measure the Immunization Department has begun measuring from 01/2…" at bounding box center [490, 238] width 231 height 24
click at [597, 239] on p "This is a new measure the Immunization Department has begun measuring from 01/2…" at bounding box center [490, 238] width 231 height 24
click at [487, 243] on p "This is a new measure the Immunization Department has begun measuring from 01/2…" at bounding box center [490, 238] width 231 height 24
click at [502, 235] on p "This is a new measure the Immunization Department has begun measuring from 01/2…" at bounding box center [490, 238] width 231 height 24
click at [517, 238] on p "This is a new measure the Immunization Department has begun measuring from 01/2…" at bounding box center [490, 238] width 231 height 24
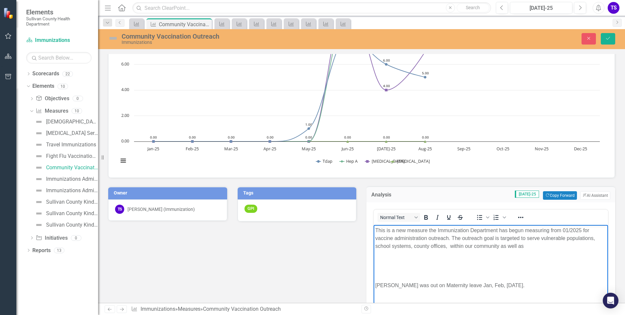
click at [547, 239] on p "This is a new measure the Immunization Department has begun measuring from 01/2…" at bounding box center [490, 238] width 231 height 24
click at [562, 237] on p "This is a new measure the Immunization Department has begun measuring from 01/2…" at bounding box center [490, 238] width 231 height 24
drag, startPoint x: 376, startPoint y: 247, endPoint x: 463, endPoint y: 249, distance: 86.7
click at [463, 249] on p "This is a new measure the Immunization Department has begun measuring from 01/2…" at bounding box center [490, 238] width 231 height 24
click at [541, 238] on p "This is a new measure the Immunization Department has begun measuring from 01/2…" at bounding box center [490, 238] width 231 height 24
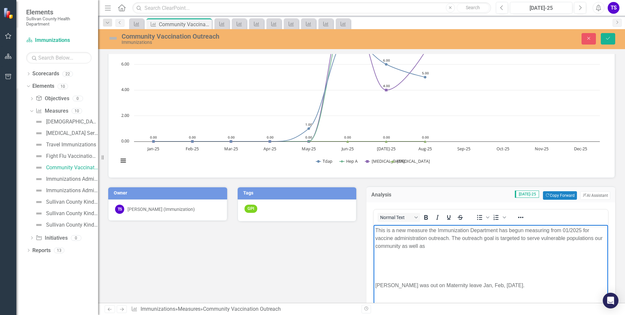
click at [595, 238] on p "This is a new measure the Immunization Department has begun measuring from 01/2…" at bounding box center [490, 238] width 231 height 24
drag, startPoint x: 538, startPoint y: 246, endPoint x: 510, endPoint y: 249, distance: 28.6
click at [510, 249] on p "This is a new measure the Immunization Department has begun measuring from 01/2…" at bounding box center [490, 238] width 231 height 24
click at [594, 239] on p "This is a new measure the Immunization Department has begun measuring from 01/2…" at bounding box center [490, 238] width 231 height 24
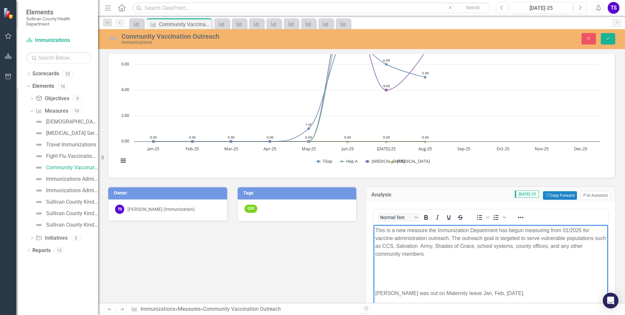
click at [429, 253] on p "This is a new measure the Immunization Department has begun measuring from 01/2…" at bounding box center [490, 241] width 231 height 31
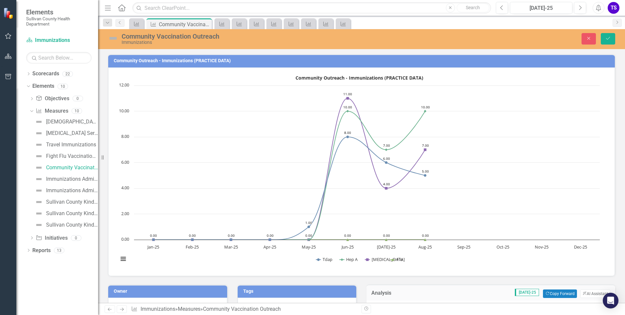
scroll to position [98, 0]
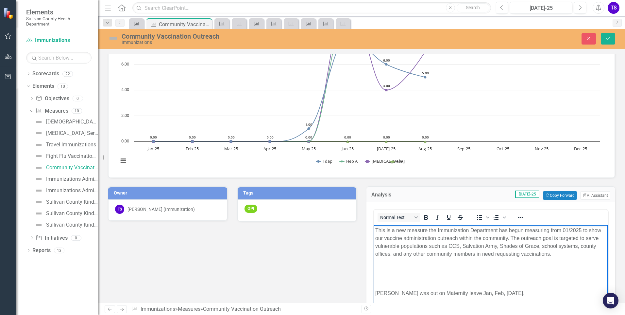
click at [561, 252] on p "This is a new measure the Immunization Department has begun measuring from 01/2…" at bounding box center [490, 241] width 231 height 31
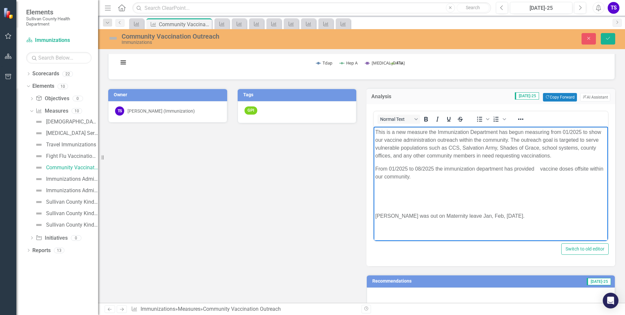
click at [376, 215] on p "[PERSON_NAME] was out on Maternity leave Jan, Feb, [DATE]." at bounding box center [490, 216] width 231 height 8
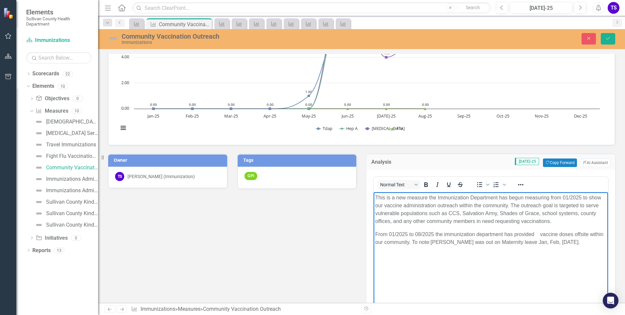
scroll to position [98, 0]
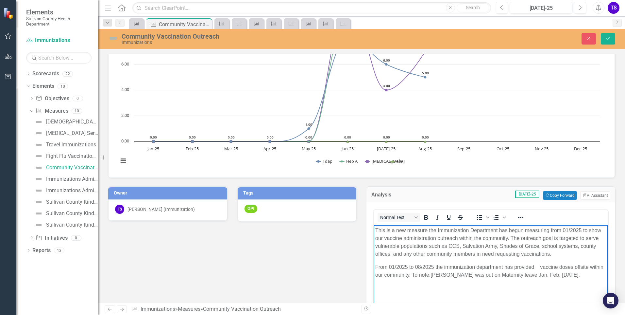
click at [534, 266] on p "From 01/2025 to 08/2025 the immunization department has provided vaccine doses …" at bounding box center [490, 271] width 231 height 16
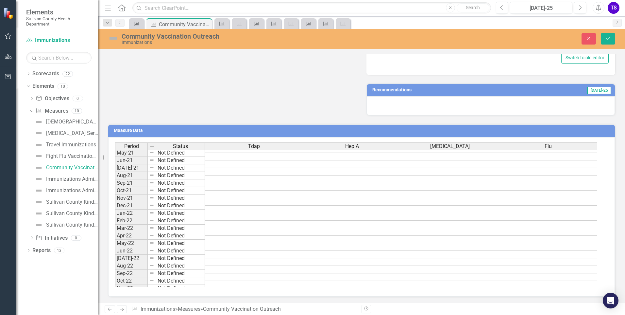
scroll to position [65, 0]
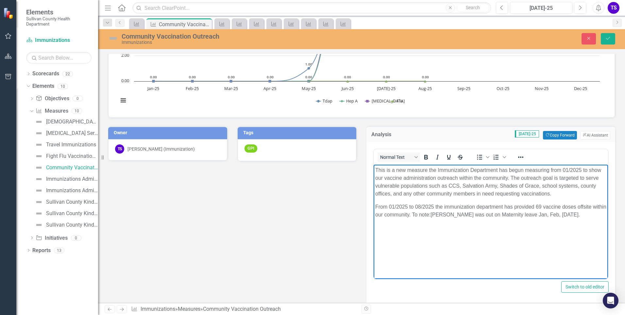
click at [559, 215] on p "From 01/2025 to 08/2025 the immunization department has provided 69 vaccine dos…" at bounding box center [490, 210] width 231 height 16
click at [578, 212] on p "From 01/2025 to 08/2025 the immunization department has provided 69 vaccine dos…" at bounding box center [490, 210] width 231 height 16
click at [470, 217] on p "From 01/2025 to 08/2025 the immunization department has provided 69 vaccine dos…" at bounding box center [490, 214] width 231 height 24
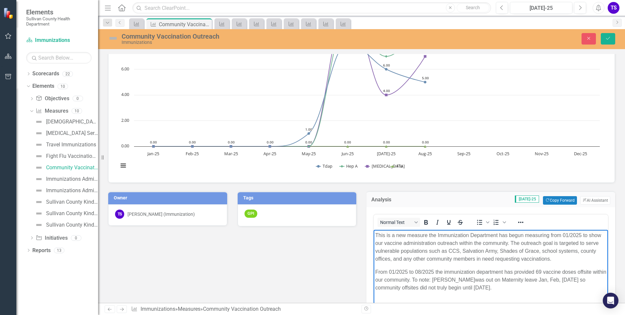
scroll to position [93, 0]
click at [565, 257] on p "This is a new measure the Immunization Department has begun measuring from 01/2…" at bounding box center [490, 246] width 231 height 31
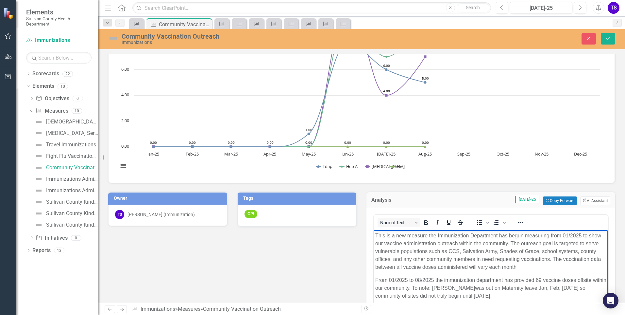
click at [530, 267] on p "This is a new measure the Immunization Department has begun measuring from 01/2…" at bounding box center [490, 250] width 231 height 39
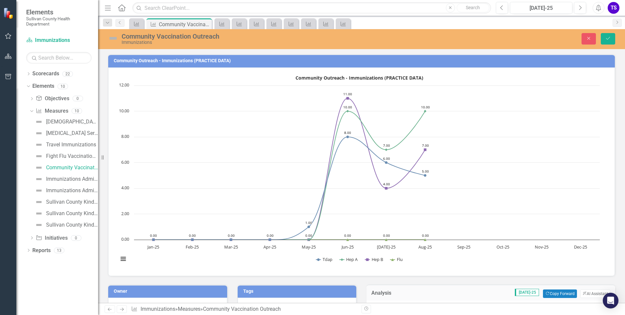
scroll to position [65, 0]
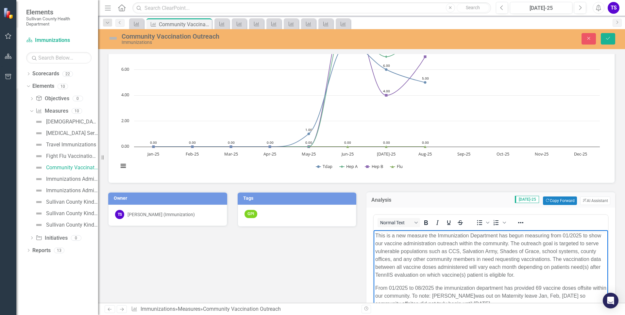
click at [452, 255] on p "This is a new measure the Immunization Department has begun measuring from 01/2…" at bounding box center [490, 254] width 231 height 47
drag, startPoint x: 429, startPoint y: 251, endPoint x: 538, endPoint y: 248, distance: 109.0
click at [538, 248] on p "This is a new measure the Immunization Department has begun measuring from 01/2…" at bounding box center [490, 254] width 231 height 47
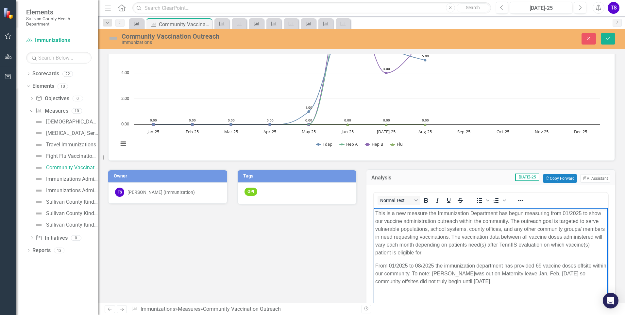
scroll to position [126, 0]
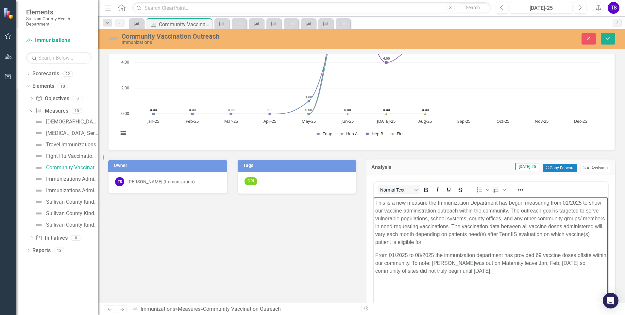
click at [377, 255] on p "From 01/2025 to 08/2025 the immunization department has provided 69 vaccine dos…" at bounding box center [490, 263] width 231 height 24
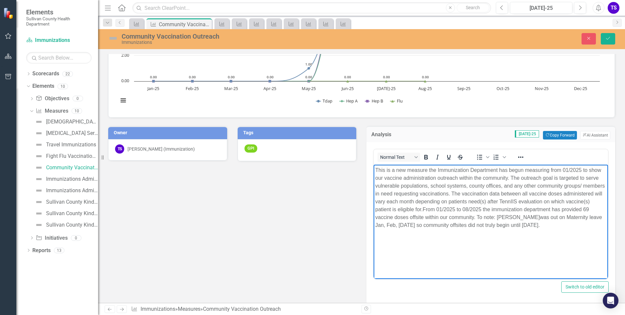
scroll to position [0, 0]
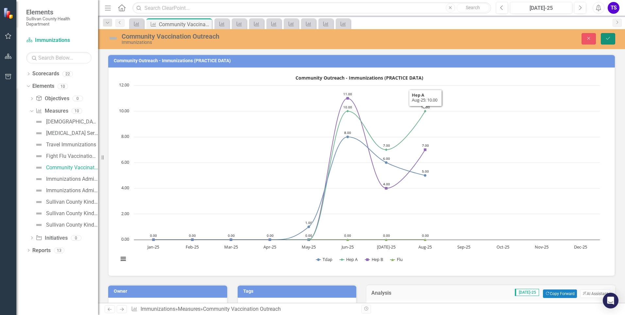
click at [606, 36] on icon "Save" at bounding box center [608, 38] width 6 height 5
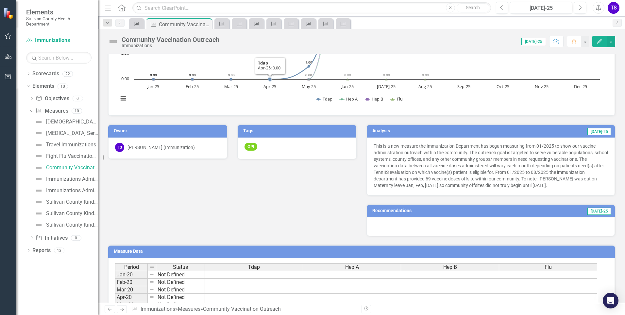
scroll to position [196, 0]
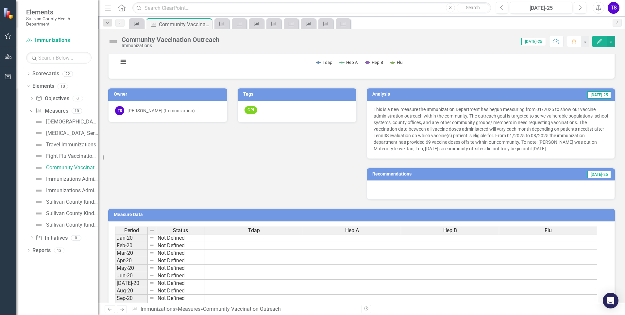
click at [423, 175] on h3 "Recommendations" at bounding box center [446, 173] width 147 height 5
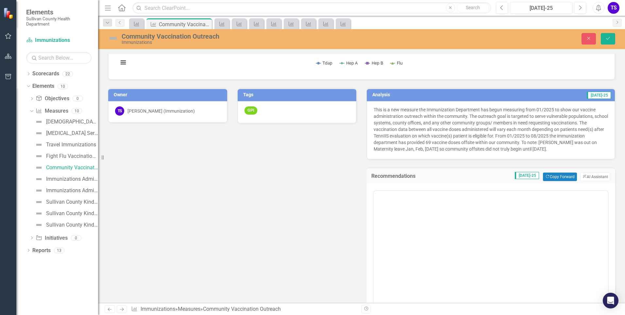
scroll to position [0, 0]
click at [423, 229] on body "Rich Text Area. Press ALT-0 for help." at bounding box center [491, 255] width 235 height 98
click at [73, 202] on div "Sullivan County Kindergarten Immunization Compliance per Vaccine" at bounding box center [72, 202] width 52 height 6
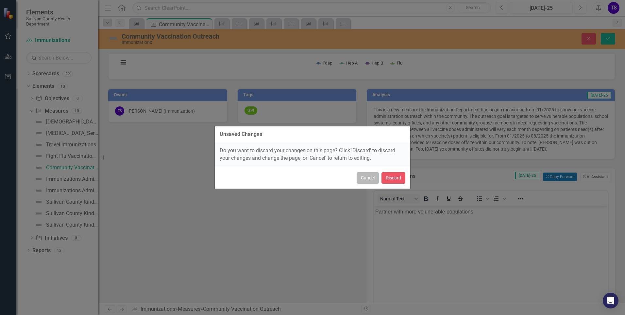
click at [366, 178] on button "Cancel" at bounding box center [368, 177] width 22 height 11
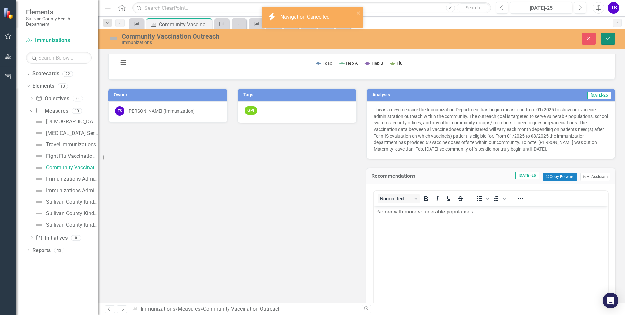
click at [606, 40] on icon "Save" at bounding box center [608, 38] width 6 height 5
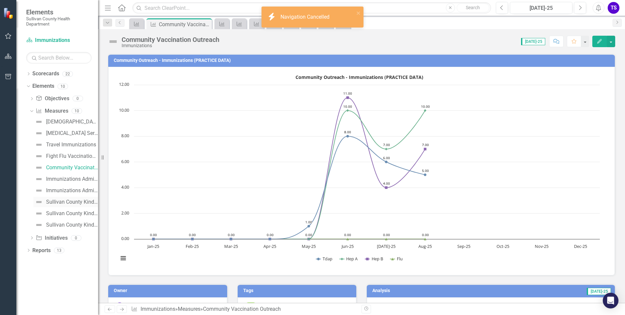
click at [68, 206] on link "Sullivan County Kindergarten Immunization Compliance per Vaccine" at bounding box center [65, 202] width 65 height 10
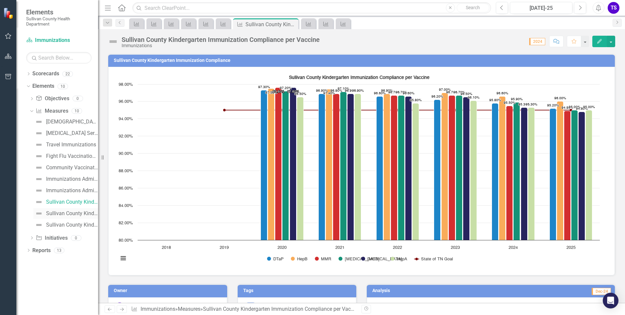
click at [66, 214] on div "Sullivan County Kindergarten Immunization Exemption Levels" at bounding box center [72, 213] width 52 height 6
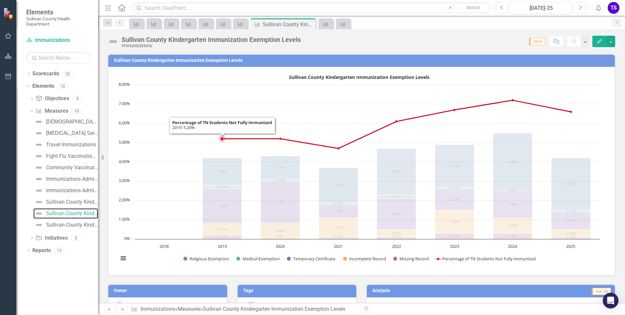
scroll to position [131, 0]
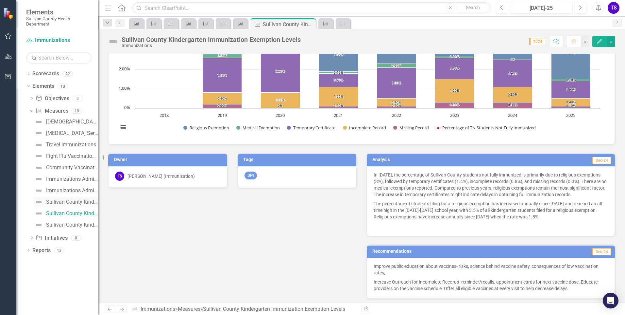
click at [69, 204] on div "Sullivan County Kindergarten Immunization Compliance per Vaccine" at bounding box center [72, 202] width 52 height 6
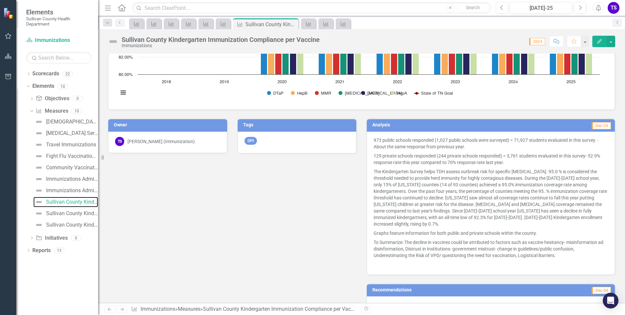
scroll to position [196, 0]
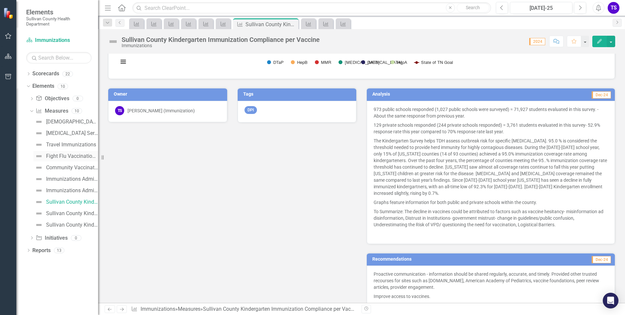
click at [59, 158] on div "Fight Flu Vaccination Rates Per Year" at bounding box center [72, 156] width 52 height 6
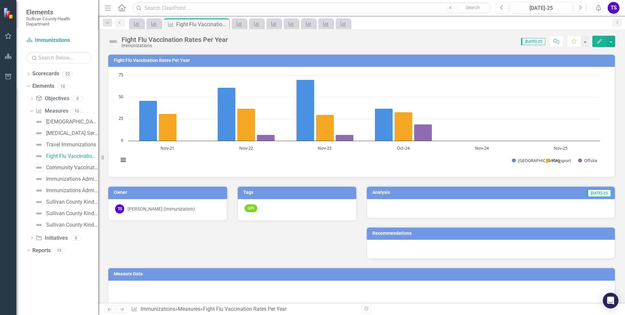
click at [62, 169] on div "Community Vaccination Outreach" at bounding box center [72, 168] width 52 height 6
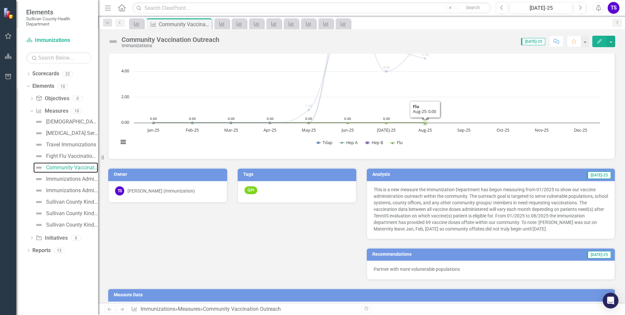
scroll to position [164, 0]
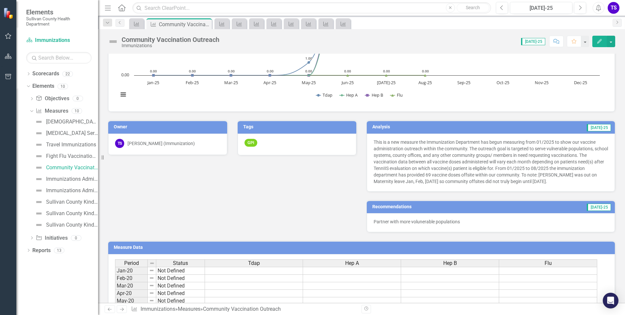
click at [600, 44] on button "Edit" at bounding box center [600, 41] width 14 height 11
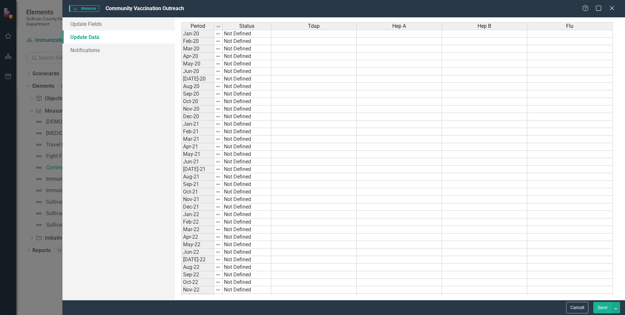
scroll to position [0, 0]
click at [614, 6] on icon "Close" at bounding box center [612, 8] width 8 height 6
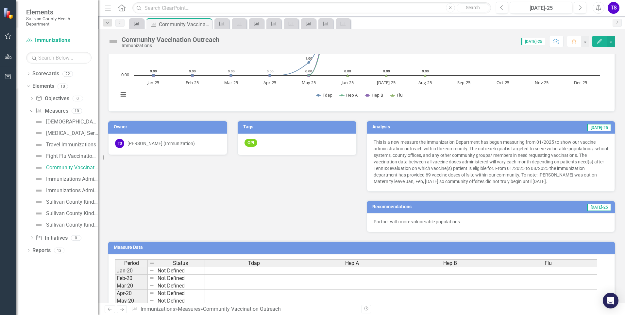
click at [462, 210] on td "Recommendations" at bounding box center [446, 207] width 147 height 10
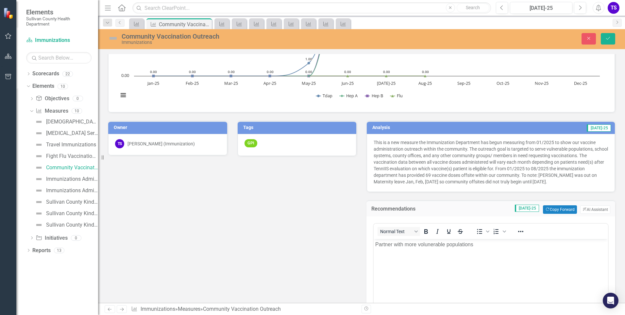
click at [482, 244] on p "Partner with more volunerable populations" at bounding box center [490, 244] width 231 height 8
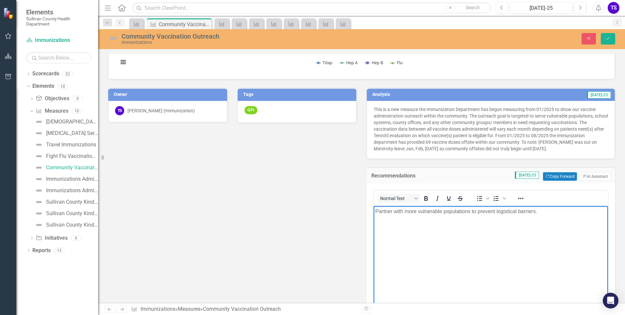
scroll to position [196, 0]
click at [608, 39] on icon "Save" at bounding box center [608, 38] width 6 height 5
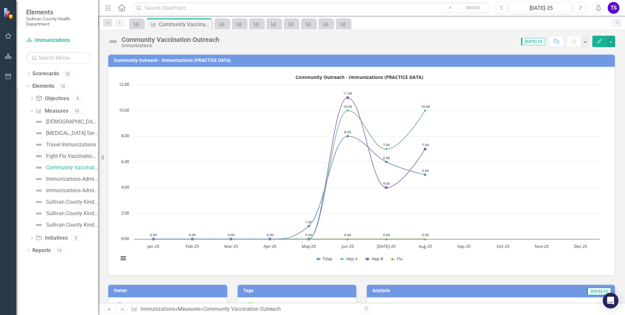
click at [53, 157] on div "Fight Flu Vaccination Rates Per Year" at bounding box center [72, 156] width 52 height 6
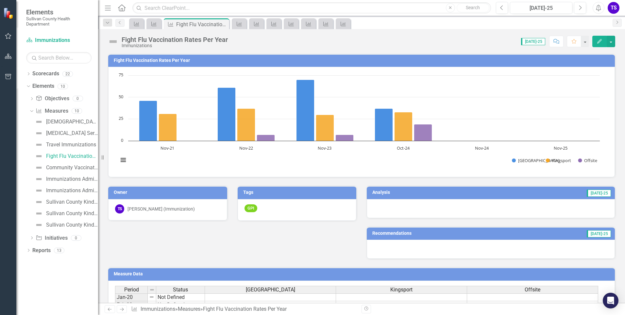
click at [472, 193] on h3 "Analysis" at bounding box center [422, 192] width 99 height 5
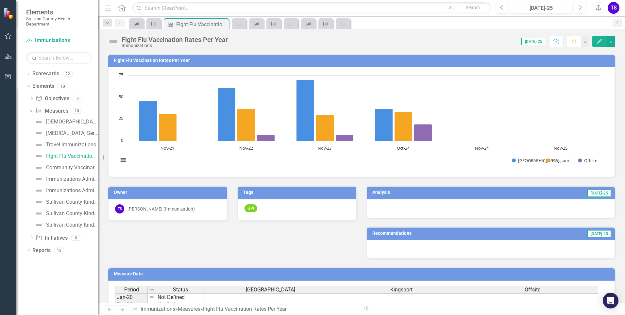
click at [472, 193] on h3 "Analysis" at bounding box center [422, 192] width 99 height 5
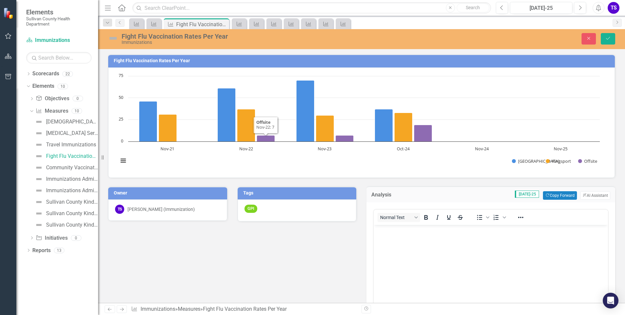
click at [424, 257] on body "Rich Text Area. Press ALT-0 for help." at bounding box center [491, 273] width 235 height 98
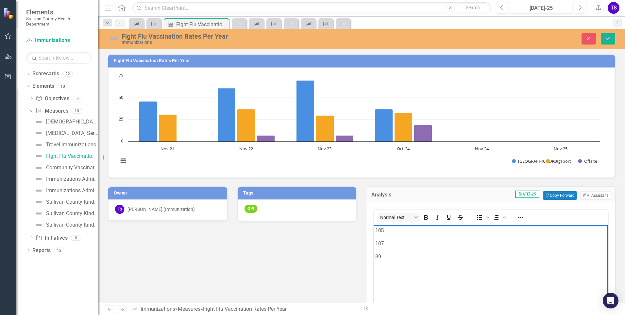
click at [376, 229] on p "105" at bounding box center [490, 230] width 231 height 8
click at [383, 229] on p "Rich Text Area. Press ALT-0 for help." at bounding box center [490, 230] width 231 height 8
click at [376, 243] on p "105" at bounding box center [490, 243] width 231 height 8
click at [379, 234] on body "105 107 89" at bounding box center [491, 273] width 235 height 98
click at [378, 229] on p "Rich Text Area. Press ALT-0 for help." at bounding box center [490, 230] width 231 height 8
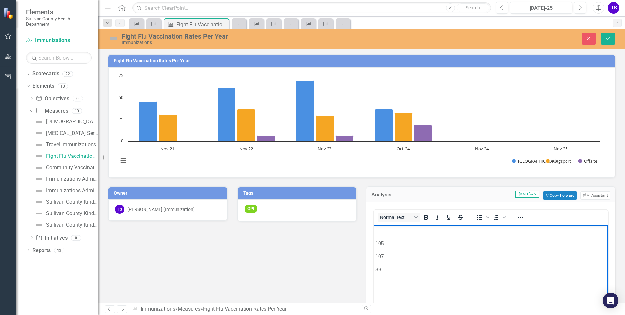
click at [376, 242] on p "105" at bounding box center [490, 243] width 231 height 8
click at [391, 227] on p "105" at bounding box center [490, 230] width 231 height 8
click at [375, 230] on p "105" at bounding box center [490, 230] width 231 height 8
click at [376, 230] on p "Rich Text Area. Press ALT-0 for help." at bounding box center [490, 230] width 231 height 8
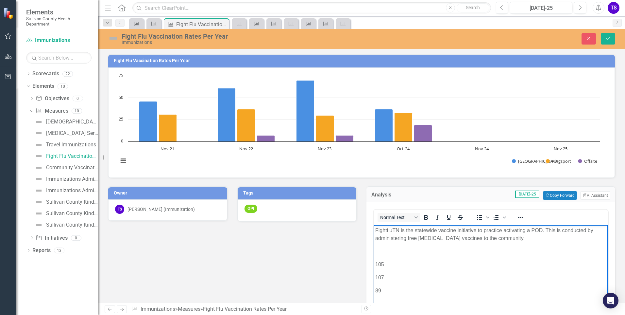
click at [377, 265] on p "105" at bounding box center [490, 264] width 231 height 8
click at [375, 265] on p "105" at bounding box center [490, 264] width 231 height 8
click at [376, 264] on p "107" at bounding box center [490, 264] width 231 height 8
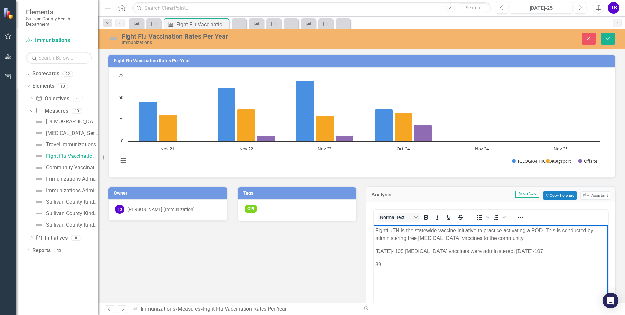
click at [528, 249] on p "[DATE]- 105 [MEDICAL_DATA] vaccines were administered. [DATE]- 107" at bounding box center [490, 251] width 231 height 8
click at [383, 269] on p "89" at bounding box center [490, 272] width 231 height 8
click at [509, 260] on p "[DATE]- 105 [MEDICAL_DATA] vaccines were administered. [DATE]- 107 [MEDICAL_DAT…" at bounding box center [490, 255] width 231 height 16
click at [597, 253] on p "[DATE]- 105 [MEDICAL_DATA] vaccines were administered. [DATE]- 107 [MEDICAL_DAT…" at bounding box center [490, 255] width 231 height 16
click at [493, 258] on p "[DATE]- 105 [MEDICAL_DATA] vaccines were administered. [DATE]- 107 [MEDICAL_DAT…" at bounding box center [490, 255] width 231 height 16
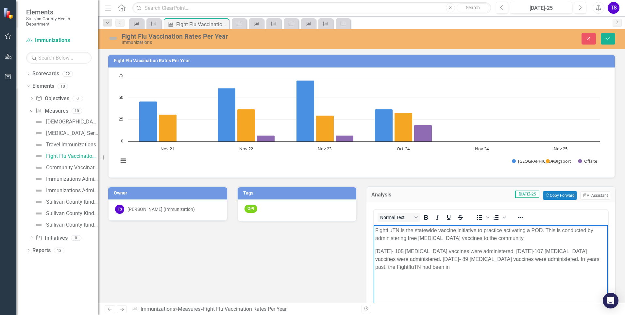
click at [540, 258] on p "[DATE]- 105 [MEDICAL_DATA] vaccines were administered. [DATE]- 107 [MEDICAL_DAT…" at bounding box center [490, 259] width 231 height 24
click at [584, 257] on p "[DATE]- 105 [MEDICAL_DATA] vaccines were administered. [DATE]- 107 [MEDICAL_DAT…" at bounding box center [490, 259] width 231 height 24
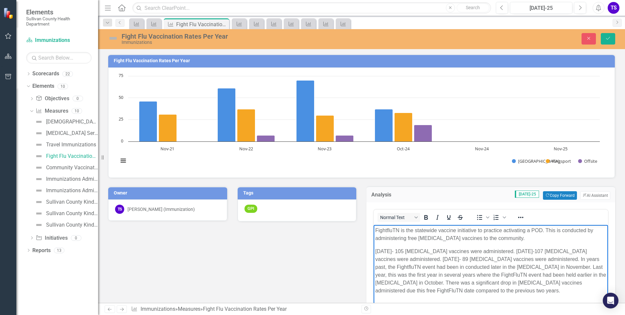
scroll to position [65, 0]
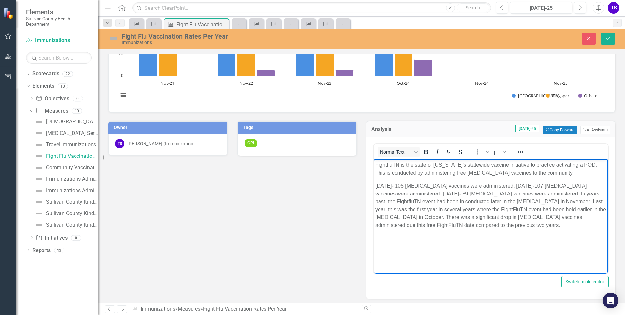
click at [481, 168] on p "FightfluTN is the state of [US_STATE]'s statewide vaccine initiative to practic…" at bounding box center [490, 169] width 231 height 16
click at [511, 169] on p "FightfluTN is the state of [US_STATE]'s statewide vaccine initiative to practic…" at bounding box center [490, 169] width 231 height 16
click at [520, 167] on p "FightfluTN is the state of Tennessee's statewide vaccine initiative to practice…" at bounding box center [490, 169] width 231 height 16
click at [540, 165] on p "FightfluTN is the state of Tennessee's statewide vaccine initiative to practice…" at bounding box center [490, 169] width 231 height 16
click at [568, 164] on p "FightfluTN is the state of Tennessee's statewide vaccine initiative to practice…" at bounding box center [490, 169] width 231 height 16
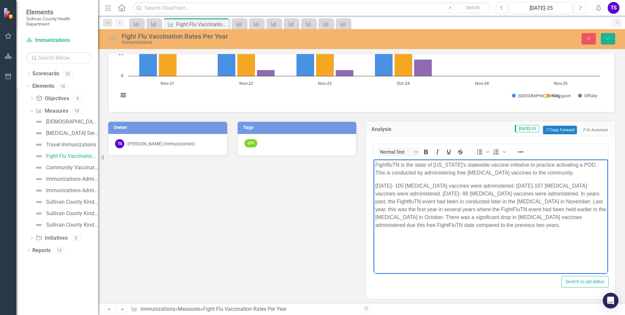
click at [409, 173] on p "FightfluTN is the state of Tennessee's statewide vaccine initiative to practice…" at bounding box center [490, 169] width 231 height 16
click at [439, 171] on p "FightfluTN is the state of Tennessee's statewide vaccine initiative to practice…" at bounding box center [490, 169] width 231 height 16
click at [575, 164] on p "FightfluTN is the state of Tennessee's statewide vaccine initiative to practice…" at bounding box center [490, 169] width 231 height 16
click at [546, 172] on p "FightfluTN is the state of Tennessee's statewide vaccine initiative to practice…" at bounding box center [490, 169] width 231 height 16
click at [549, 172] on p "FightfluTN is the state of Tennessee's statewide vaccine initiative to practice…" at bounding box center [490, 169] width 231 height 16
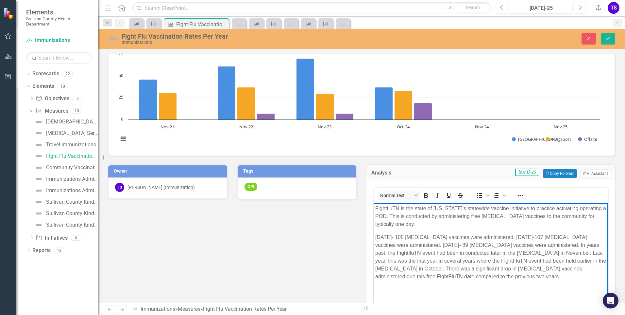
scroll to position [33, 0]
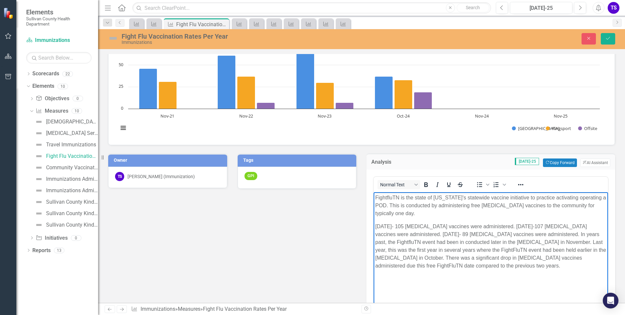
click at [376, 222] on p "Nov 2022- 105 flu vaccines were administered. Nov 2023- 107 flu vaccines were a…" at bounding box center [490, 245] width 231 height 47
click at [493, 222] on p "In Nov 2022- 105 flu vaccines were administered. Nov 2023- 107 flu vaccines wer…" at bounding box center [490, 245] width 231 height 47
click at [408, 225] on p "In Nov 2022- 105 flu vaccines were administered. In Nov 2023- 107 flu vaccines …" at bounding box center [490, 245] width 231 height 47
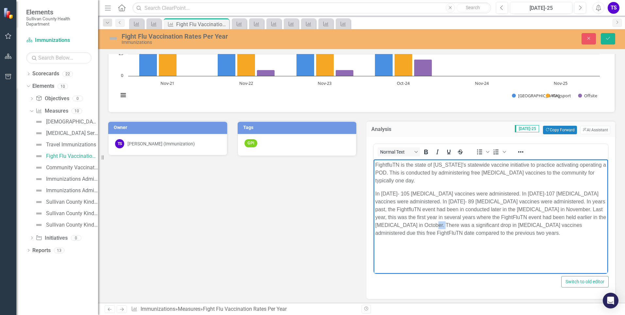
drag, startPoint x: 441, startPoint y: 218, endPoint x: 430, endPoint y: 218, distance: 10.8
click at [430, 218] on p "In Nov 2022- 105 flu vaccines were administered. In Nov 2023- 107 flu vaccines …" at bounding box center [490, 212] width 231 height 47
click at [472, 219] on p "In Nov 2022- 105 flu vaccines were administered. In Nov 2023- 107 flu vaccines …" at bounding box center [490, 212] width 231 height 47
click at [471, 227] on p "In Nov 2022- 105 flu vaccines were administered. In Nov 2023- 107 flu vaccines …" at bounding box center [490, 212] width 231 height 47
click at [513, 217] on p "In Nov 2022- 105 flu vaccines were administered. In Nov 2023- 107 flu vaccines …" at bounding box center [490, 212] width 231 height 47
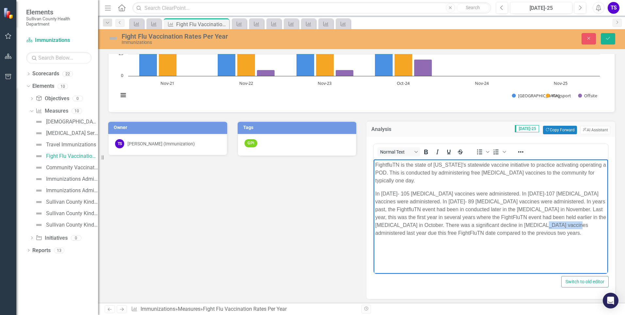
drag, startPoint x: 536, startPoint y: 218, endPoint x: 564, endPoint y: 216, distance: 27.5
click at [564, 216] on p "In Nov 2022- 105 flu vaccines were administered. In Nov 2023- 107 flu vaccines …" at bounding box center [490, 212] width 231 height 47
drag, startPoint x: 580, startPoint y: 216, endPoint x: 588, endPoint y: 218, distance: 8.7
click at [588, 218] on p "In Nov 2022- 105 flu vaccines were administered. In Nov 2023- 107 flu vaccines …" at bounding box center [490, 212] width 231 height 47
click at [479, 229] on body "FightfluTN is the state of Tennessee's statewide vaccine initiative to practice…" at bounding box center [491, 208] width 235 height 98
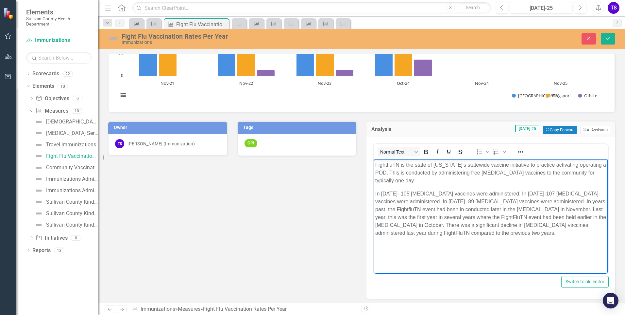
click at [453, 223] on p "In Nov 2022- 105 flu vaccines were administered. In Nov 2023- 107 flu vaccines …" at bounding box center [490, 212] width 231 height 47
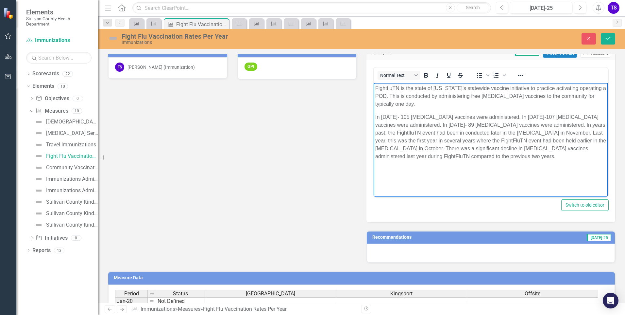
scroll to position [98, 0]
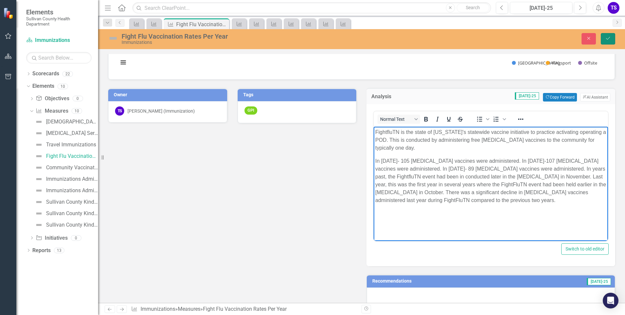
click at [607, 40] on icon "Save" at bounding box center [608, 38] width 6 height 5
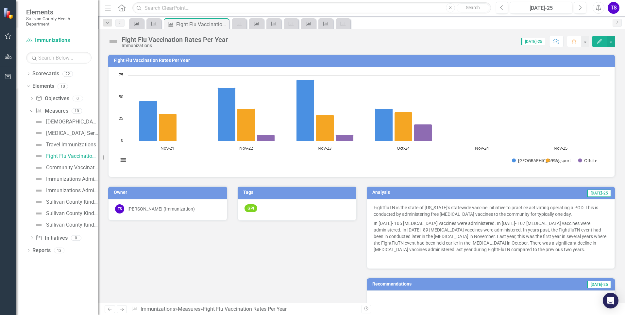
scroll to position [65, 0]
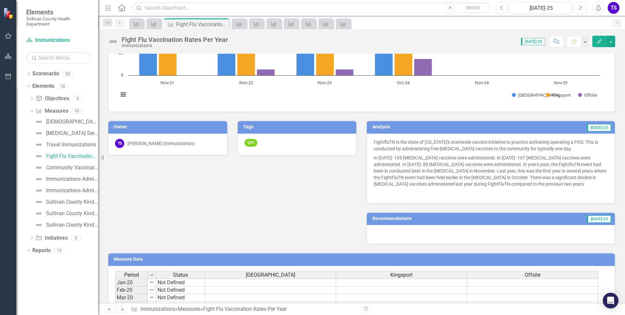
click at [398, 219] on h3 "Recommendations" at bounding box center [446, 218] width 147 height 5
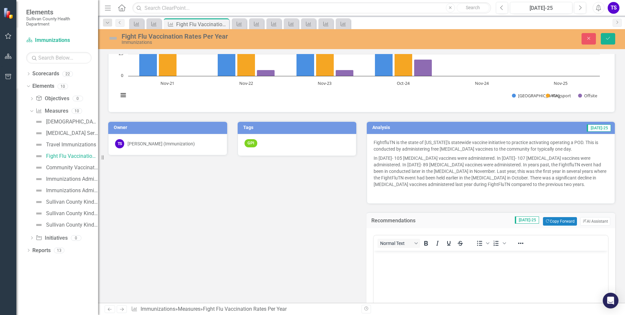
scroll to position [0, 0]
click at [391, 268] on body "Rich Text Area. Press ALT-0 for help." at bounding box center [491, 300] width 235 height 98
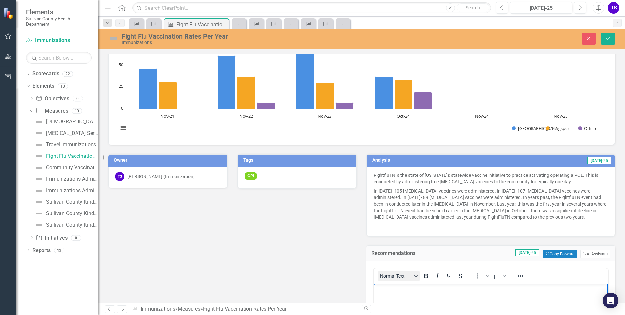
scroll to position [98, 0]
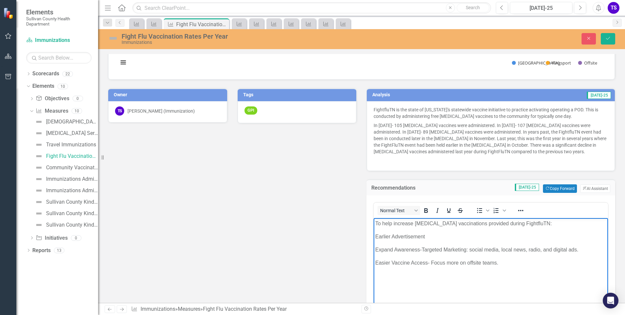
click at [468, 262] on p "Easier Vaccine Access- Focus more on offsite teams." at bounding box center [490, 263] width 231 height 8
click at [478, 261] on p "Easier Vaccine Access- Focus more on offsite teams." at bounding box center [490, 263] width 231 height 8
click at [480, 261] on p "Easier Vaccine Access- Focus more on offsite teams." at bounding box center [490, 263] width 231 height 8
click at [483, 262] on p "Easier Vaccine Access- Focus more on offsite teams." at bounding box center [490, 263] width 231 height 8
click at [497, 264] on p "Easier Vaccine Access- Focus more on offsite teams." at bounding box center [490, 263] width 231 height 8
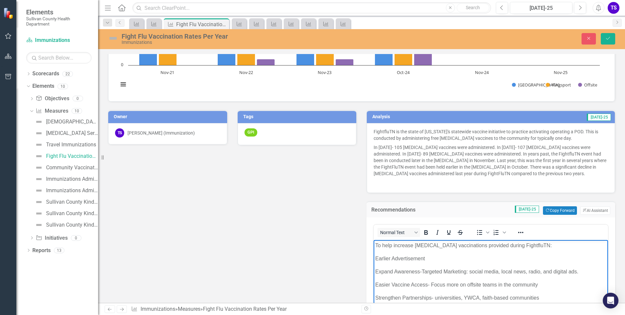
scroll to position [65, 0]
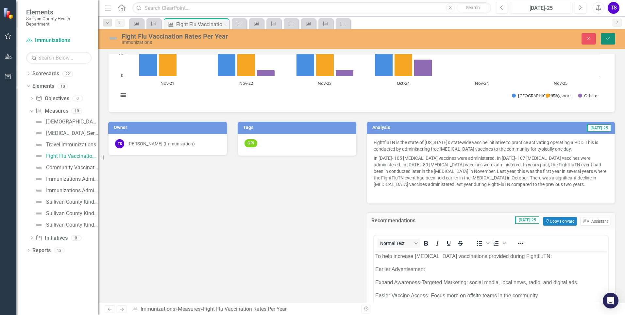
click at [607, 41] on icon "Save" at bounding box center [608, 38] width 6 height 5
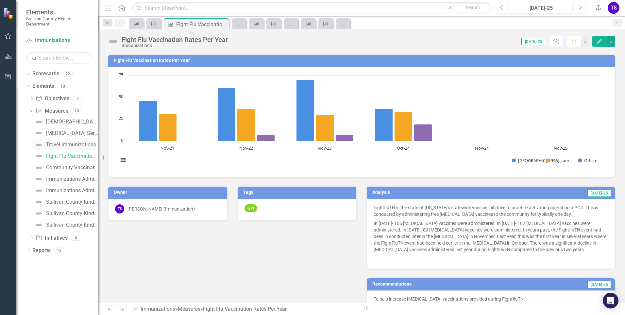
click at [59, 146] on div "Travel Immunizations" at bounding box center [71, 145] width 50 height 6
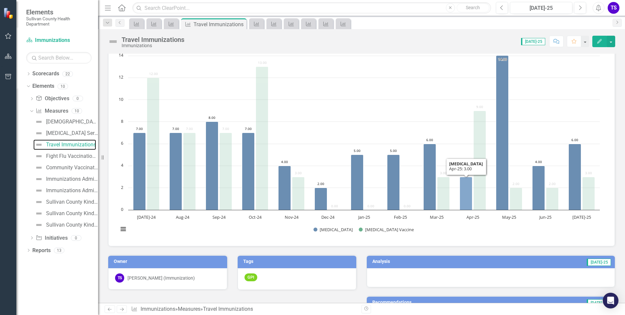
scroll to position [65, 0]
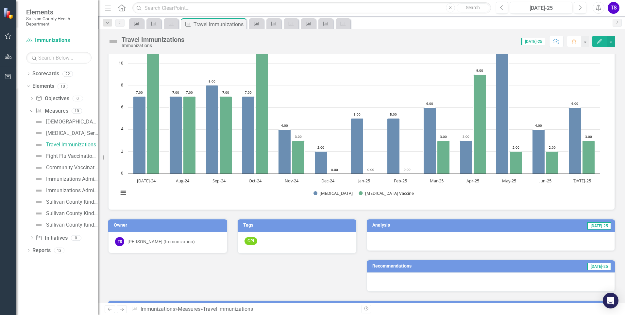
click at [531, 227] on td "[DATE]-25" at bounding box center [542, 226] width 140 height 10
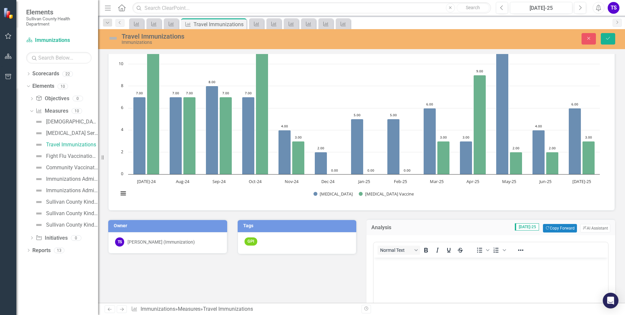
scroll to position [0, 0]
click at [596, 227] on button "ClearPoint AI AI Assistant" at bounding box center [596, 228] width 30 height 9
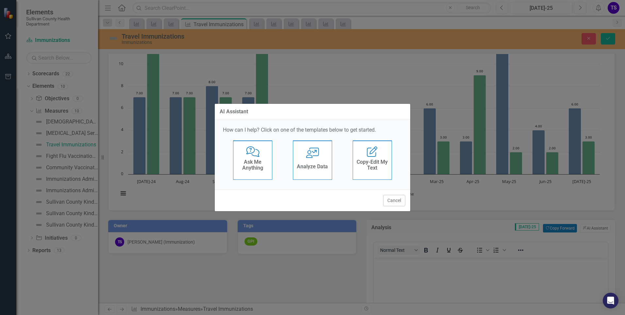
click at [325, 159] on div "User with Chart Analyze Data" at bounding box center [312, 159] width 39 height 39
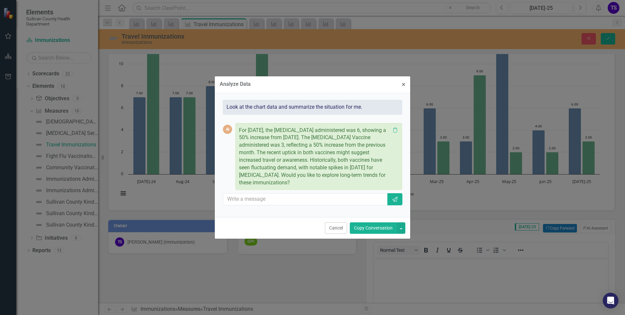
click at [379, 233] on button "Copy Conversation" at bounding box center [373, 227] width 47 height 11
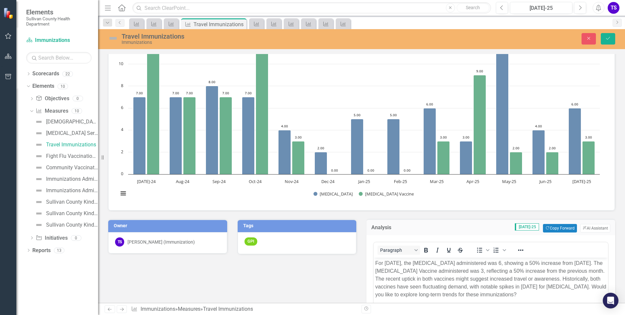
scroll to position [98, 0]
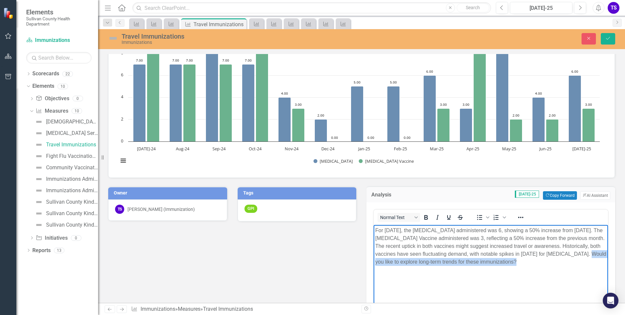
drag, startPoint x: 525, startPoint y: 264, endPoint x: 575, endPoint y: 253, distance: 51.3
click at [575, 253] on body "For July 2025, the Typhoid Vaccine administered was 6, showing a 50% increase f…" at bounding box center [491, 273] width 235 height 98
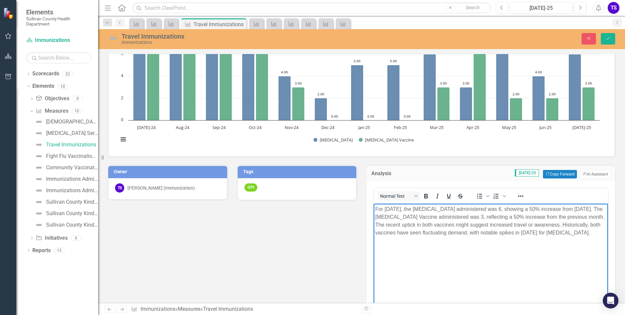
scroll to position [131, 0]
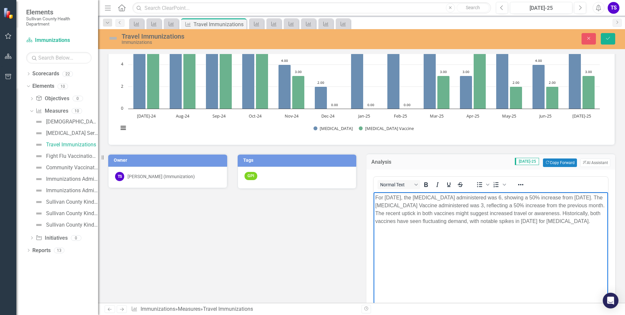
drag, startPoint x: 376, startPoint y: 198, endPoint x: 586, endPoint y: 219, distance: 210.7
click at [586, 219] on p "For July 2025, the Typhoid Vaccine administered was 6, showing a 50% increase f…" at bounding box center [490, 208] width 231 height 31
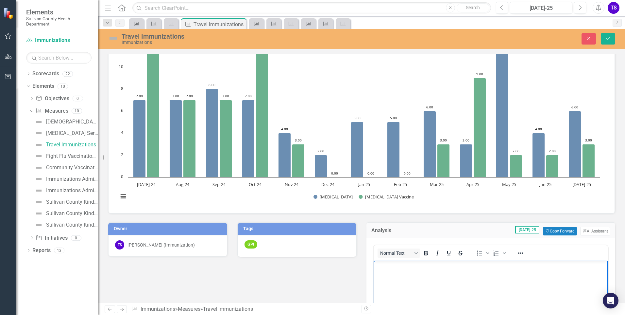
scroll to position [98, 0]
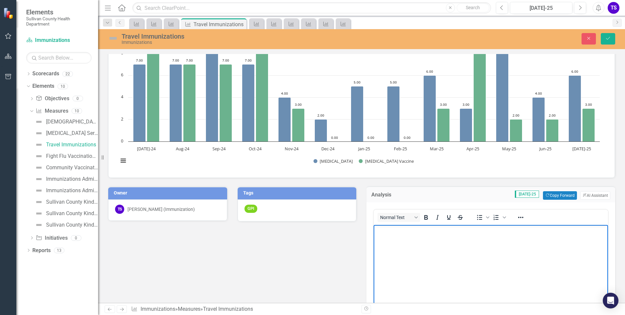
click at [425, 241] on body "Rich Text Area. Press ALT-0 for help." at bounding box center [491, 273] width 235 height 98
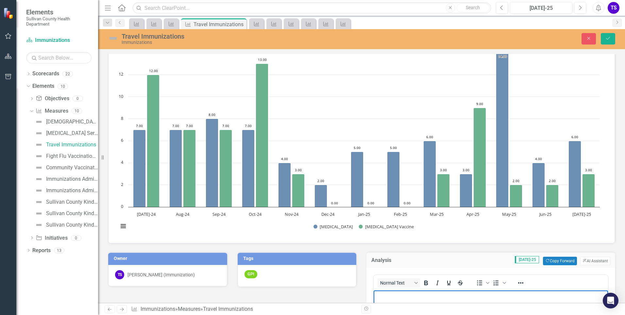
scroll to position [65, 0]
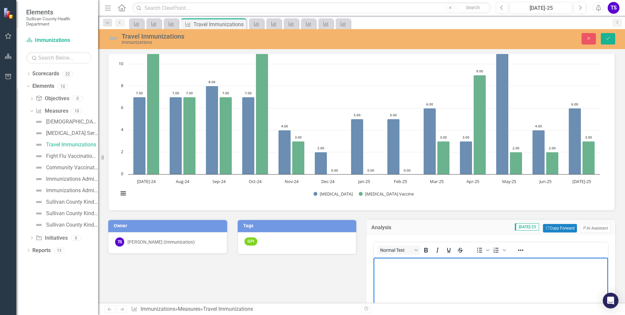
click at [413, 278] on body "Rich Text Area. Press ALT-0 for help." at bounding box center [491, 306] width 235 height 98
click at [386, 270] on body "Rich Text Area. Press ALT-0 for help." at bounding box center [491, 306] width 235 height 98
click at [428, 265] on p "[MEDICAL_DATA] Vaccine" at bounding box center [490, 263] width 231 height 8
click at [377, 264] on p "Yellow Fever Vaccine Stock" at bounding box center [490, 263] width 231 height 8
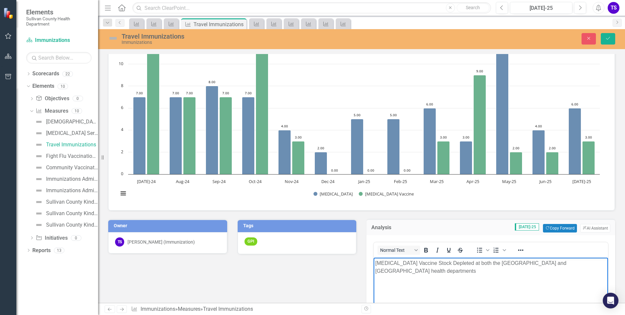
click at [598, 263] on p "Yellow Fever Vaccine Stock Depleted at both the Blountville and Kingsport healt…" at bounding box center [490, 267] width 231 height 16
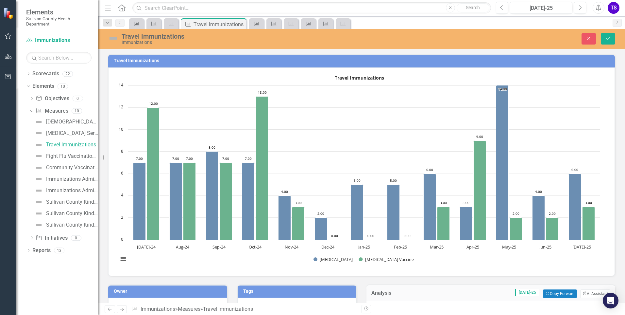
scroll to position [65, 0]
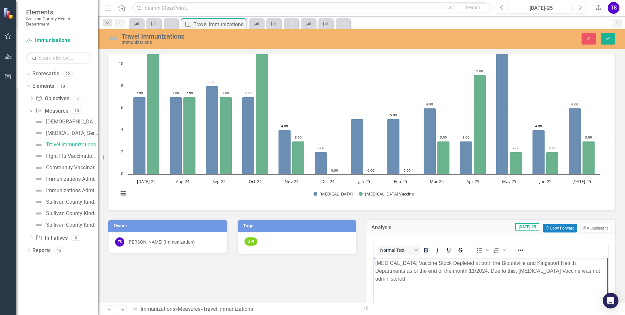
click at [448, 269] on p "[MEDICAL_DATA] Vaccine Stock Depleted at both the Blountville and Kingsport Hea…" at bounding box center [490, 271] width 231 height 24
drag, startPoint x: 381, startPoint y: 270, endPoint x: 429, endPoint y: 270, distance: 48.1
click at [429, 270] on p "[MEDICAL_DATA] Vaccine Stock Depleted at both the Blountville and Kingsport Hea…" at bounding box center [490, 271] width 231 height 24
click at [568, 270] on p "[MEDICAL_DATA] Vaccine Stock Depleted at both the Blountville and Kingsport Hea…" at bounding box center [490, 271] width 231 height 24
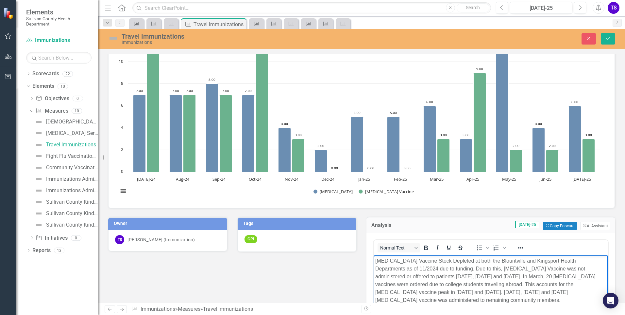
scroll to position [100, 0]
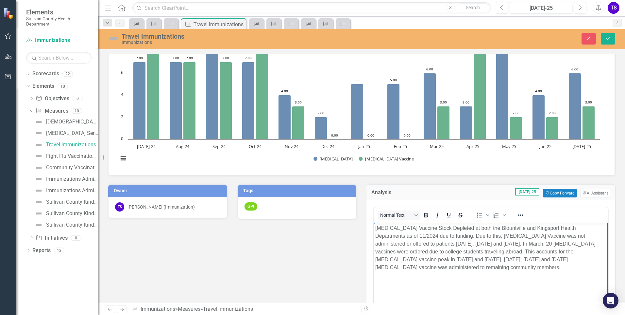
click at [496, 259] on p "[MEDICAL_DATA] Vaccine Stock Depleted at both the Blountville and Kingsport Hea…" at bounding box center [490, 247] width 231 height 47
click at [542, 258] on p "[MEDICAL_DATA] Vaccine Stock Depleted at both the Blountville and Kingsport Hea…" at bounding box center [490, 247] width 231 height 47
click at [558, 259] on p "[MEDICAL_DATA] Vaccine Stock Depleted at both the Blountville and Kingsport Hea…" at bounding box center [490, 247] width 231 height 47
click at [560, 259] on p "[MEDICAL_DATA] Vaccine Stock Depleted at both the Blountville and Kingsport Hea…" at bounding box center [490, 247] width 231 height 47
click at [585, 260] on p "[MEDICAL_DATA] Vaccine Stock Depleted at both the Blountville and Kingsport Hea…" at bounding box center [490, 247] width 231 height 47
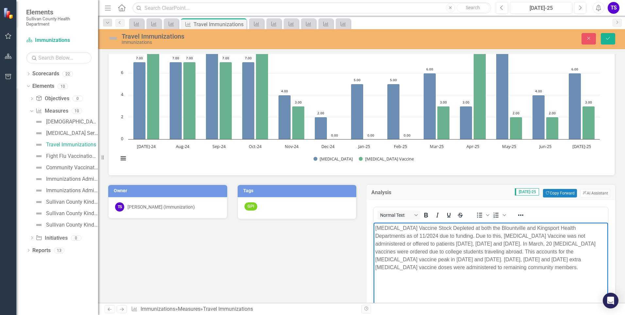
click at [486, 266] on p "[MEDICAL_DATA] Vaccine Stock Depleted at both the Blountville and Kingsport Hea…" at bounding box center [490, 247] width 231 height 47
click at [491, 266] on p "[MEDICAL_DATA] Vaccine Stock Depleted at both the Blountville and Kingsport Hea…" at bounding box center [490, 247] width 231 height 47
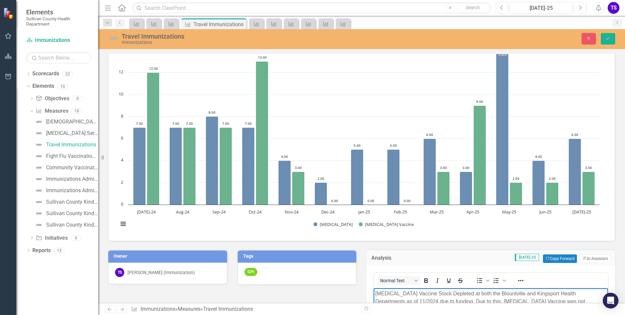
scroll to position [133, 0]
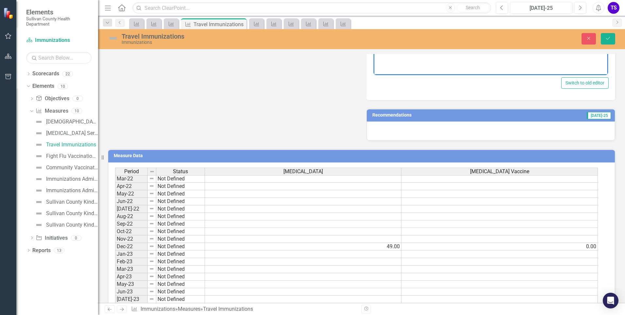
scroll to position [327, 0]
click at [301, 228] on tbody "Feb-22 Not Defined Mar-22 Not Defined Apr-22 Not Defined May-22 Not Defined Jun…" at bounding box center [356, 175] width 483 height 279
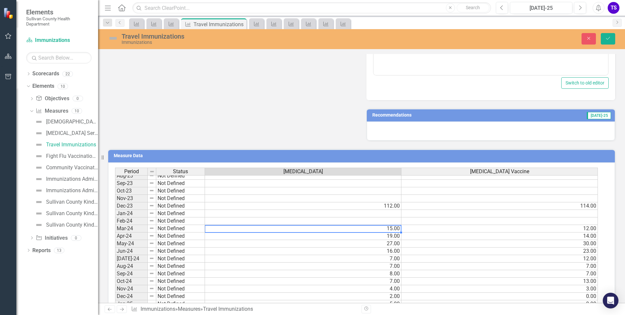
click at [301, 236] on td "19.00" at bounding box center [303, 236] width 197 height 8
click at [300, 243] on td "27.00" at bounding box center [303, 244] width 197 height 8
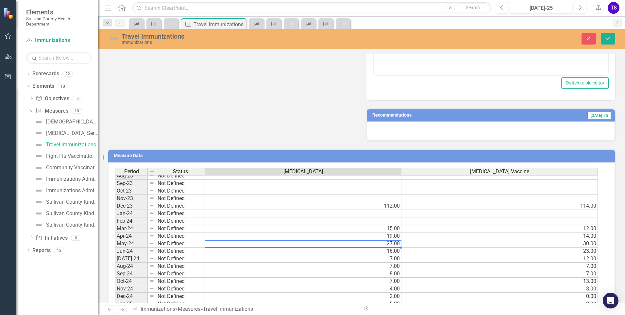
click at [299, 252] on td "16.00" at bounding box center [303, 251] width 197 height 8
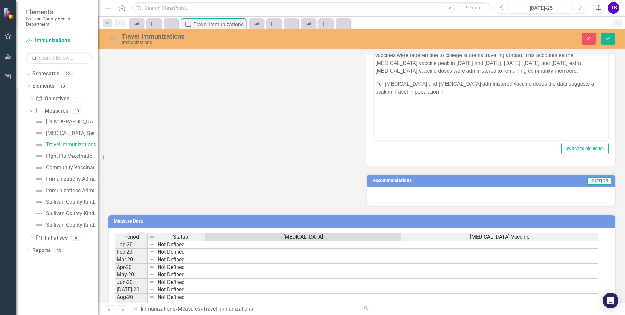
scroll to position [166, 0]
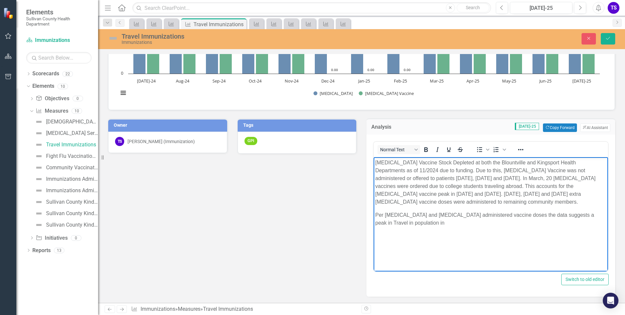
click at [412, 226] on p "Per [MEDICAL_DATA] and [MEDICAL_DATA] administered vaccine doses the data sugge…" at bounding box center [490, 219] width 231 height 16
click at [421, 224] on p "Per [MEDICAL_DATA] and [MEDICAL_DATA] administered vaccine doses the data sugge…" at bounding box center [490, 219] width 231 height 16
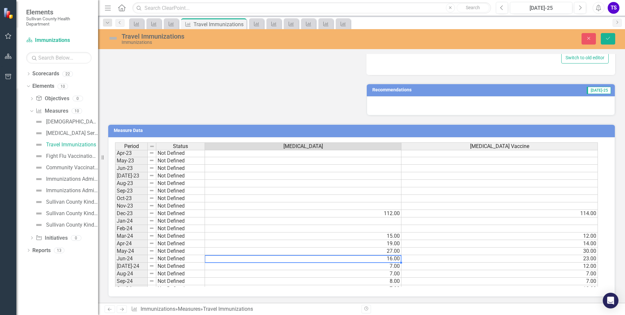
scroll to position [178, 0]
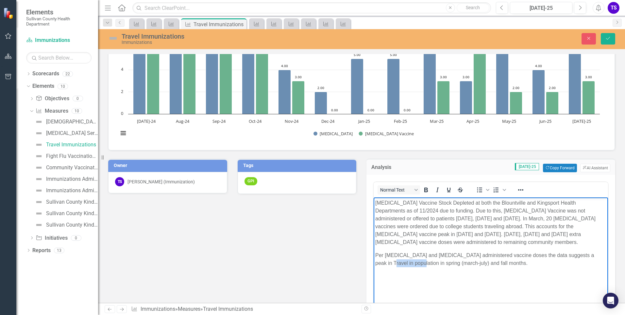
drag, startPoint x: 405, startPoint y: 262, endPoint x: 376, endPoint y: 266, distance: 29.4
click at [376, 266] on p "Per [MEDICAL_DATA] and [MEDICAL_DATA] administered vaccine doses the data sugge…" at bounding box center [490, 259] width 231 height 16
click at [428, 265] on p "Per [MEDICAL_DATA] and [MEDICAL_DATA] administered vaccine doses the data sugge…" at bounding box center [490, 259] width 231 height 16
click at [395, 263] on p "Per Yellow Fever and Typhoid administered vaccine doses the data suggests a pea…" at bounding box center [490, 259] width 231 height 16
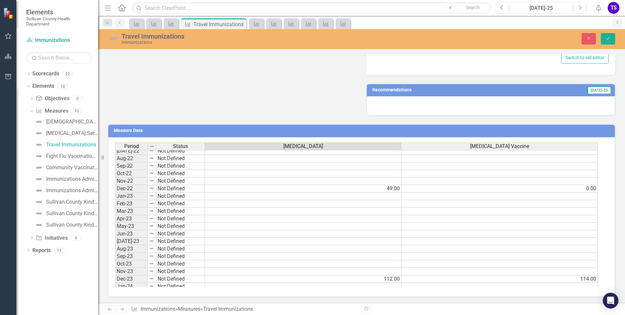
scroll to position [327, 0]
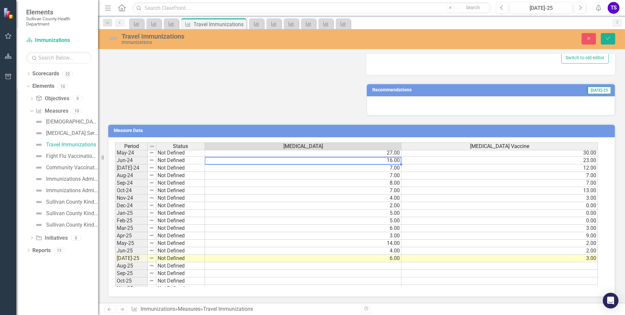
click at [364, 195] on td "4.00" at bounding box center [303, 198] width 197 height 8
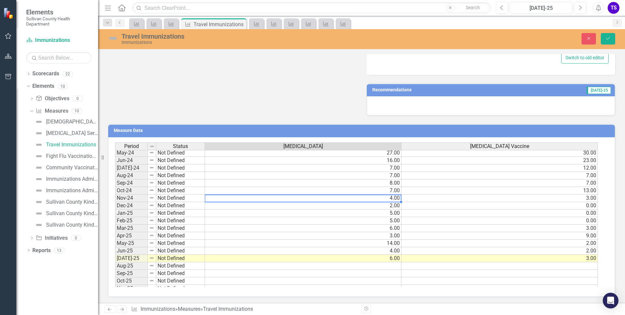
click at [363, 189] on td "7.00" at bounding box center [303, 191] width 197 height 8
click at [370, 242] on td "14.00" at bounding box center [303, 243] width 197 height 8
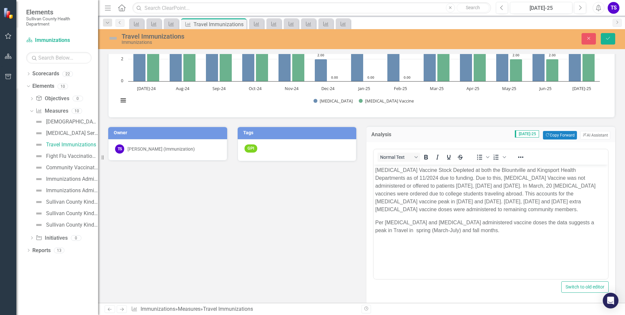
click at [441, 231] on p "Per Yellow Fever and Typhoid administered vaccine doses the data suggests a pea…" at bounding box center [490, 226] width 231 height 16
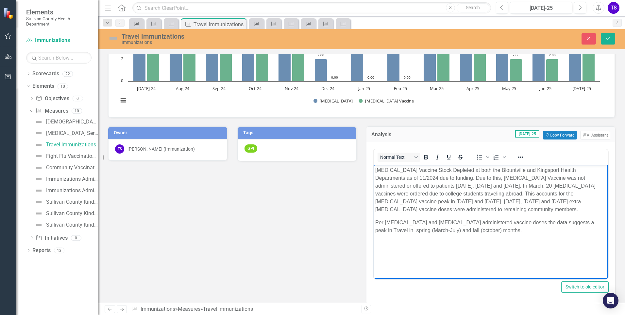
click at [483, 232] on p "Per Yellow Fever and Typhoid administered vaccine doses the data suggests a pea…" at bounding box center [490, 226] width 231 height 16
click at [489, 226] on p "Per Yellow Fever and Typhoid administered vaccine doses the data suggests a pea…" at bounding box center [490, 226] width 231 height 16
click at [479, 243] on body "Yellow Fever Vaccine Stock Depleted at both the Blountville and Kingsport Healt…" at bounding box center [491, 213] width 235 height 98
click at [495, 233] on p "Per Yellow Fever and Typhoid administered vaccine doses the data suggests a pea…" at bounding box center [490, 226] width 231 height 16
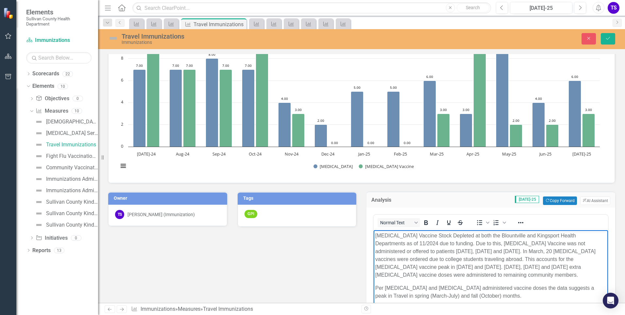
click at [384, 288] on p "Per Yellow Fever and Typhoid administered vaccine doses the data suggests a pea…" at bounding box center [490, 292] width 231 height 16
click at [558, 287] on p "Per 2024-2025 data, Yellow Fever and Typhoid administered vaccine doses the dat…" at bounding box center [490, 292] width 231 height 16
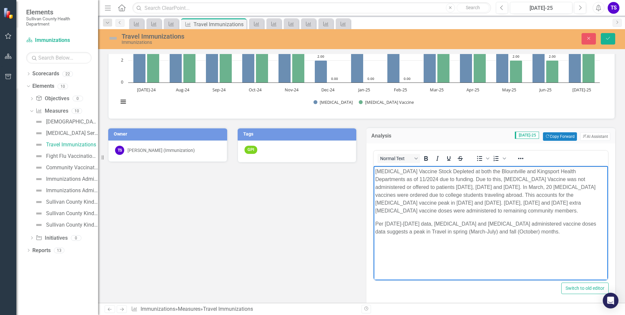
scroll to position [191, 0]
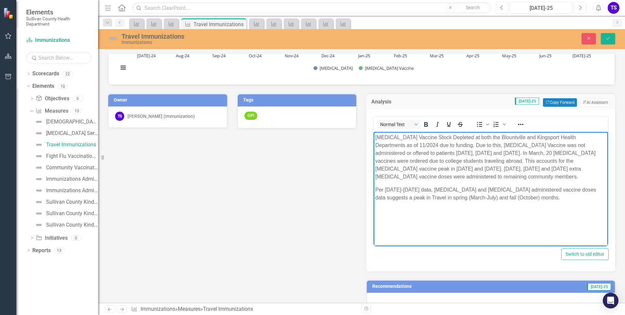
click at [415, 197] on p "Per 2024-2025 data, Yellow Fever and Typhoid administered vaccine doses data su…" at bounding box center [490, 193] width 231 height 16
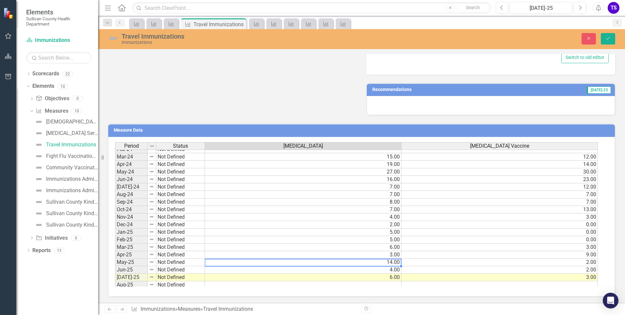
scroll to position [308, 0]
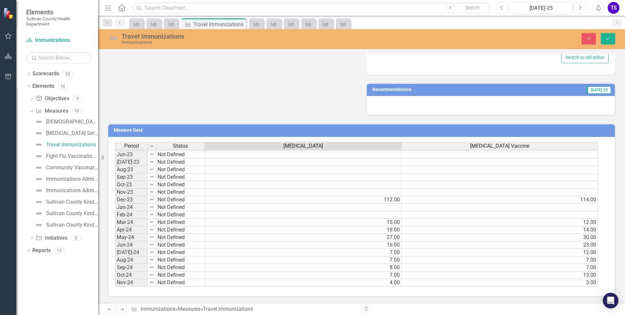
click at [393, 244] on td "16.00" at bounding box center [303, 245] width 197 height 8
drag, startPoint x: 609, startPoint y: 40, endPoint x: 548, endPoint y: 82, distance: 74.1
click at [609, 40] on icon "Save" at bounding box center [608, 38] width 6 height 5
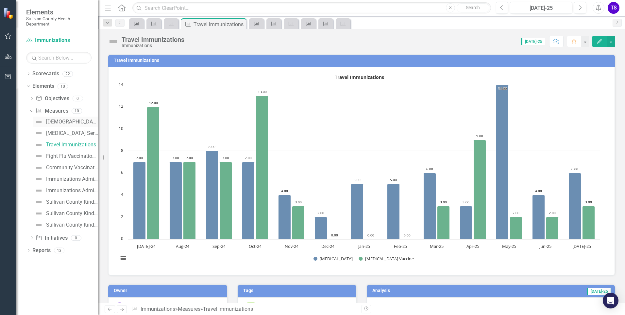
click at [69, 122] on div "[DEMOGRAPHIC_DATA] Survey" at bounding box center [72, 122] width 52 height 6
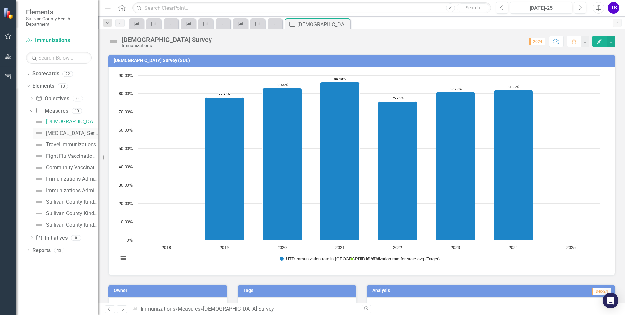
click at [68, 132] on div "[MEDICAL_DATA] Series Completion Rate" at bounding box center [72, 133] width 52 height 6
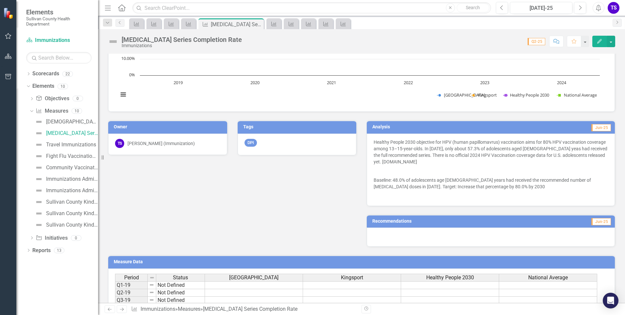
click at [603, 41] on button "Edit" at bounding box center [600, 41] width 14 height 11
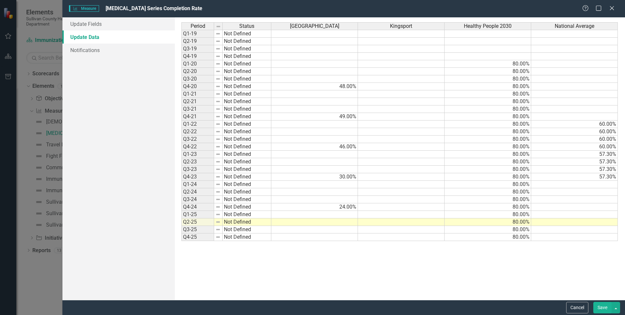
click at [617, 5] on div "Help Maximize Close" at bounding box center [601, 9] width 36 height 8
click at [616, 8] on div "Help Maximize Close" at bounding box center [601, 9] width 36 height 8
click at [609, 7] on icon "Close" at bounding box center [612, 8] width 8 height 6
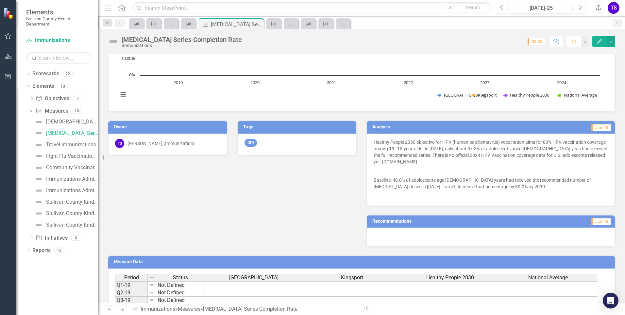
click at [435, 127] on h3 "Analysis" at bounding box center [429, 126] width 112 height 5
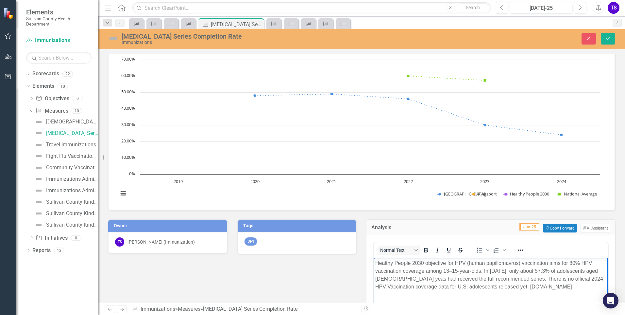
click at [505, 271] on p "Healthy People 2030 objective for HPV (human papillomavrus) vaccination aims fo…" at bounding box center [490, 274] width 231 height 31
drag, startPoint x: 540, startPoint y: 271, endPoint x: 553, endPoint y: 271, distance: 12.8
click at [553, 271] on p "Healthy People 2030 objective for HPV (human papillomavrus) vaccination aims fo…" at bounding box center [490, 278] width 231 height 39
drag, startPoint x: 545, startPoint y: 272, endPoint x: 538, endPoint y: 274, distance: 7.2
click at [484, 278] on p "Healthy People 2030 objective for HPV (human papillomavrus) vaccination aims fo…" at bounding box center [490, 274] width 231 height 31
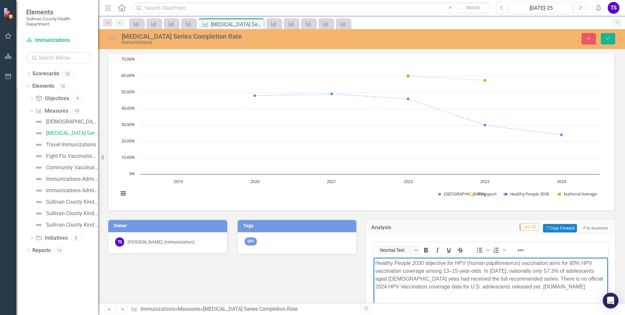
click at [485, 278] on p "Healthy People 2030 objective for HPV (human papillomavrus) vaccination aims fo…" at bounding box center [490, 274] width 231 height 31
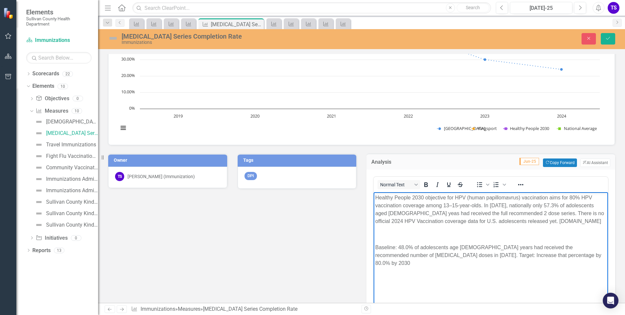
click at [483, 205] on p "Healthy People 2030 objective for HPV (human papillomavrus) vaccination aims fo…" at bounding box center [490, 208] width 231 height 31
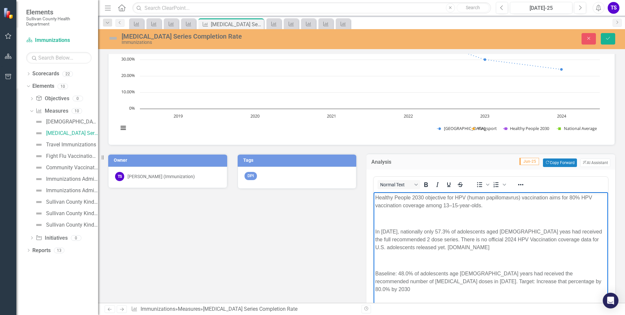
click at [389, 271] on p "Baseline: 48.0% of adolescents age 13-15 years had received the recommended num…" at bounding box center [490, 281] width 231 height 24
click at [418, 275] on p "Baseline: 48.0% of adolescents age 13-15 years had received the recommended num…" at bounding box center [490, 281] width 231 height 24
click at [478, 278] on p "Baseline: 48.0% of adolescents age 13-15 years had received the recommended num…" at bounding box center [490, 281] width 231 height 24
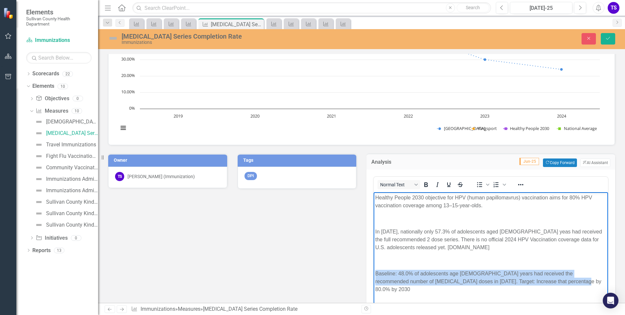
drag, startPoint x: 376, startPoint y: 273, endPoint x: 565, endPoint y: 284, distance: 188.4
click at [565, 284] on p "Baseline: 48.0% of adolescents age 13-15 years had received the recommended num…" at bounding box center [490, 281] width 231 height 24
copy p "Baseline: 48.0% of adolescents age 13-15 years had received the recommended num…"
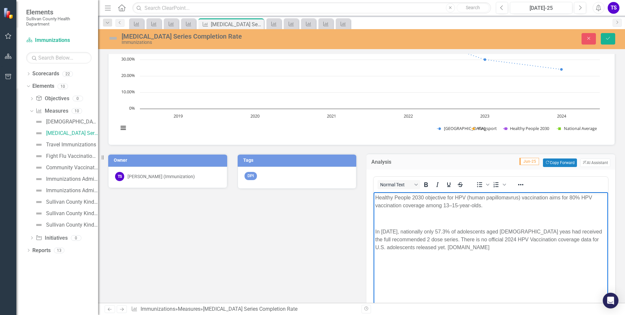
click at [491, 205] on p "Healthy People 2030 objective for HPV (human papillomavrus) vaccination aims fo…" at bounding box center [490, 201] width 231 height 16
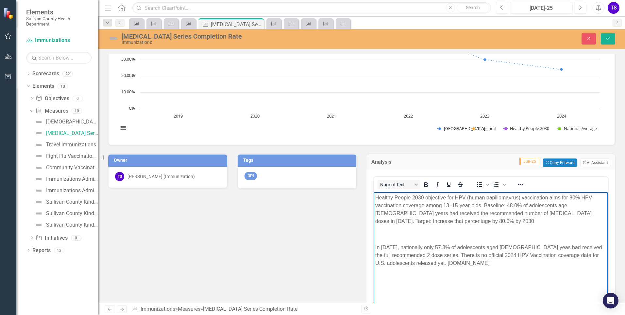
click at [503, 205] on p "Healthy People 2030 objective for HPV (human papillomavrus) vaccination aims fo…" at bounding box center [490, 208] width 231 height 31
drag, startPoint x: 543, startPoint y: 212, endPoint x: 561, endPoint y: 214, distance: 18.1
click at [561, 214] on p "Healthy People 2030 objective for HPV (human papillomavrus) vaccination aims fo…" at bounding box center [490, 208] width 231 height 31
click at [547, 214] on p "Healthy People 2030 objective for HPV (human papillomavrus) vaccination aims fo…" at bounding box center [490, 208] width 231 height 31
click at [560, 214] on p "Healthy People 2030 objective for HPV (human papillomavrus) vaccination aims fo…" at bounding box center [490, 208] width 231 height 31
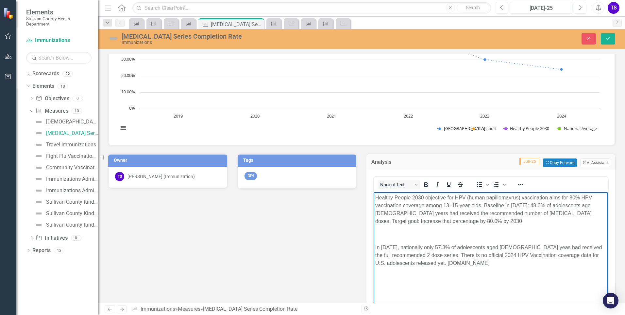
click at [457, 219] on p "Healthy People 2030 objective for HPV (human papillomavrus) vaccination aims fo…" at bounding box center [490, 208] width 231 height 31
click at [454, 240] on body "Healthy People 2030 objective for HPV (human papillomavrus) vaccination aims fo…" at bounding box center [491, 252] width 235 height 121
click at [392, 235] on p "Rich Text Area. Press ALT-0 for help." at bounding box center [490, 234] width 231 height 8
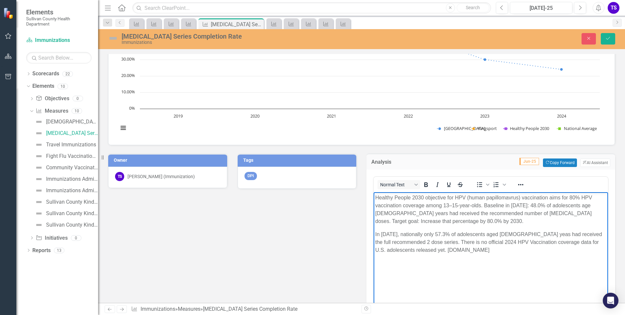
click at [377, 234] on p "In 2023, nationally only 57.3% of adolescents aged 13-15 yeas had received the …" at bounding box center [490, 242] width 231 height 24
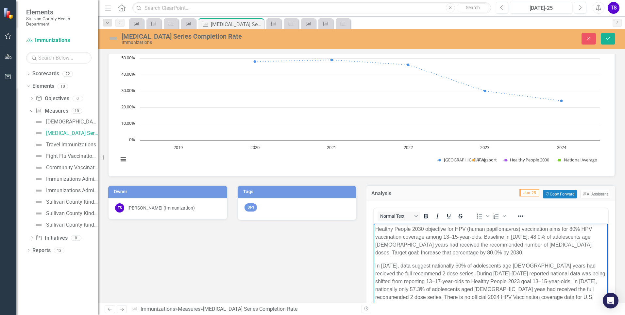
scroll to position [131, 0]
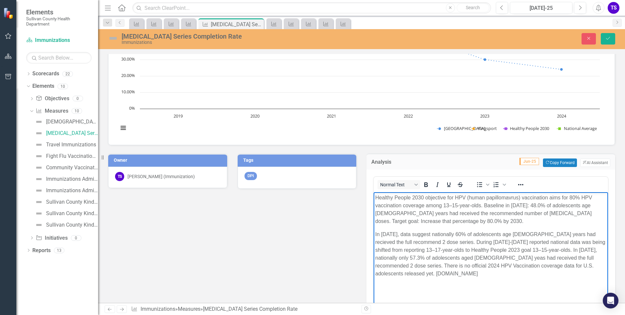
click at [458, 273] on p "In [DATE], data suggest nationally 60% of adolescents age [DEMOGRAPHIC_DATA] ye…" at bounding box center [490, 253] width 231 height 47
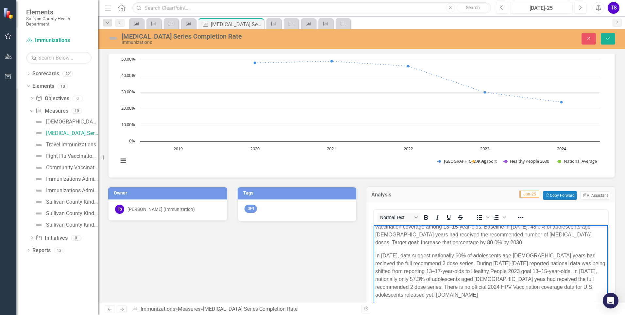
scroll to position [17, 0]
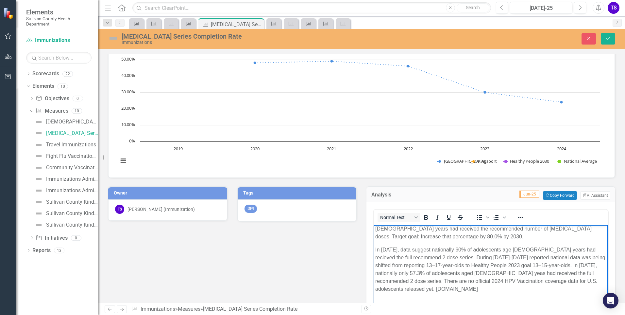
click at [426, 285] on p "In [DATE], data suggest nationally 60% of adolescents age [DEMOGRAPHIC_DATA] ye…" at bounding box center [490, 268] width 231 height 47
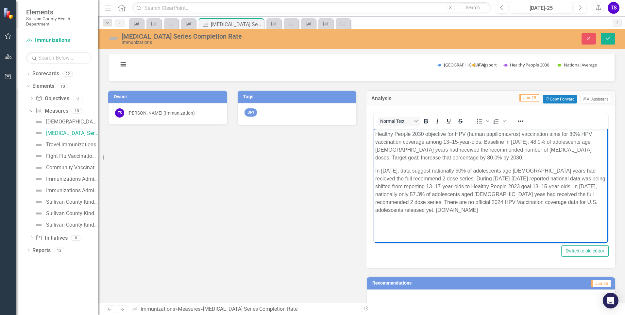
scroll to position [196, 0]
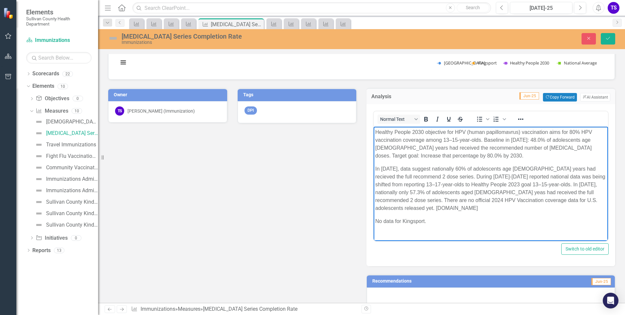
click at [376, 222] on p "No data for Kingsport." at bounding box center [490, 221] width 231 height 8
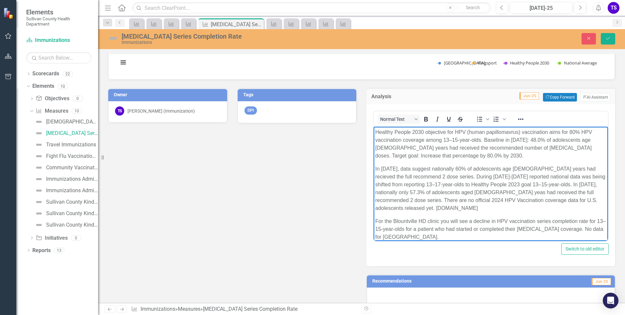
click at [578, 231] on p "For the Blountville HD clinic you will see a decline in HPV vaccination series …" at bounding box center [490, 229] width 231 height 24
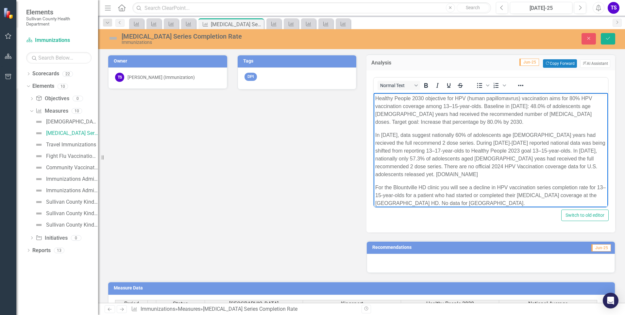
scroll to position [262, 0]
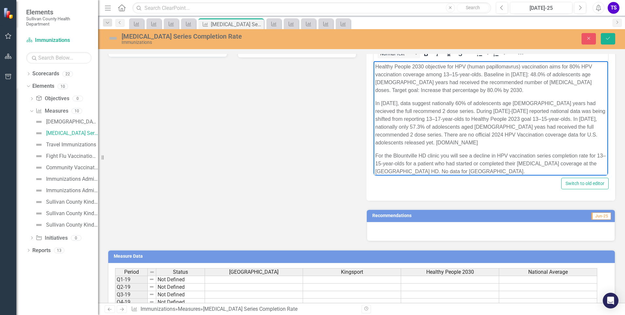
click at [428, 170] on p "For the Blountville HD clinic you will see a decline in HPV vaccination series …" at bounding box center [490, 163] width 231 height 24
click at [434, 171] on p "For the Blountville HD clinic you will see a decline in HPV vaccination series …" at bounding box center [490, 163] width 231 height 24
click at [493, 170] on p "For the Blountville HD clinic you will see a decline in HPV vaccination series …" at bounding box center [490, 163] width 231 height 24
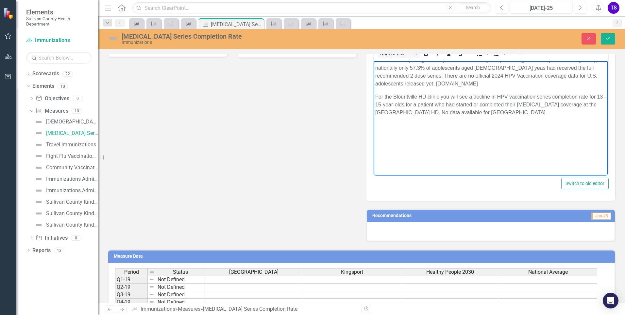
scroll to position [59, 0]
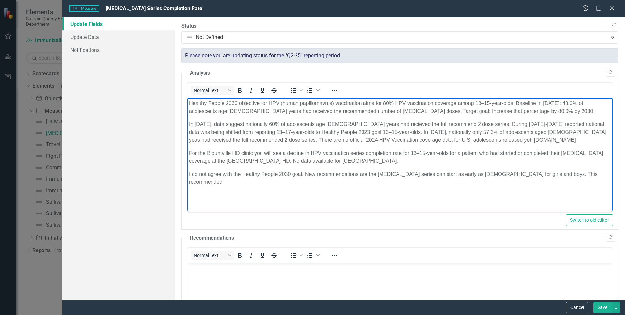
scroll to position [229, 0]
click at [602, 313] on button "Save" at bounding box center [603, 307] width 18 height 11
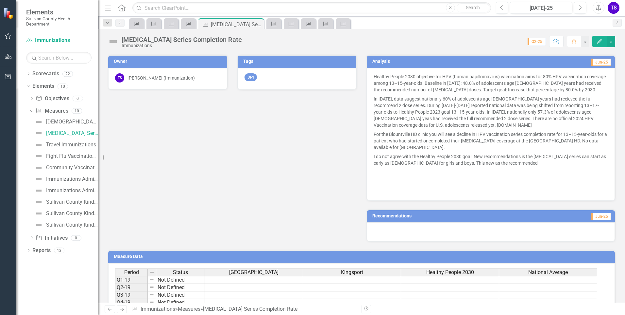
click at [598, 42] on icon "button" at bounding box center [600, 41] width 5 height 5
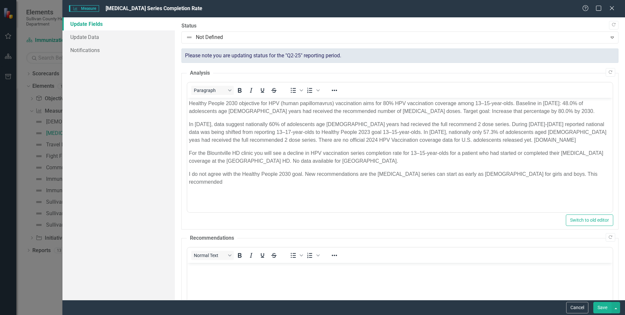
scroll to position [0, 0]
click at [358, 173] on p "I do not agree with the Healthy People 2030 goal. New recommendations are the […" at bounding box center [400, 178] width 422 height 16
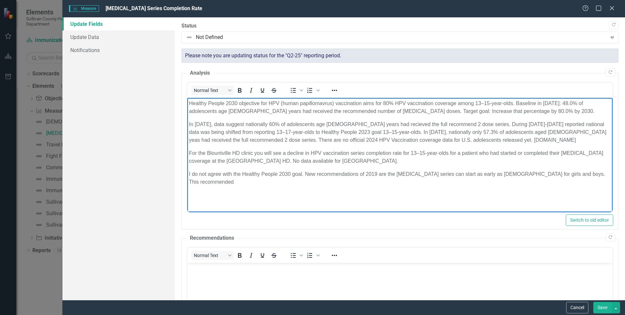
click at [316, 173] on p "I do not agree with the Healthy People 2030 goal. New recommendations of 2019 a…" at bounding box center [400, 178] width 422 height 16
drag, startPoint x: 362, startPoint y: 173, endPoint x: 379, endPoint y: 172, distance: 17.0
click at [379, 172] on p "I do not agree with the Healthy People 2030 goal. 2019 recommendations of 2019 …" at bounding box center [400, 178] width 422 height 16
click at [393, 174] on p "I do not agree with the Healthy People 2030 goal. 2019 recommendations from ACI…" at bounding box center [400, 178] width 422 height 16
drag, startPoint x: 388, startPoint y: 174, endPoint x: 392, endPoint y: 173, distance: 4.9
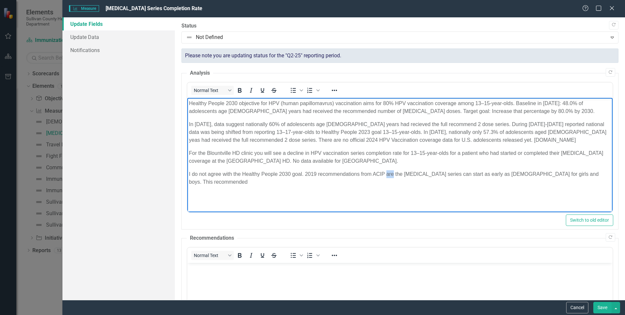
click at [392, 173] on p "I do not agree with the Healthy People 2030 goal. 2019 recommendations from ACI…" at bounding box center [400, 178] width 422 height 16
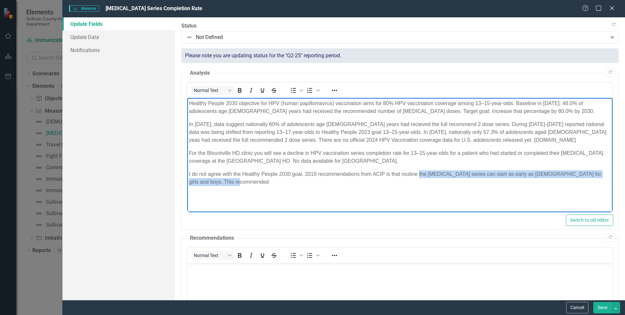
drag, startPoint x: 418, startPoint y: 173, endPoint x: 474, endPoint y: 179, distance: 56.2
click at [474, 179] on p "I do not agree with the Healthy People 2030 goal. 2019 recommendations from ACI…" at bounding box center [400, 178] width 422 height 16
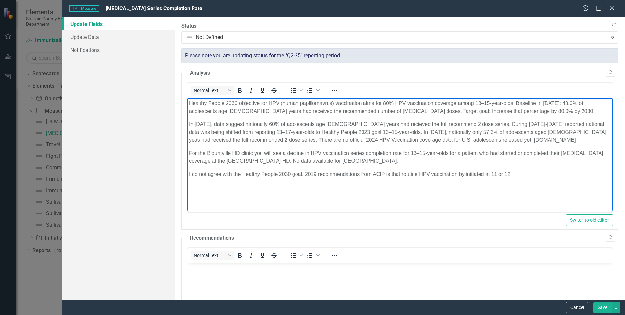
click at [207, 171] on p "I do not agree with the Healthy People 2030 goal. 2019 recommendations from ACI…" at bounding box center [400, 174] width 422 height 8
click at [475, 172] on p "I do not fully agree with the Healthy People 2030 goal. 2019 recommendations fr…" at bounding box center [400, 174] width 422 height 8
click at [524, 173] on p "I do not fully agree with the Healthy People 2030 goal. 2019 recommendations fr…" at bounding box center [400, 174] width 422 height 8
click at [414, 178] on p "I do not fully agree with the Healthy People 2030 goal. 2019 recommendations fr…" at bounding box center [400, 174] width 422 height 8
drag, startPoint x: 327, startPoint y: 173, endPoint x: 331, endPoint y: 176, distance: 5.1
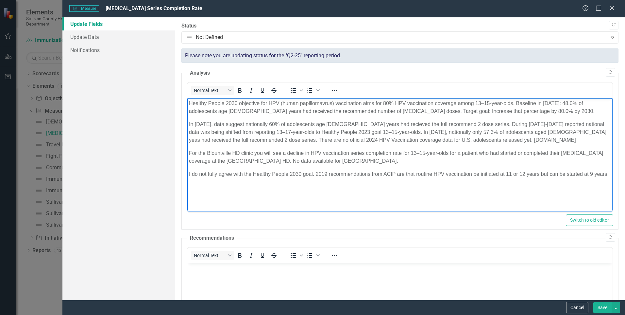
click at [327, 173] on p "I do not fully agree with the Healthy People 2030 goal. 2019 recommendations fr…" at bounding box center [400, 174] width 422 height 8
click at [345, 182] on p "I do not fully agree with the Healthy People 2030 goal. 2018-2021 AAP recommend…" at bounding box center [400, 178] width 422 height 16
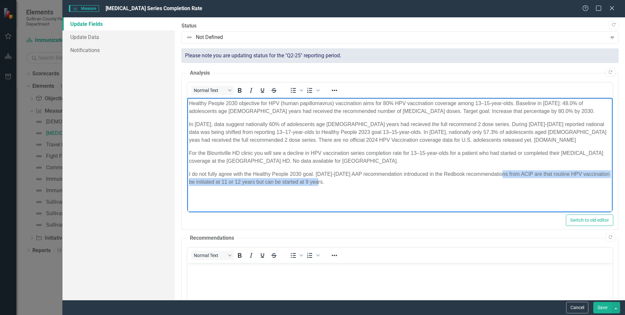
drag, startPoint x: 500, startPoint y: 173, endPoint x: 503, endPoint y: 180, distance: 7.2
click at [503, 180] on p "I do not fully agree with the Healthy People 2030 goal. 2018-2021 AAP recommend…" at bounding box center [400, 178] width 422 height 16
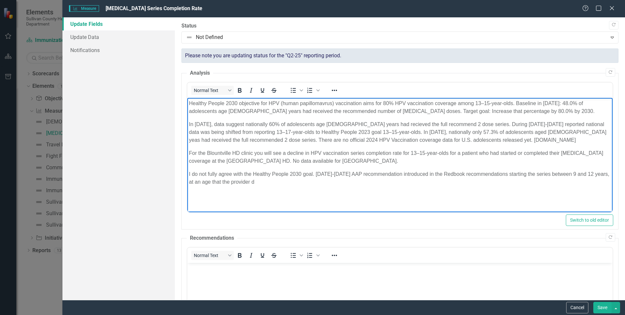
click at [528, 176] on p "I do not fully agree with the Healthy People 2030 goal. 2018-2021 AAP recommend…" at bounding box center [400, 178] width 422 height 16
drag, startPoint x: 283, startPoint y: 183, endPoint x: 201, endPoint y: 185, distance: 81.2
click at [201, 185] on p "I do not fully agree with the Healthy People 2030 goal. 2018-2021 AAP recommend…" at bounding box center [400, 178] width 422 height 16
click at [350, 182] on p "I do not fully agree with the Healthy People 2030 goal. 2018-2021 AAP recommend…" at bounding box center [400, 178] width 422 height 16
drag, startPoint x: 433, startPoint y: 181, endPoint x: 409, endPoint y: 182, distance: 24.2
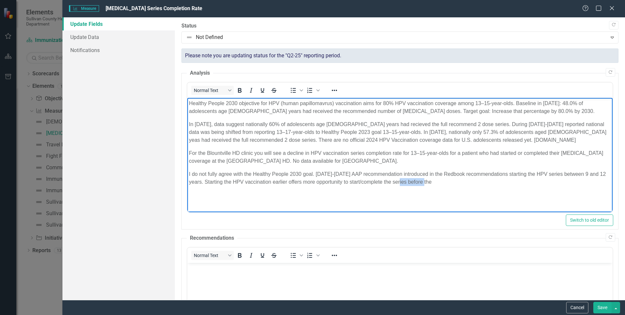
click at [409, 182] on p "I do not fully agree with the Healthy People 2030 goal. 2018-2021 AAP recommend…" at bounding box center [400, 178] width 422 height 16
click at [434, 181] on p "I do not fully agree with the Healthy People 2030 goal. 2018-2021 AAP recommend…" at bounding box center [400, 178] width 422 height 16
drag, startPoint x: 433, startPoint y: 181, endPoint x: 424, endPoint y: 182, distance: 8.8
click at [424, 182] on p "I do not fully agree with the Healthy People 2030 goal. 2018-2021 AAP recommend…" at bounding box center [400, 178] width 422 height 16
click at [315, 174] on p "I do not fully agree with the Healthy People 2030 goal. 2018-2021 AAP recommend…" at bounding box center [400, 178] width 422 height 16
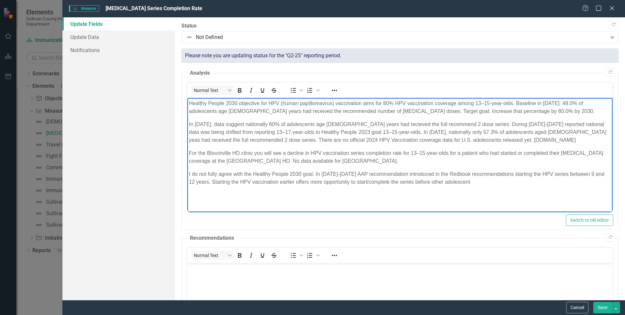
click at [472, 180] on p "I do not fully agree with the Healthy People 2030 goal. In 2018-2021 AAP recomm…" at bounding box center [400, 178] width 422 height 16
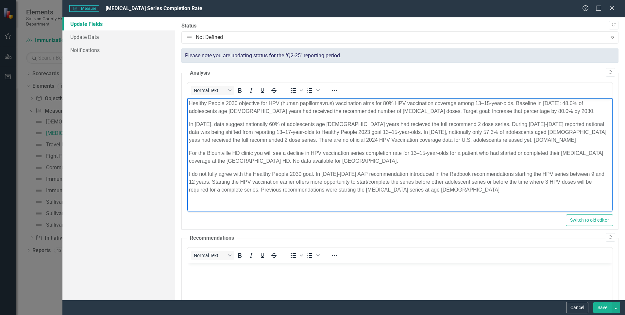
click at [446, 190] on p "I do not fully agree with the Healthy People 2030 goal. In 2018-2021 AAP recomm…" at bounding box center [400, 182] width 422 height 24
drag, startPoint x: 548, startPoint y: 190, endPoint x: 531, endPoint y: 190, distance: 16.7
click at [531, 190] on p "I do not fully agree with the Healthy People 2030 goal. In 2018-2021 AAP recomm…" at bounding box center [400, 182] width 422 height 24
click at [553, 191] on p "I do not fully agree with the Healthy People 2030 goal. In 2018-2021 AAP recomm…" at bounding box center [400, 185] width 422 height 31
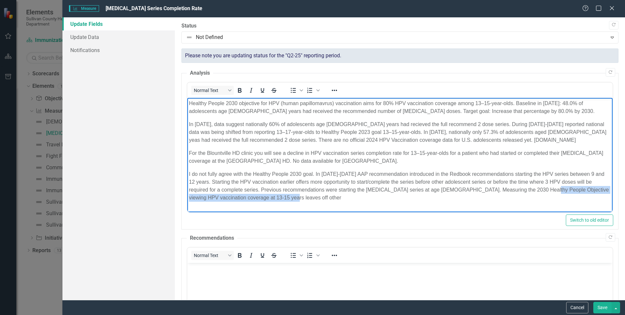
drag, startPoint x: 552, startPoint y: 190, endPoint x: 552, endPoint y: 196, distance: 5.9
click at [552, 196] on p "I do not fully agree with the Healthy People 2030 goal. In 2018-2021 AAP recomm…" at bounding box center [400, 185] width 422 height 31
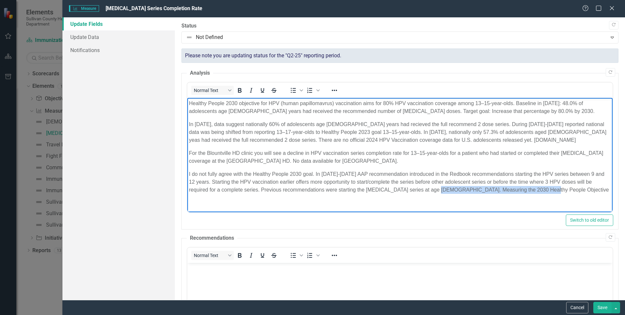
drag, startPoint x: 446, startPoint y: 190, endPoint x: 552, endPoint y: 191, distance: 105.3
click at [552, 191] on p "I do not fully agree with the Healthy People 2030 goal. In 2018-2021 AAP recomm…" at bounding box center [400, 182] width 422 height 24
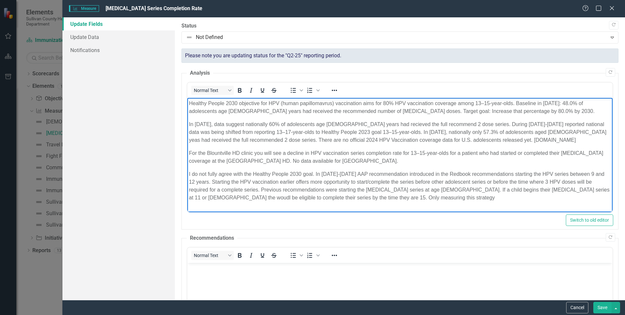
click at [341, 198] on p "I do not fully agree with the Healthy People 2030 goal. In 2018-2021 AAP recomm…" at bounding box center [400, 185] width 422 height 31
click at [410, 197] on p "I do not fully agree with the Healthy People 2030 goal. In 2018-2021 AAP recomm…" at bounding box center [400, 185] width 422 height 31
drag, startPoint x: 553, startPoint y: 195, endPoint x: 533, endPoint y: 197, distance: 19.7
click at [533, 197] on p "I do not fully agree with the Healthy People 2030 goal. In 2018-2021 AAP recomm…" at bounding box center [400, 189] width 422 height 39
click at [354, 208] on p "I do not fully agree with the Healthy People 2030 goal. In 2018-2021 AAP recomm…" at bounding box center [400, 189] width 422 height 39
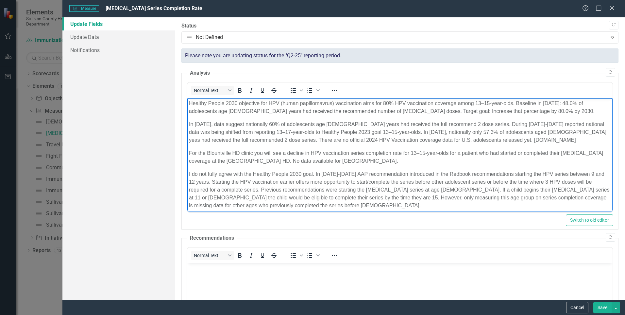
click at [315, 198] on p "I do not fully agree with the Healthy People 2030 goal. In 2018-2021 AAP recomm…" at bounding box center [400, 189] width 422 height 39
click at [304, 196] on p "I do not fully agree with the Healthy People 2030 goal. In 2018-2021 AAP recomm…" at bounding box center [400, 189] width 422 height 39
click at [350, 197] on p "I do not fully agree with the Healthy People 2030 goal. In 2018-2021 AAP recomm…" at bounding box center [400, 189] width 422 height 39
click at [352, 197] on p "I do not fully agree with the Healthy People 2030 goal. In 2018-2021 AAP recomm…" at bounding box center [400, 189] width 422 height 39
click at [343, 197] on p "I do not fully agree with the Healthy People 2030 goal. In 2018-2021 AAP recomm…" at bounding box center [400, 189] width 422 height 39
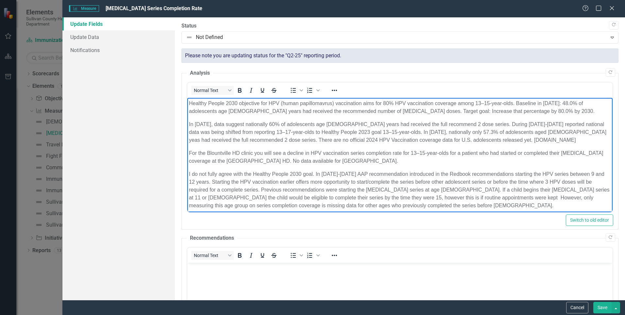
click at [469, 197] on p "I do not fully agree with the Healthy People 2030 goal. In 2018-2021 AAP recomm…" at bounding box center [400, 189] width 422 height 39
drag, startPoint x: 500, startPoint y: 197, endPoint x: 475, endPoint y: 197, distance: 25.2
click at [475, 197] on p "I do not fully agree with the Healthy People 2030 goal. In 2018-2021 AAP recomm…" at bounding box center [400, 189] width 422 height 39
click at [413, 205] on p "I do not fully agree with the Healthy People 2030 goal. In 2018-2021 AAP recomm…" at bounding box center [400, 189] width 422 height 39
click at [535, 205] on p "I do not fully agree with the Healthy People 2030 goal. In [DATE]-[DATE] AAP re…" at bounding box center [400, 193] width 422 height 47
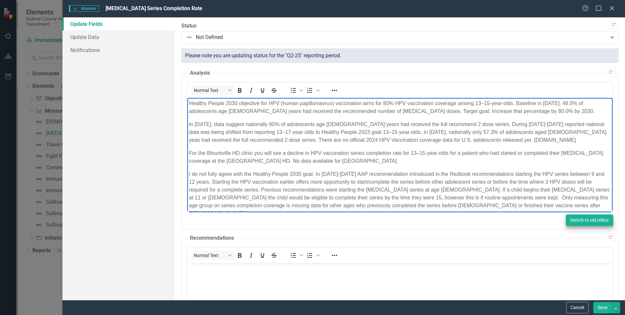
scroll to position [10, 0]
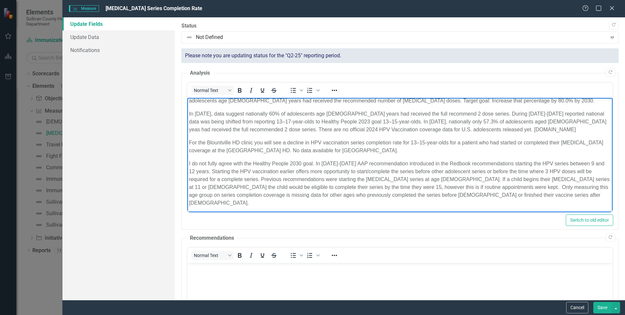
click at [602, 305] on button "Save" at bounding box center [603, 307] width 18 height 11
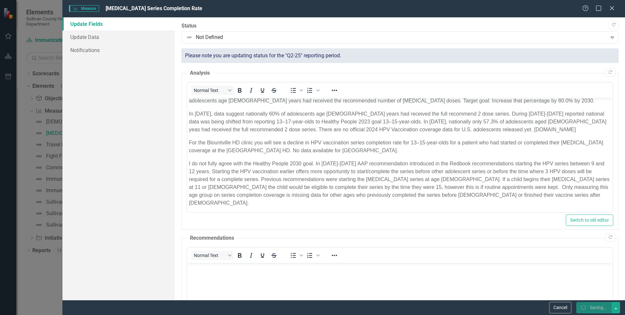
scroll to position [65, 0]
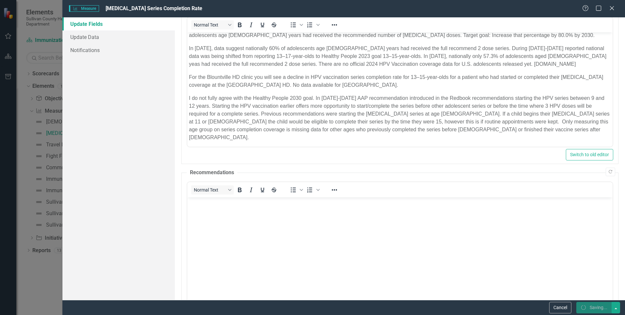
click at [187, 227] on html at bounding box center [400, 246] width 426 height 98
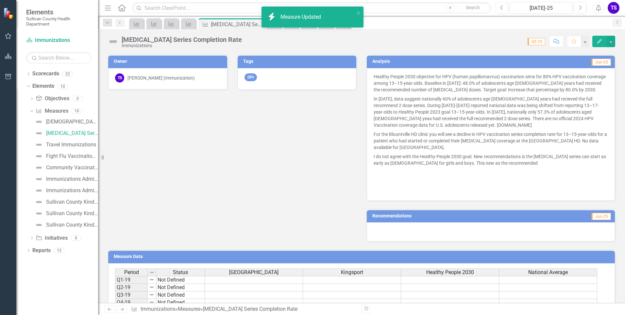
click at [567, 218] on td "Jun-25" at bounding box center [571, 217] width 81 height 10
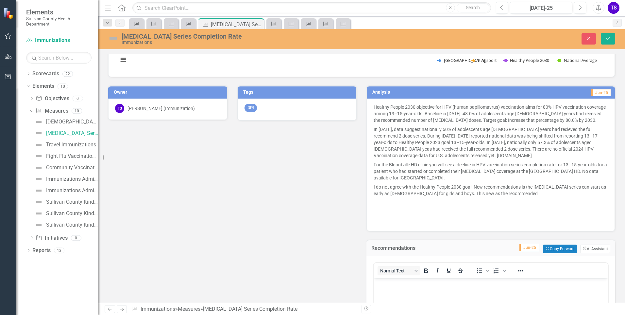
scroll to position [164, 0]
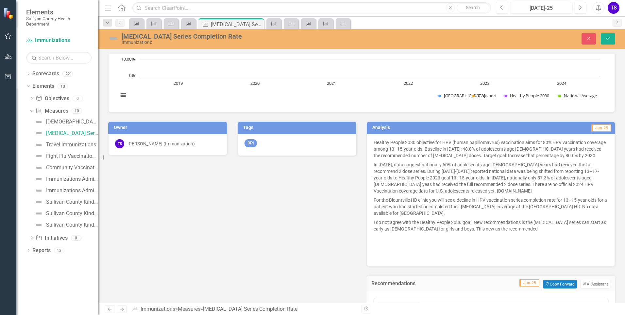
click at [538, 128] on td "Jun-25" at bounding box center [548, 128] width 128 height 10
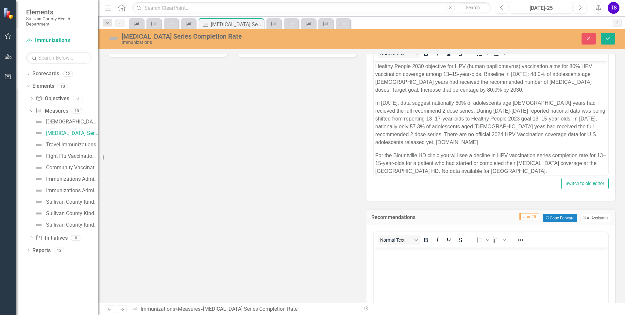
scroll to position [0, 0]
drag, startPoint x: 182, startPoint y: 43, endPoint x: 327, endPoint y: 148, distance: 179.5
click at [327, 148] on div "Owner TS Taylor Skeens (Immunization) Tags DPI Analysis Jun-25 Copy Forward Cop…" at bounding box center [361, 200] width 517 height 372
click at [585, 187] on button "Switch to old editor" at bounding box center [585, 183] width 47 height 11
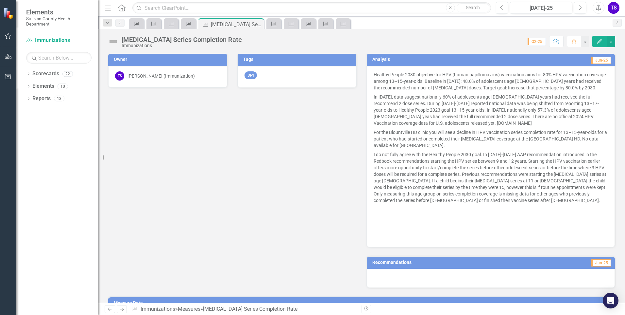
scroll to position [262, 0]
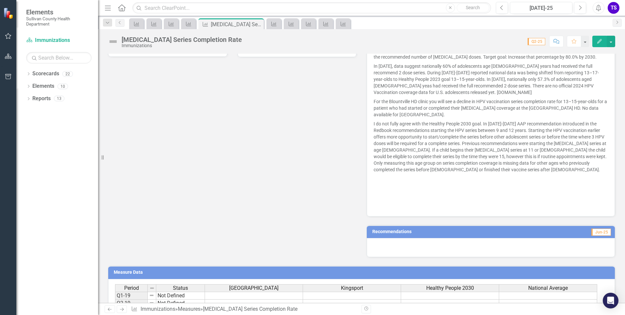
click at [408, 234] on h3 "Recommendations" at bounding box center [452, 231] width 158 height 5
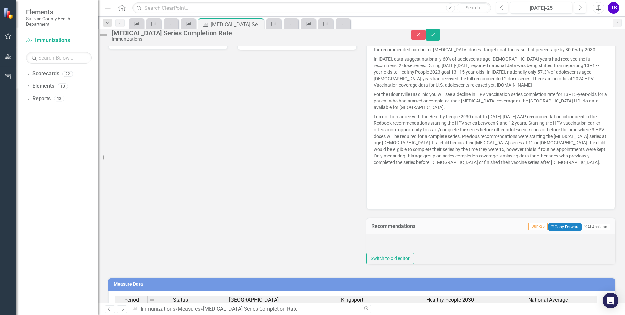
click at [389, 253] on div at bounding box center [491, 243] width 249 height 19
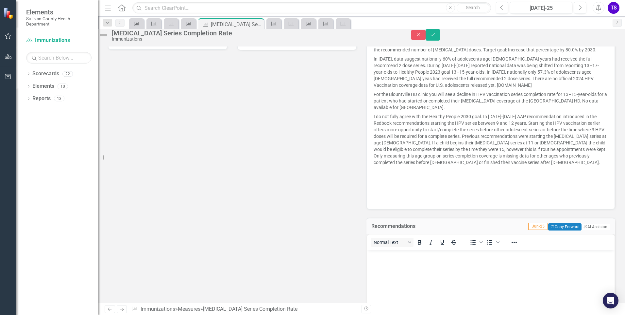
scroll to position [0, 0]
click at [392, 270] on body "Rich Text Area. Press ALT-0 for help." at bounding box center [491, 298] width 248 height 98
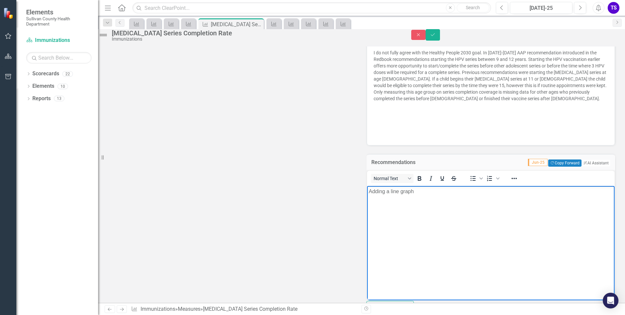
scroll to position [327, 0]
click at [388, 188] on p "Adding a line graph" at bounding box center [491, 189] width 244 height 8
click at [450, 191] on p "Adding an additional line graph" at bounding box center [491, 189] width 244 height 8
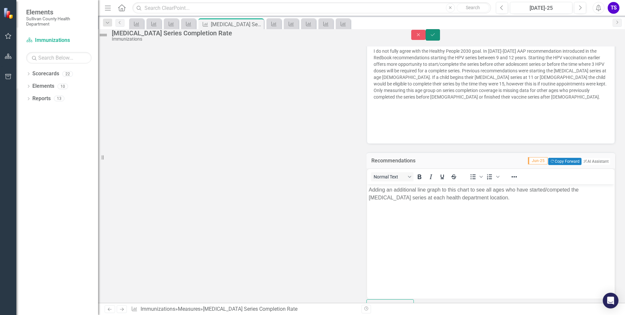
click at [440, 41] on button "Save" at bounding box center [433, 34] width 14 height 11
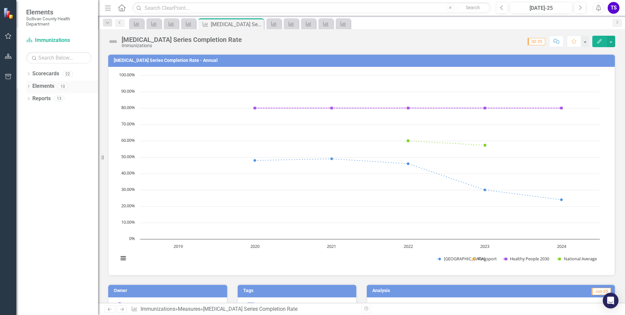
click at [29, 86] on icon "Dropdown" at bounding box center [28, 87] width 5 height 4
click at [24, 98] on icon "Dropdown" at bounding box center [22, 99] width 5 height 4
click at [21, 100] on div "Dropdown" at bounding box center [18, 100] width 5 height 8
click at [23, 111] on icon at bounding box center [22, 111] width 2 height 3
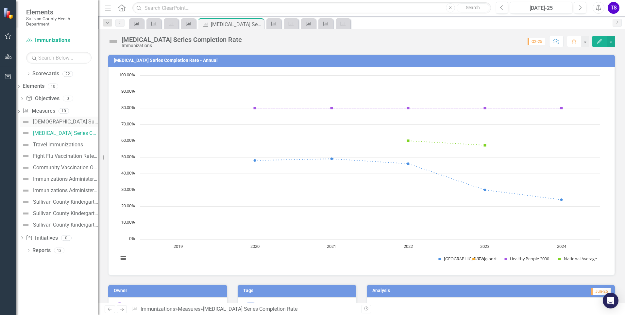
click at [67, 121] on div "[DEMOGRAPHIC_DATA] Survey" at bounding box center [65, 122] width 65 height 6
